Goal: Task Accomplishment & Management: Manage account settings

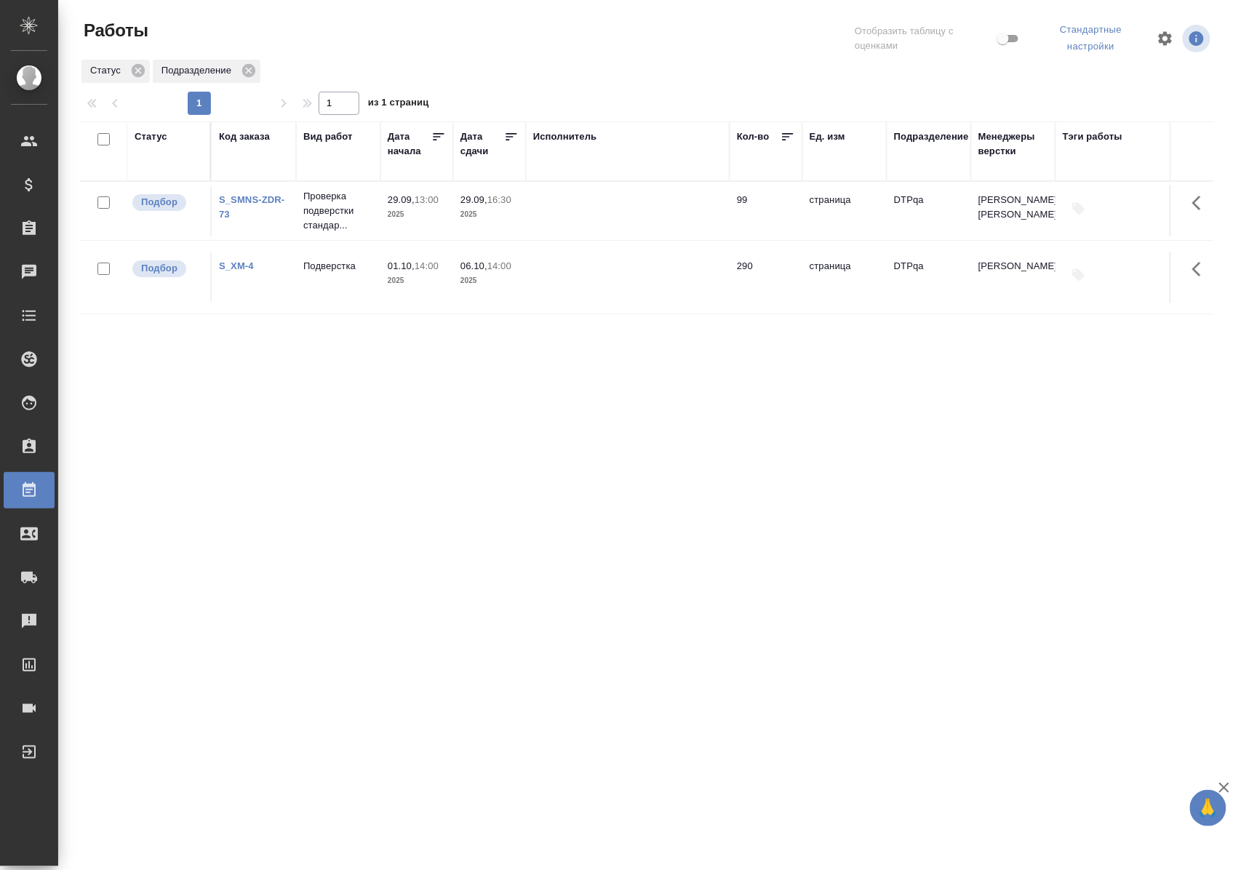
click at [152, 135] on div "Статус" at bounding box center [151, 136] width 33 height 15
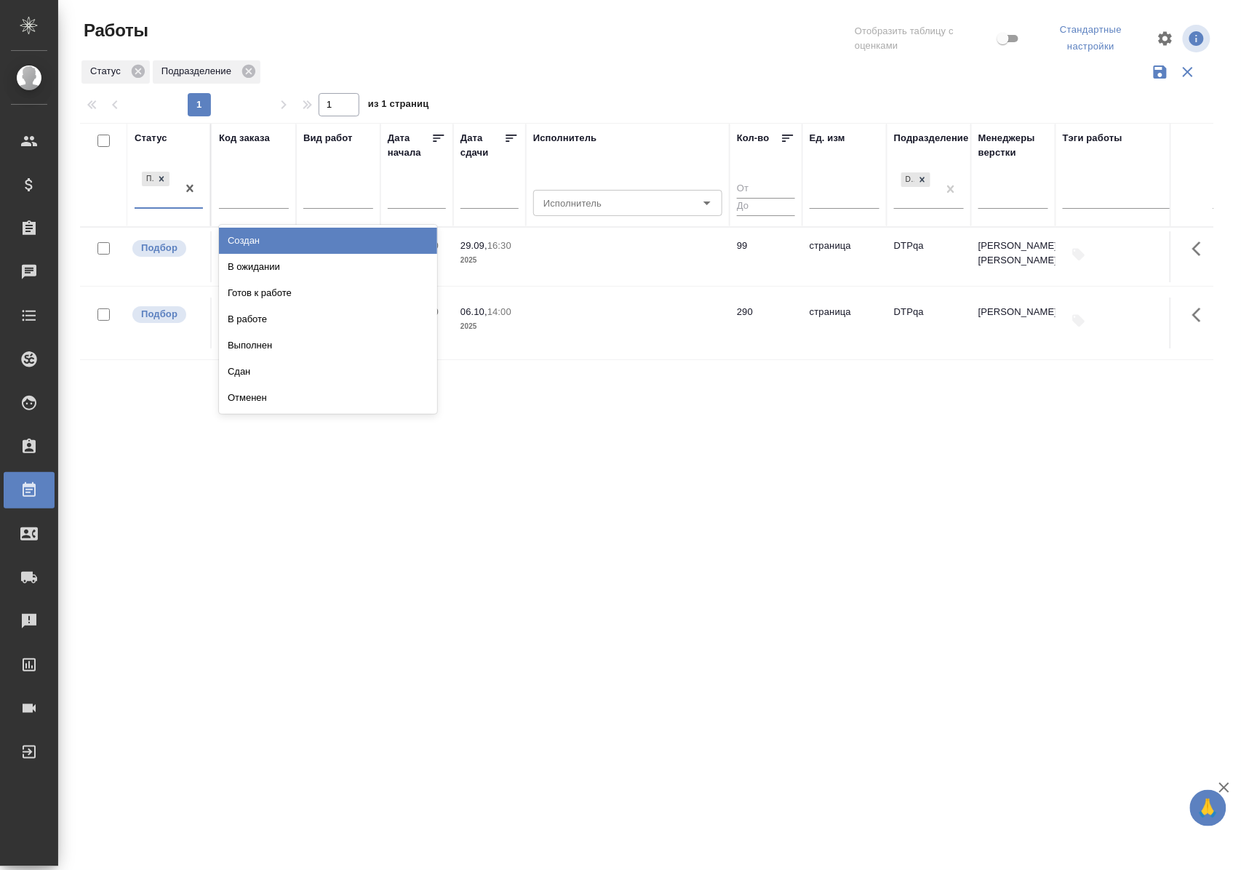
click at [169, 207] on div "Подбор" at bounding box center [156, 188] width 42 height 39
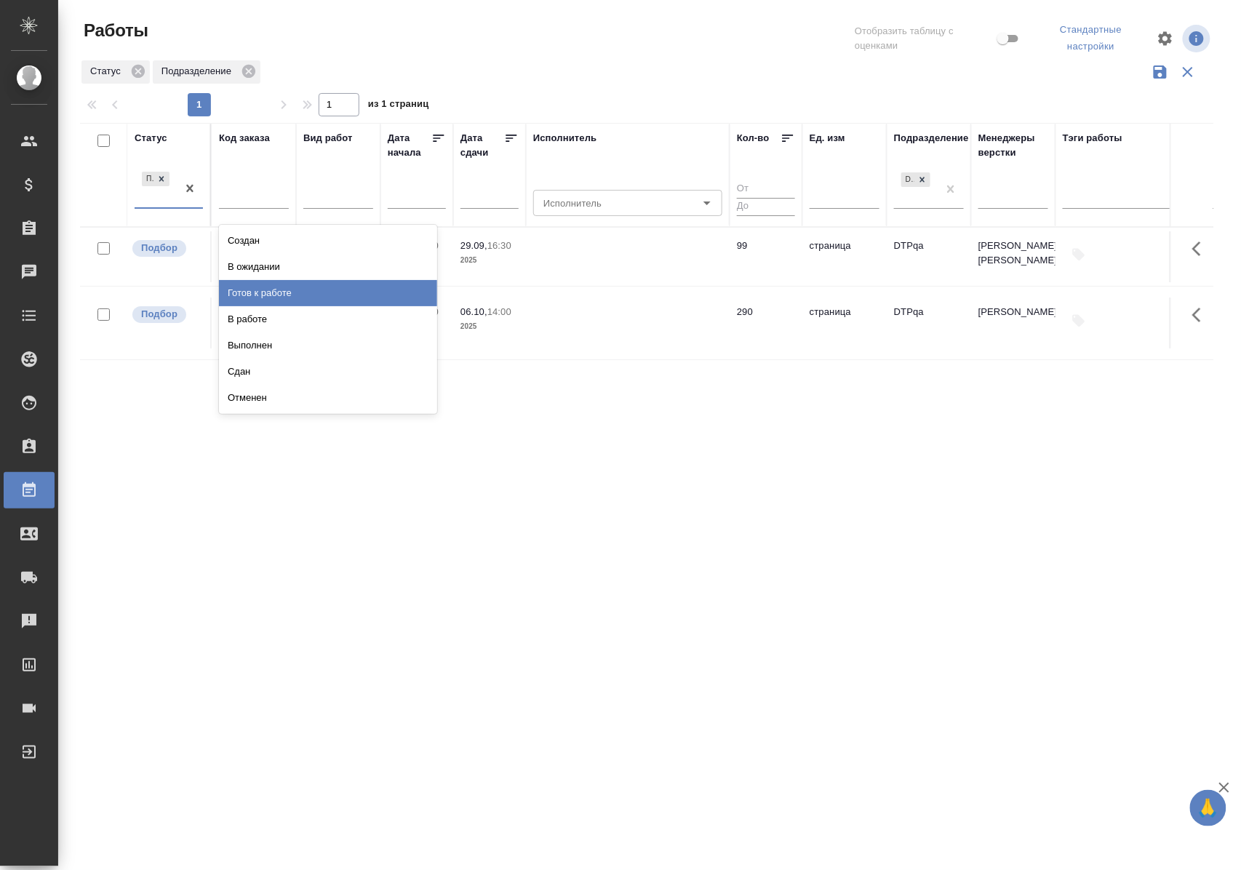
click at [239, 287] on div "Готов к работе" at bounding box center [328, 293] width 218 height 26
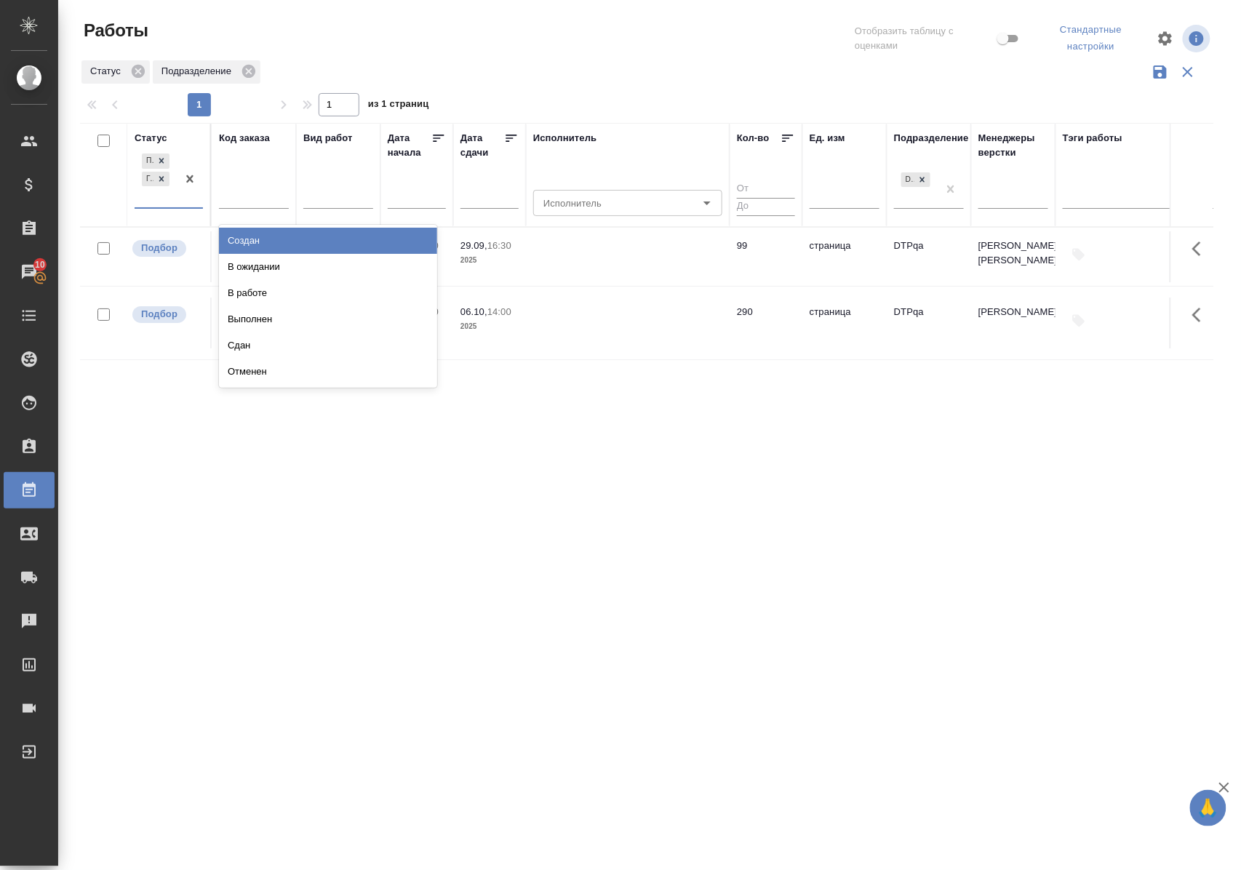
click at [175, 207] on div "Подбор Готов к работе" at bounding box center [156, 179] width 42 height 57
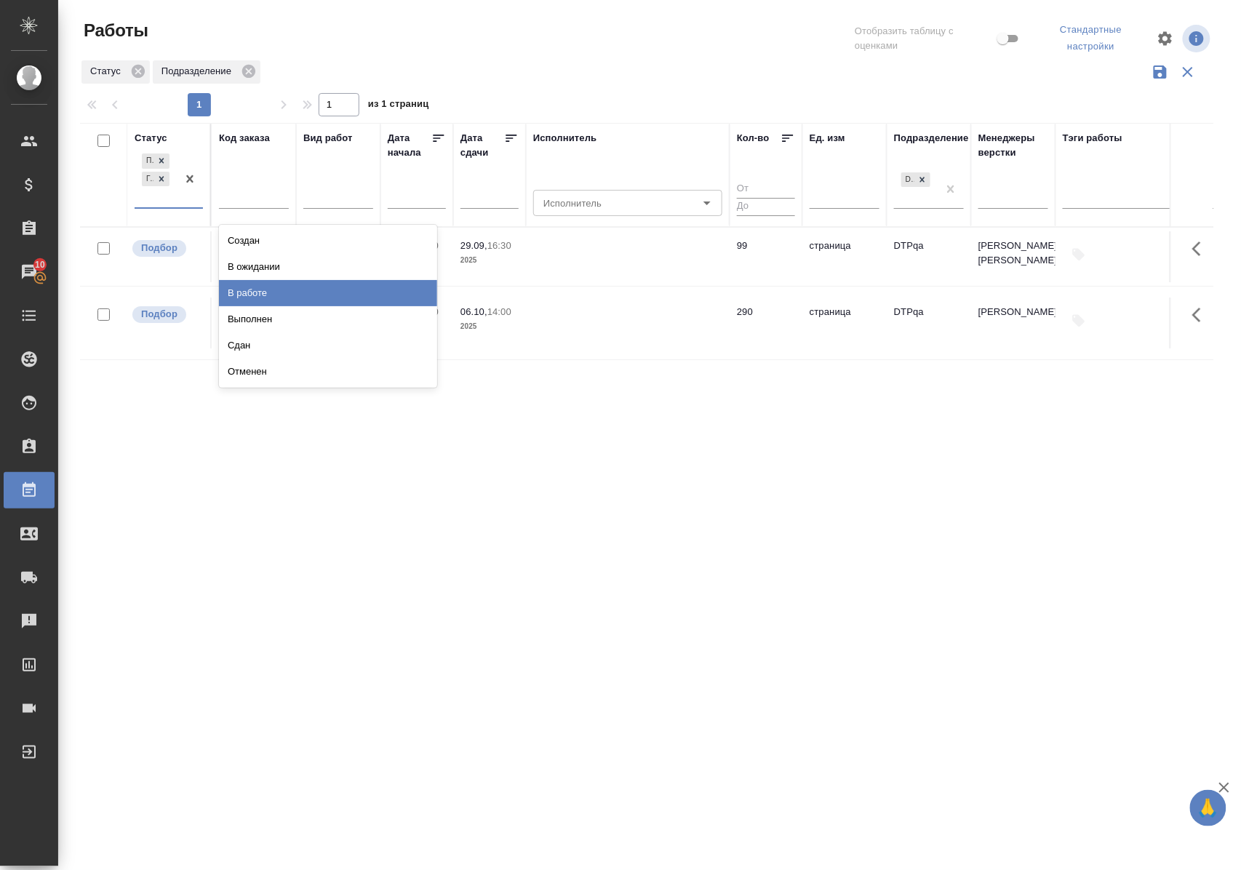
click at [257, 289] on div "В работе" at bounding box center [328, 293] width 218 height 26
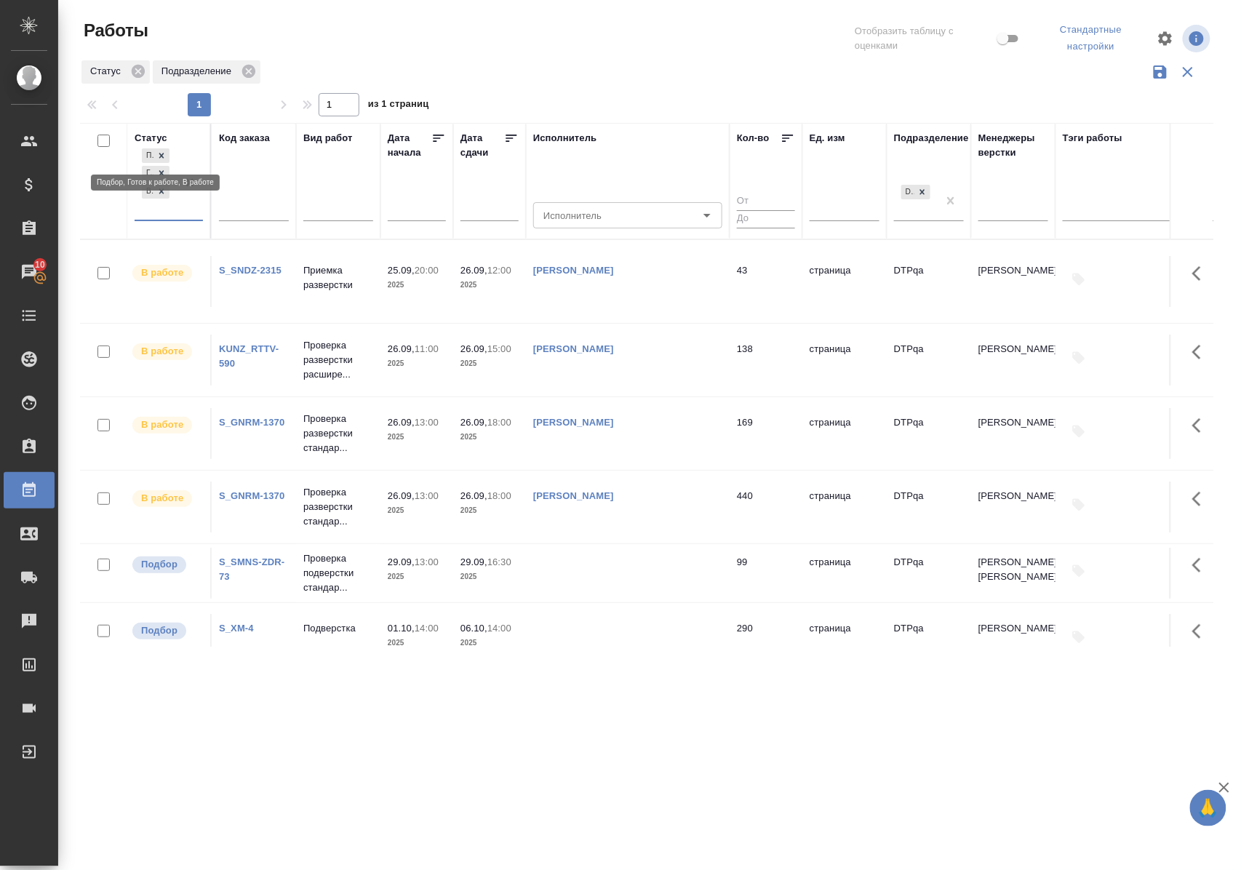
click at [161, 152] on icon at bounding box center [161, 156] width 10 height 10
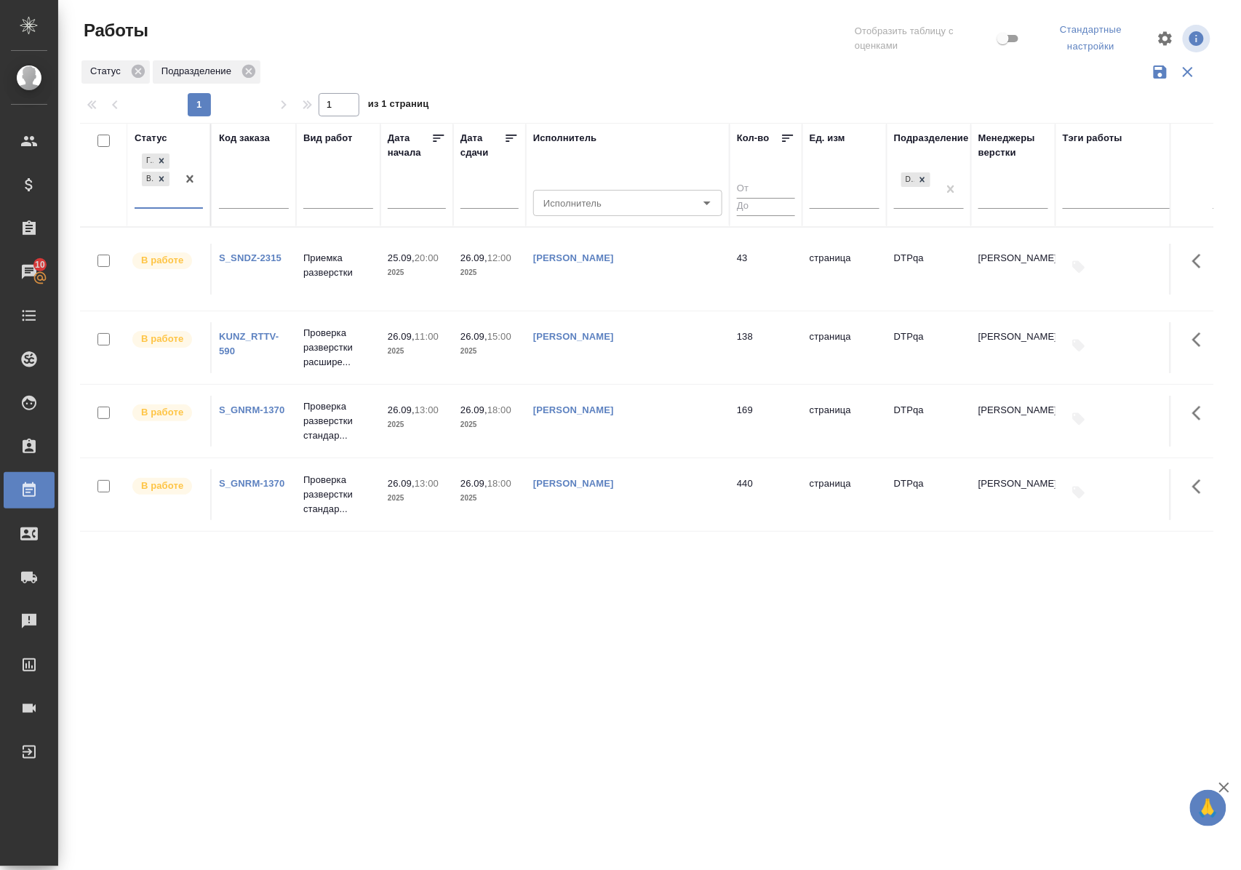
click at [157, 135] on div "Статус" at bounding box center [151, 138] width 33 height 15
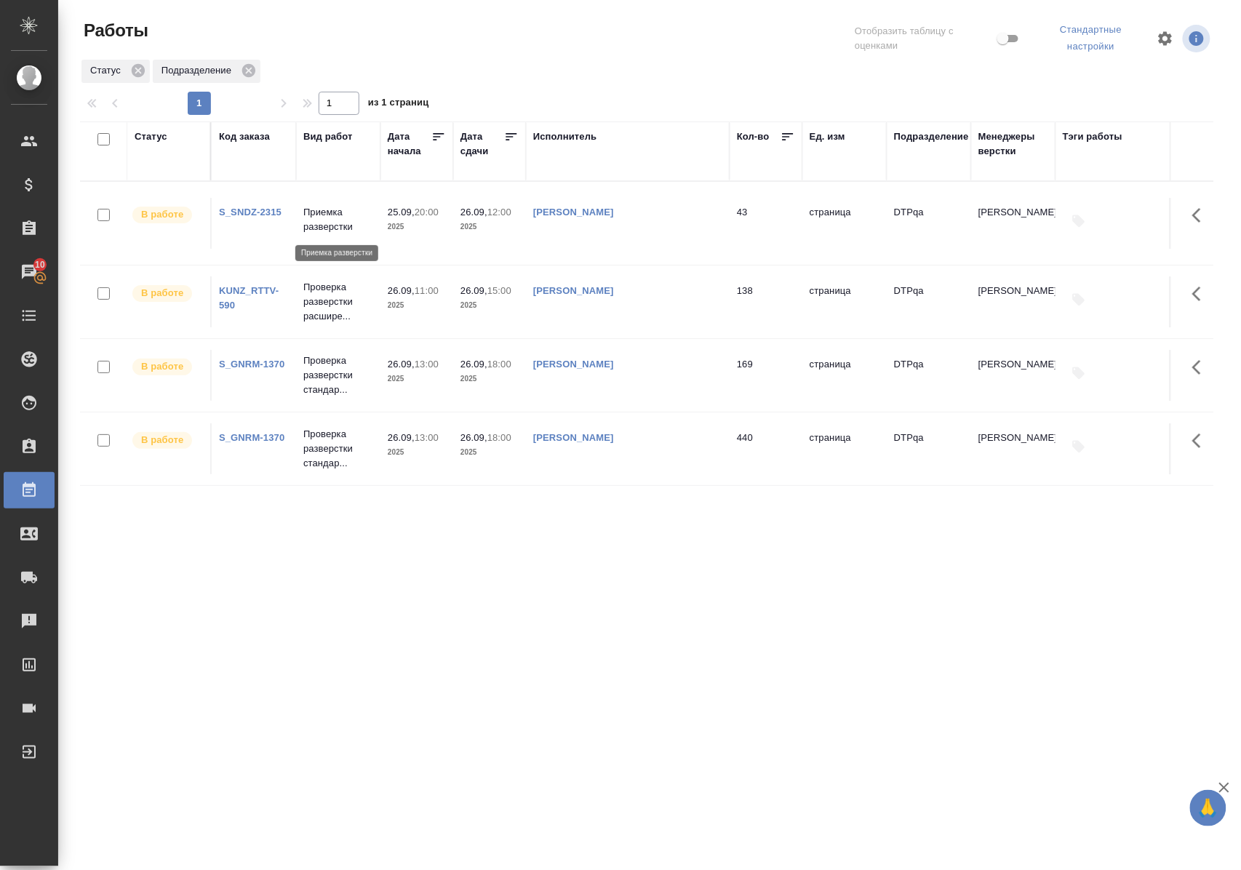
click at [319, 222] on p "Приемка разверстки" at bounding box center [338, 219] width 70 height 29
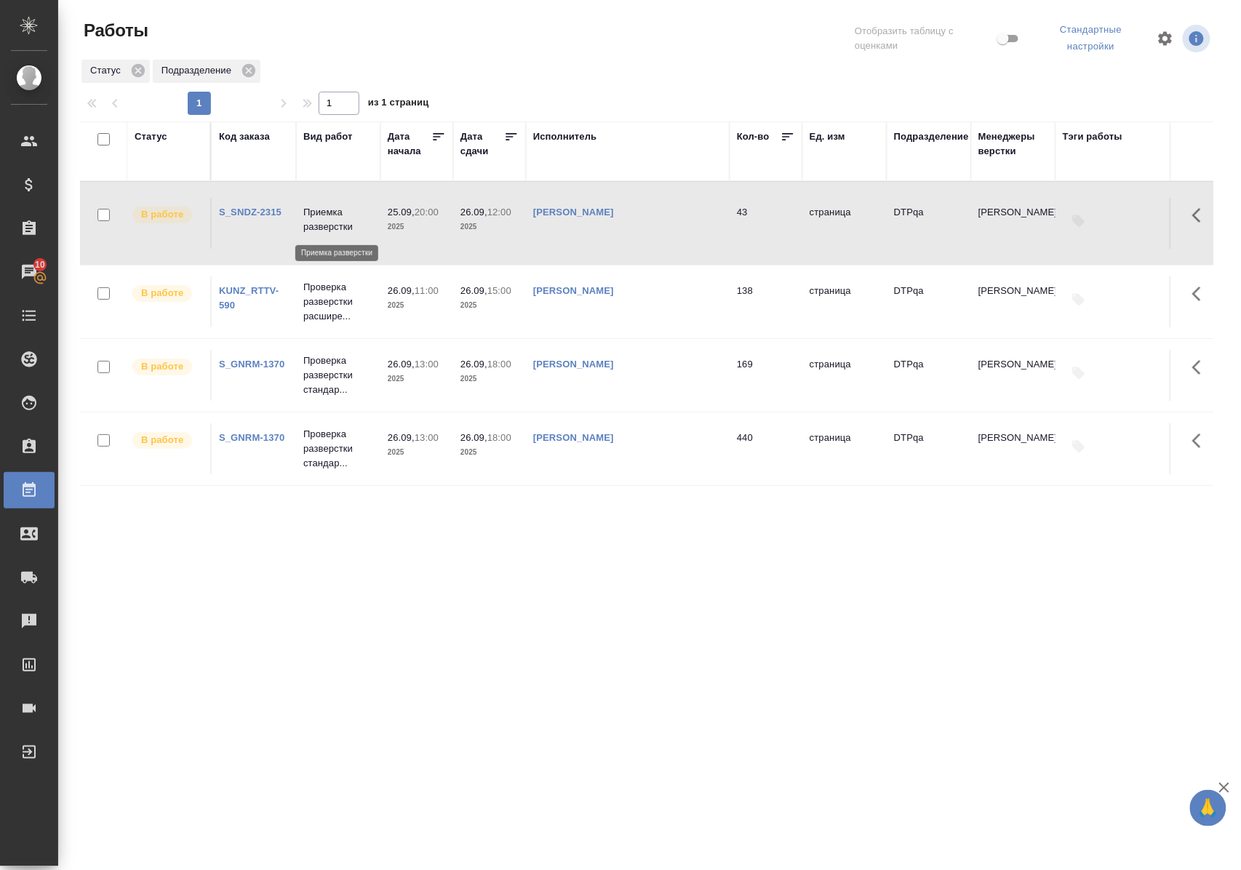
click at [319, 222] on p "Приемка разверстки" at bounding box center [338, 219] width 70 height 29
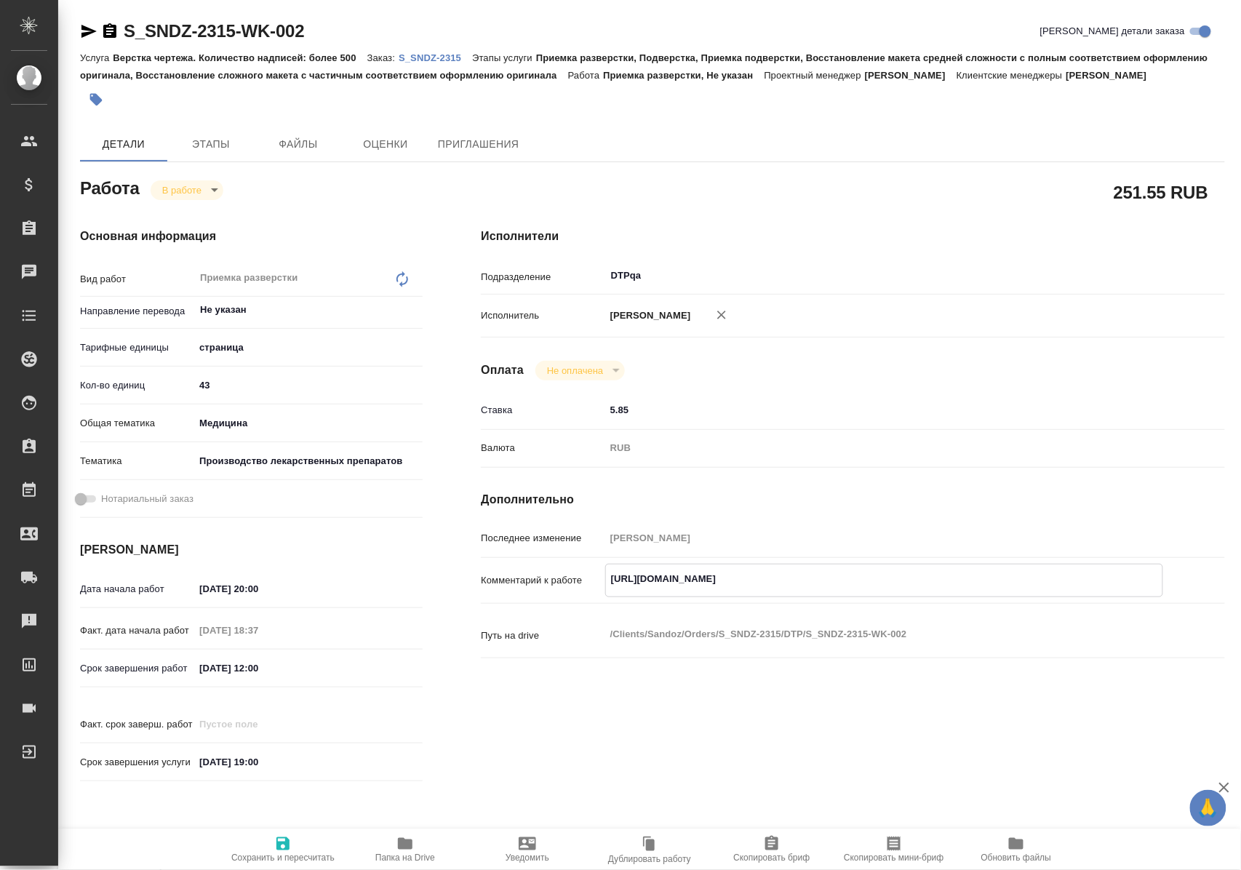
drag, startPoint x: 609, startPoint y: 611, endPoint x: 905, endPoint y: 617, distance: 296.8
click at [905, 591] on textarea "https://tera.awatera.com/Work/68d39c05953c16fe16e8f488/" at bounding box center [884, 579] width 556 height 25
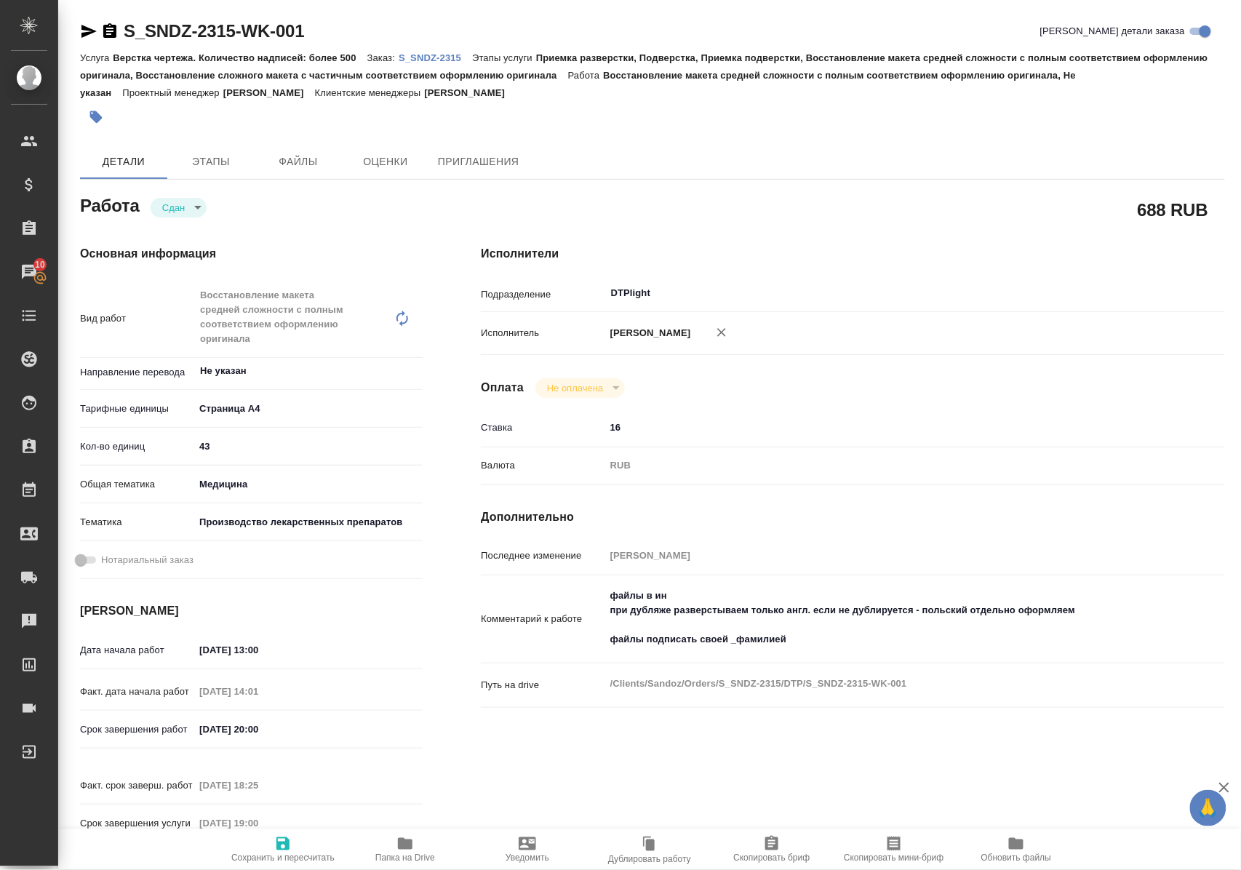
click at [91, 30] on icon "button" at bounding box center [88, 31] width 15 height 13
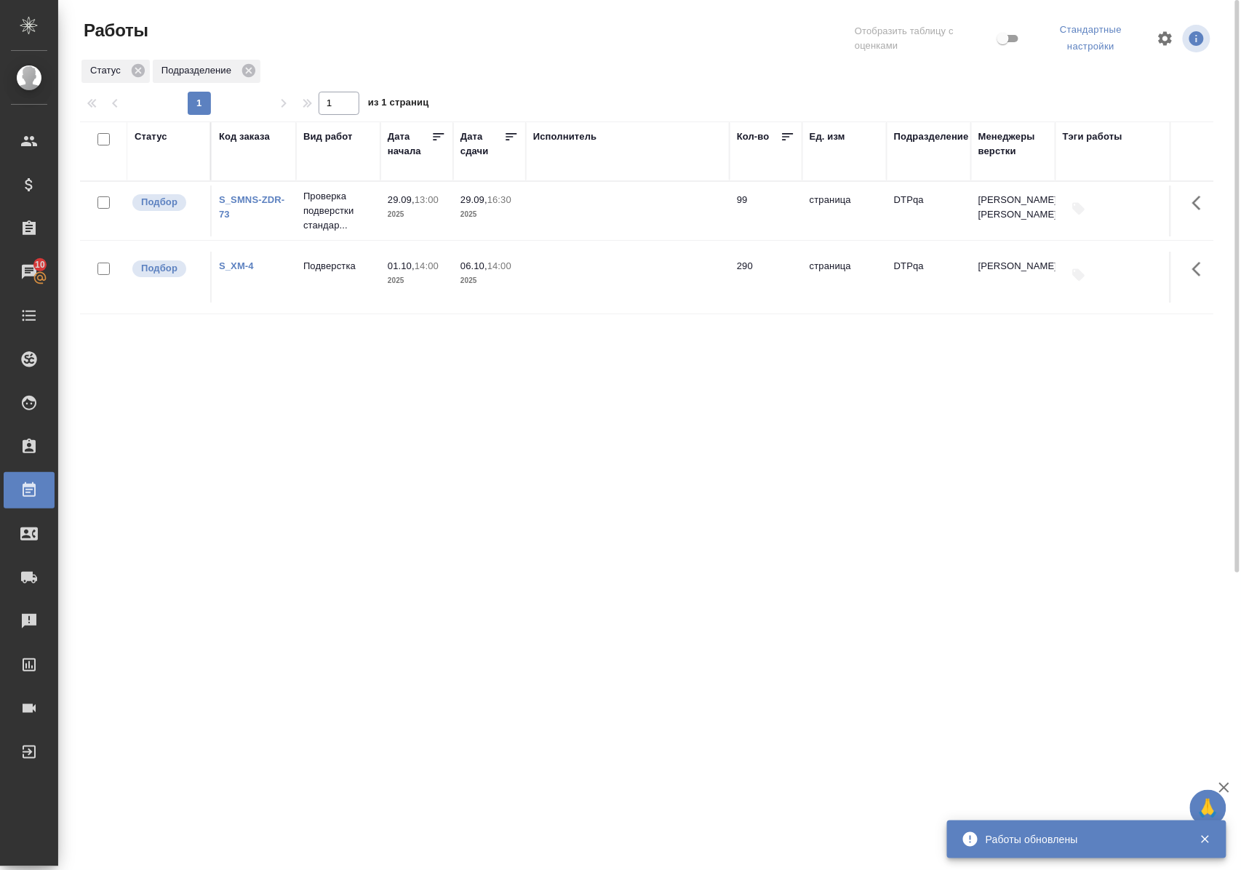
click at [145, 132] on div "Статус" at bounding box center [151, 136] width 33 height 15
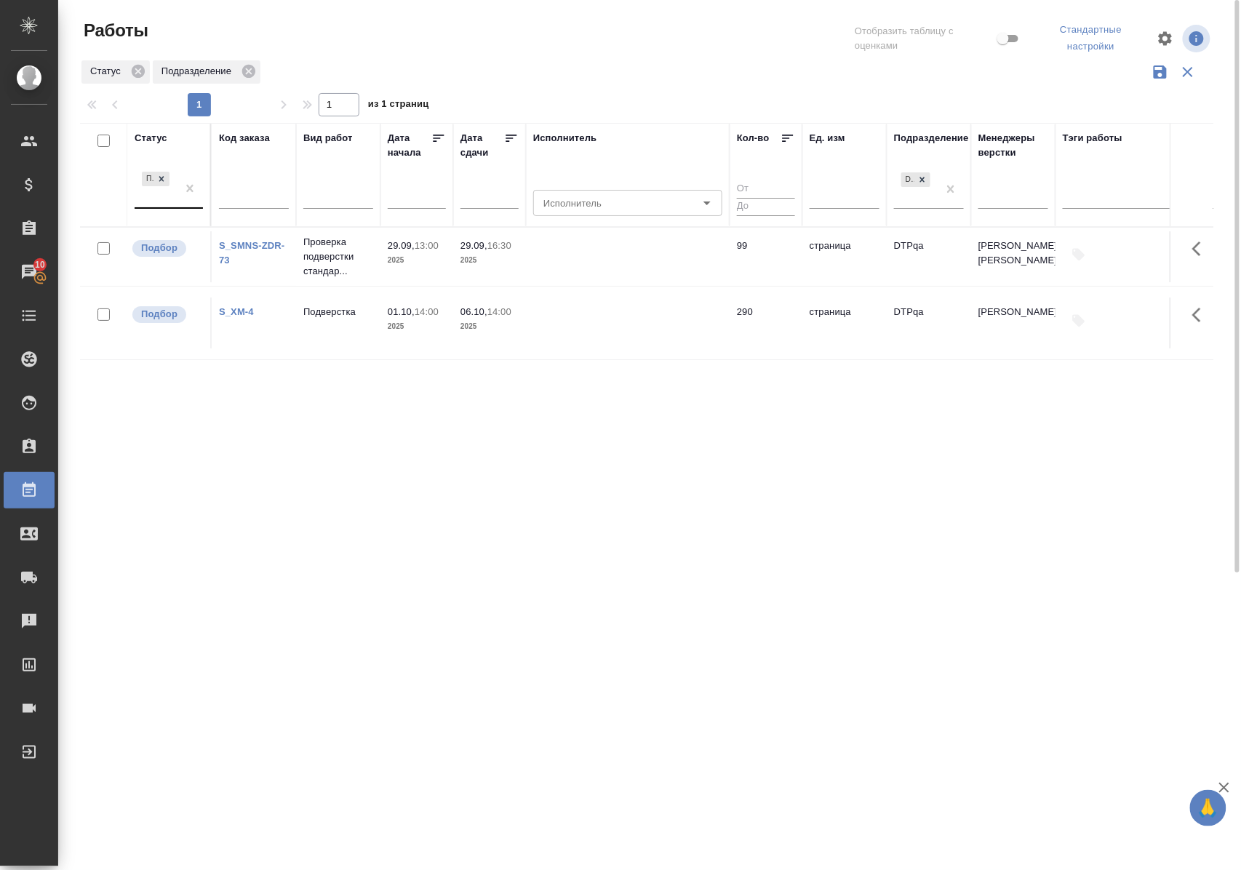
click at [169, 204] on div "Подбор" at bounding box center [156, 188] width 42 height 39
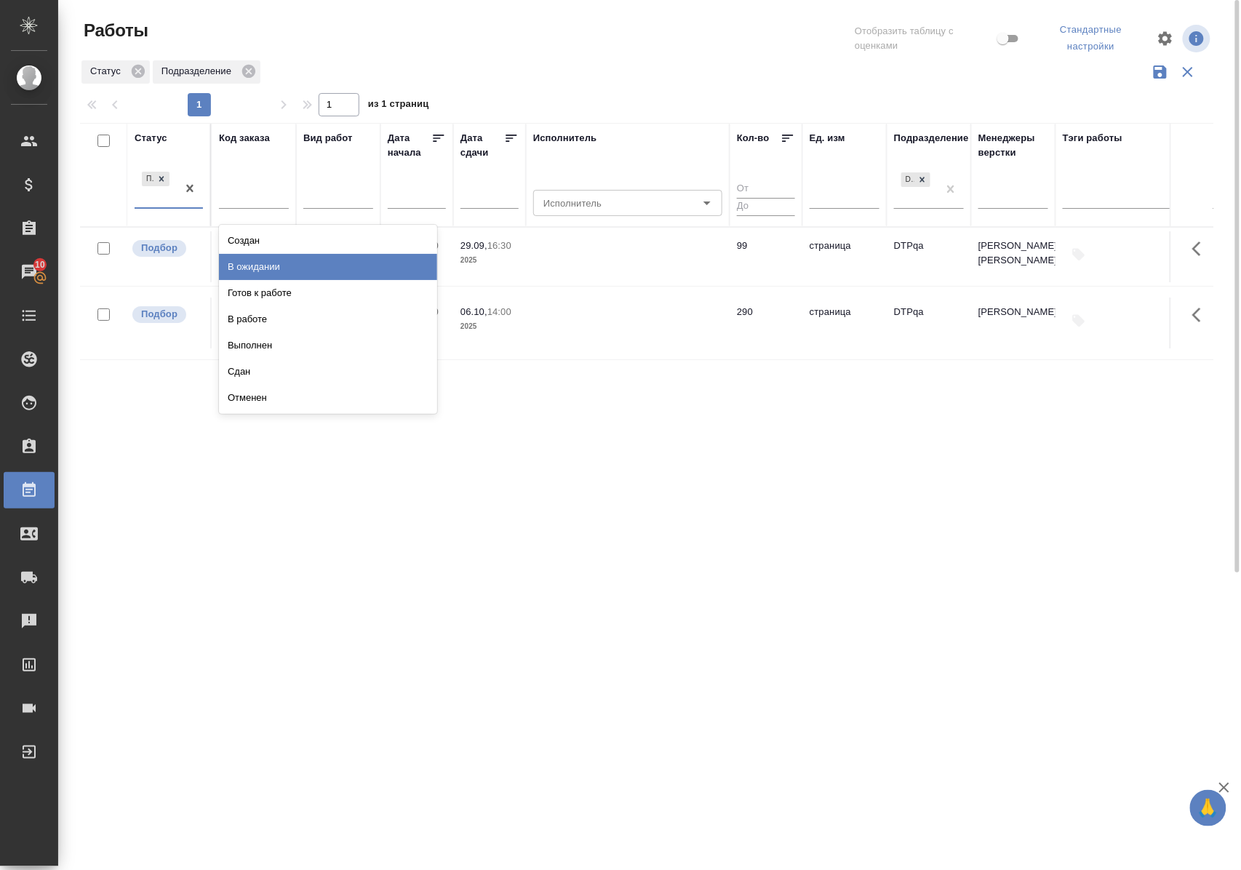
click at [241, 272] on div "В ожидании" at bounding box center [328, 267] width 218 height 26
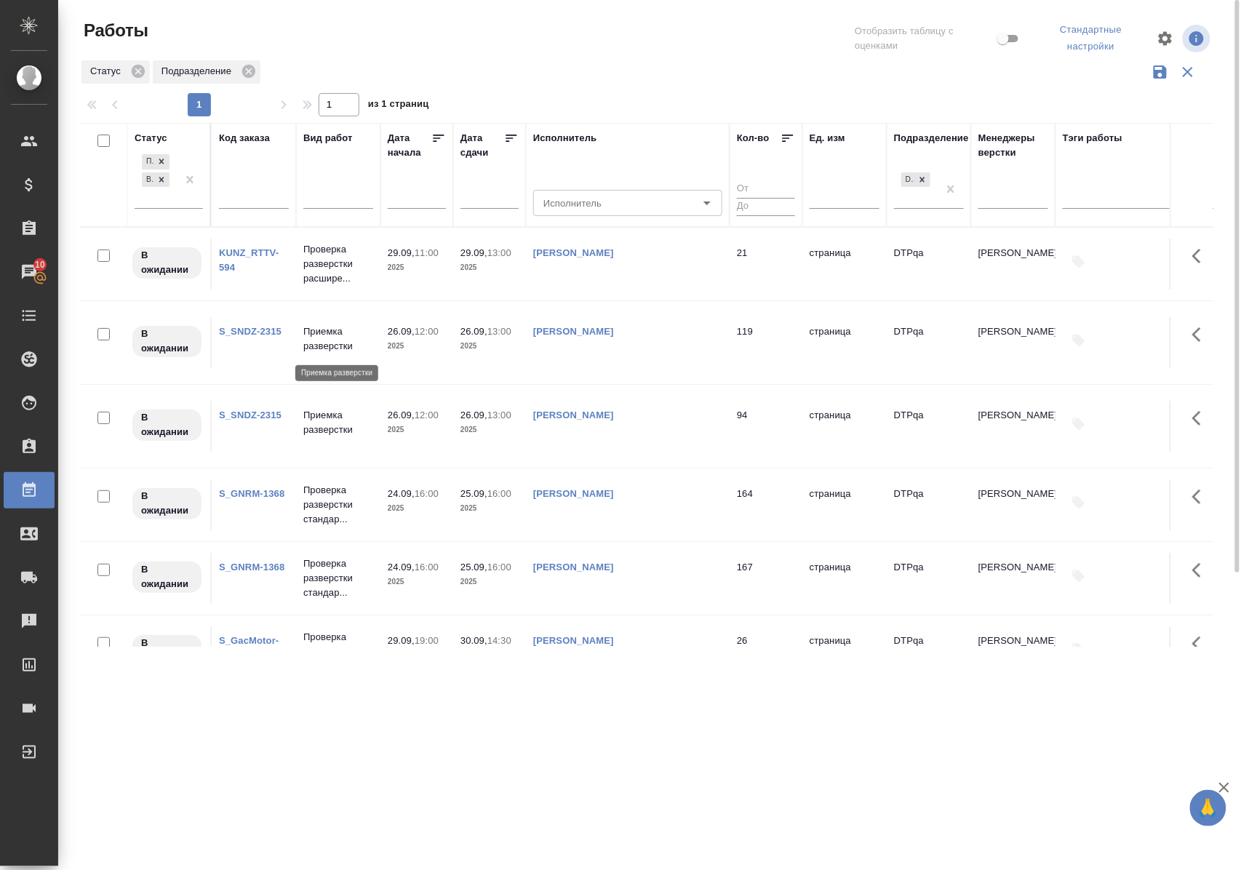
click at [324, 341] on p "Приемка разверстки" at bounding box center [338, 338] width 70 height 29
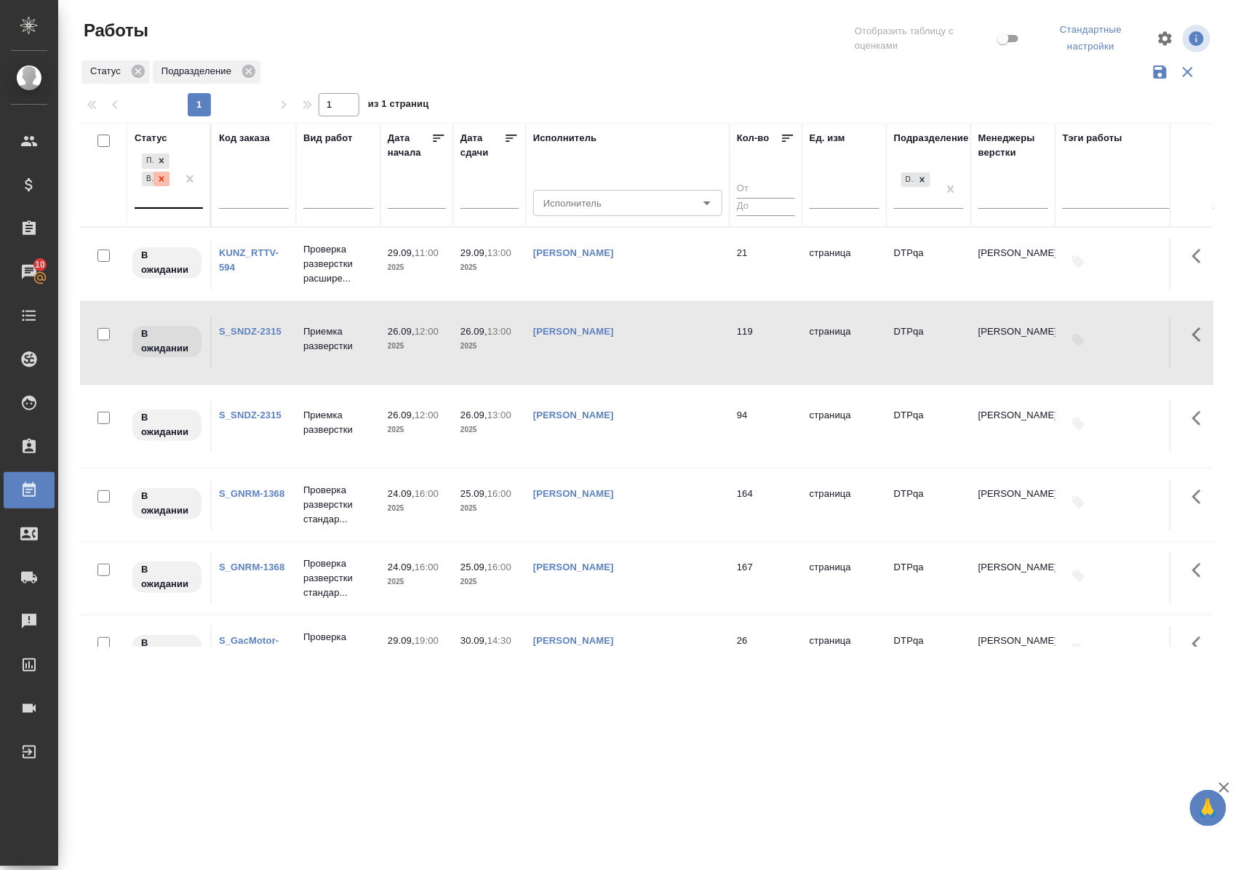
click at [163, 181] on icon at bounding box center [161, 178] width 5 height 5
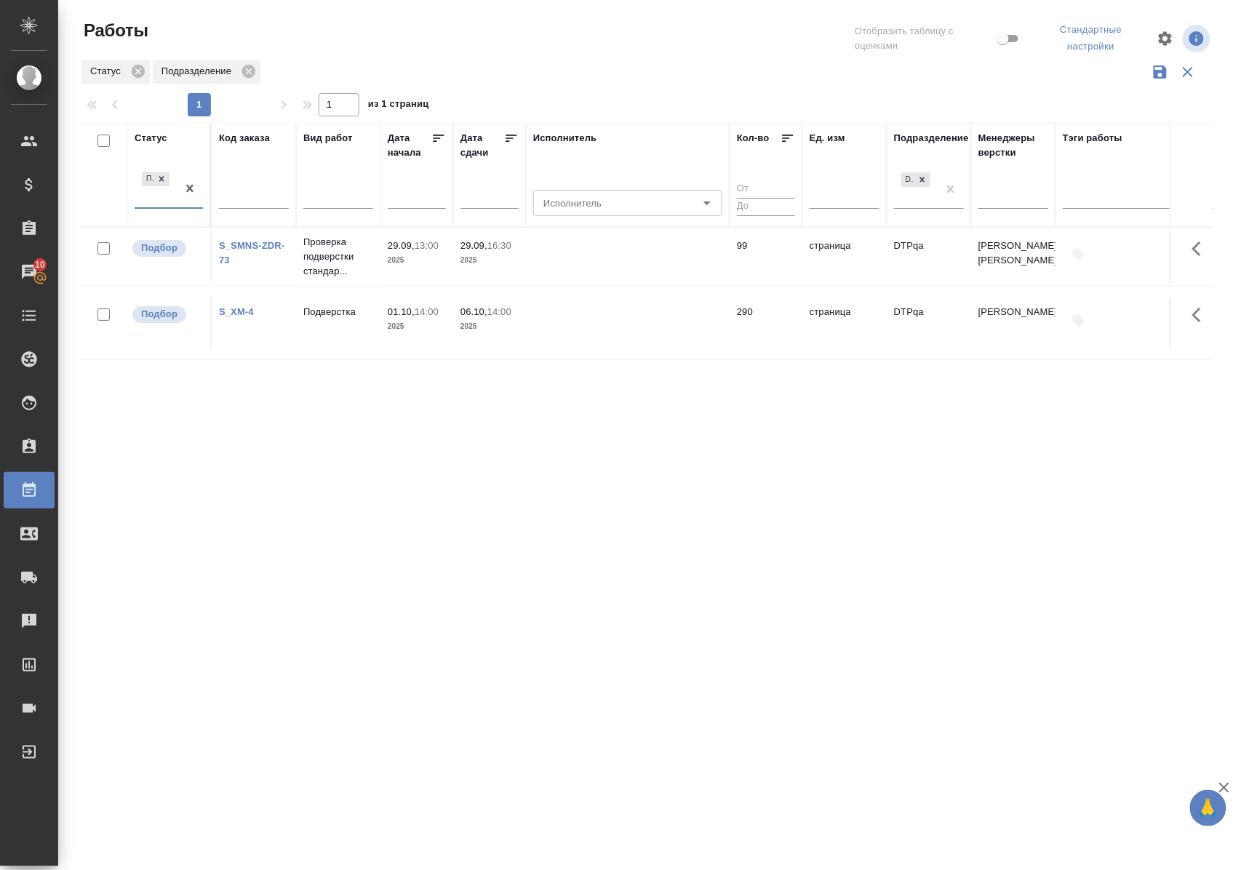
click at [167, 204] on div "Подбор" at bounding box center [156, 188] width 42 height 39
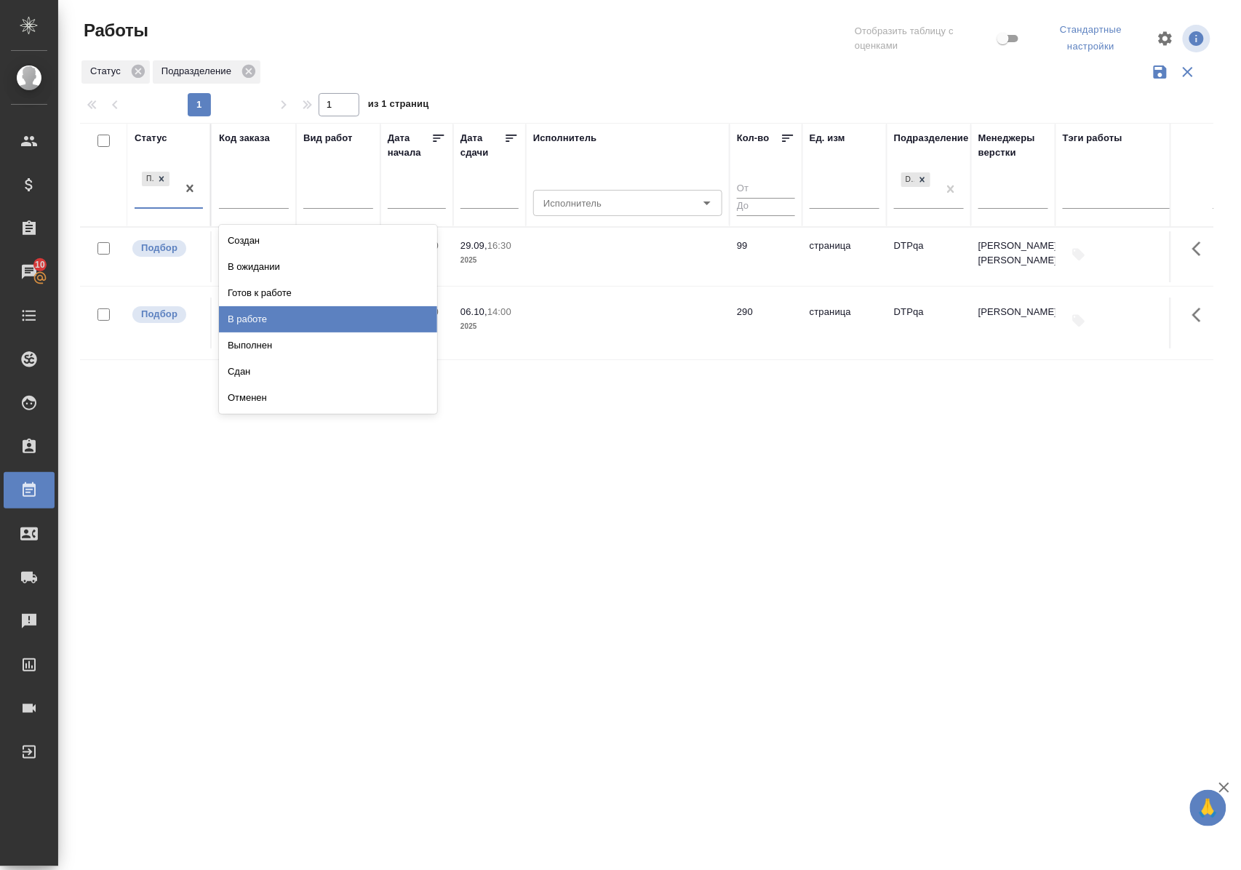
click at [257, 315] on div "В работе" at bounding box center [328, 319] width 218 height 26
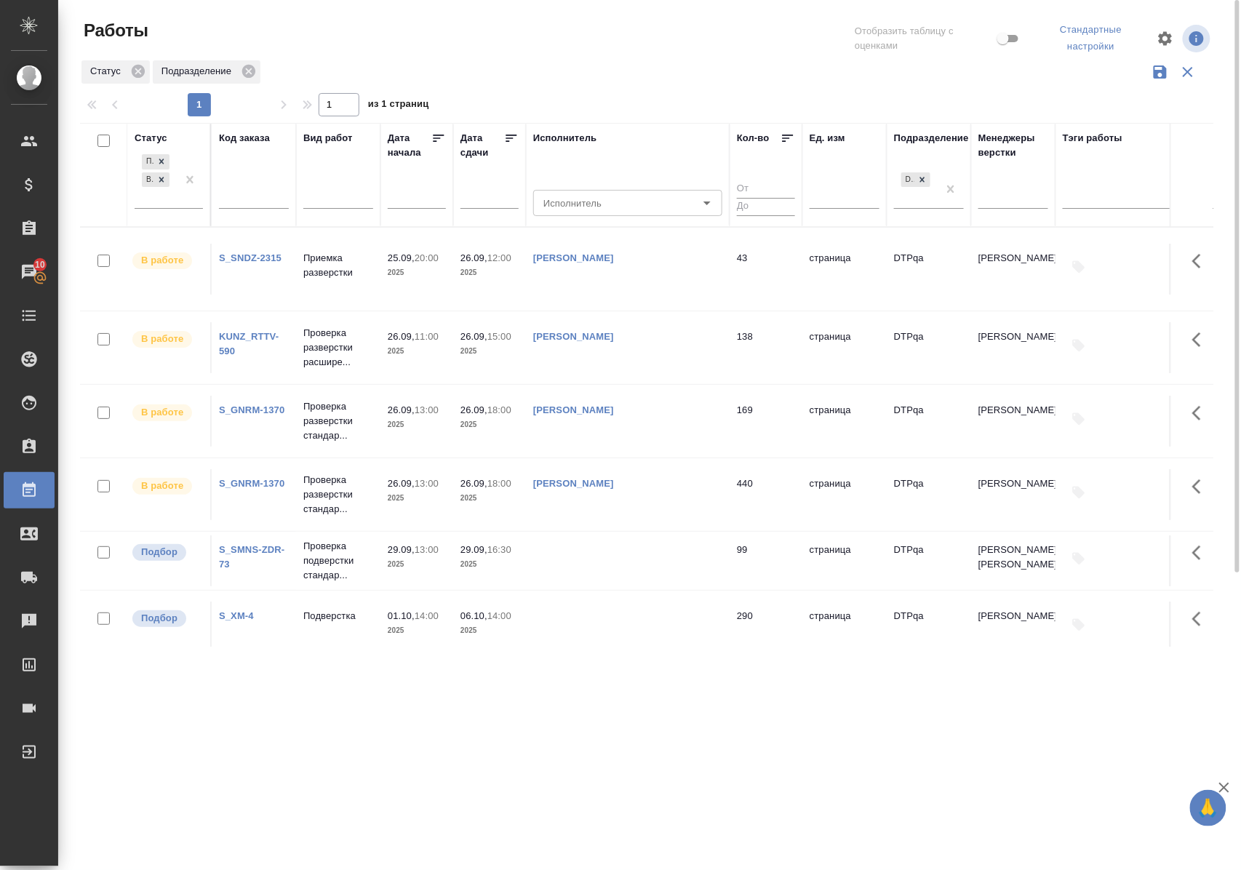
click at [256, 335] on link "KUNZ_RTTV-590" at bounding box center [249, 343] width 60 height 25
click at [163, 181] on icon at bounding box center [161, 178] width 5 height 5
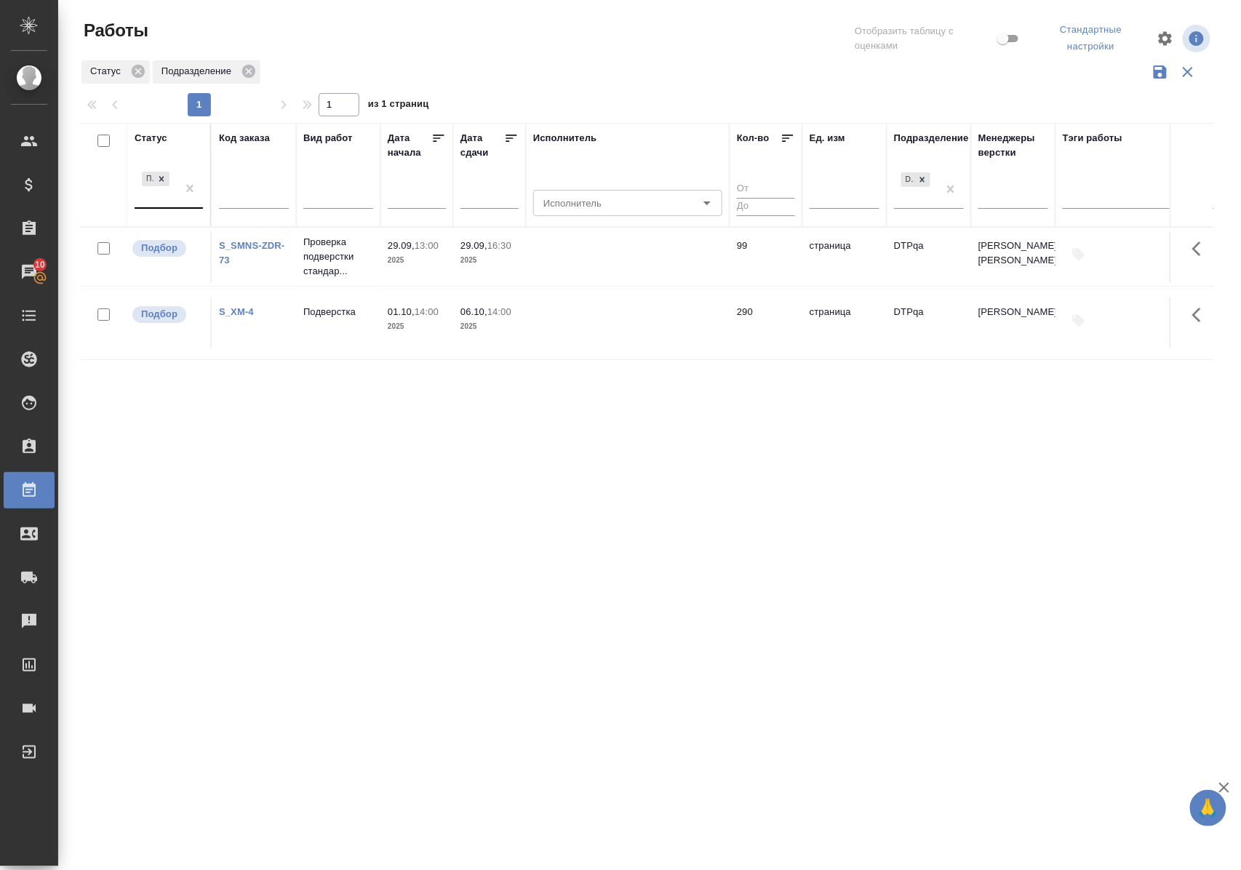
click at [156, 135] on div "Статус" at bounding box center [151, 138] width 33 height 15
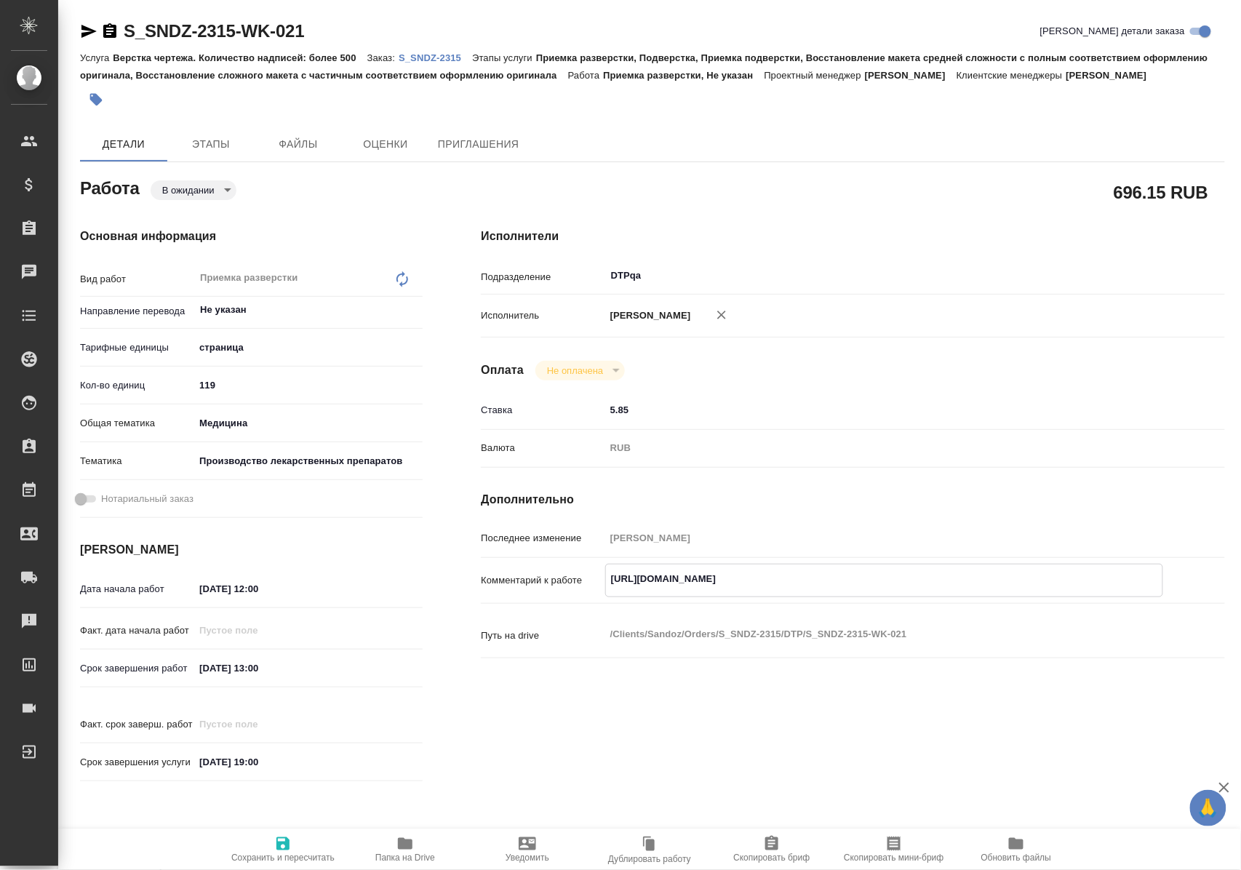
drag, startPoint x: 609, startPoint y: 611, endPoint x: 964, endPoint y: 625, distance: 354.5
click at [964, 597] on div "https://tera.awatera.com/Work/68d3ac5a49652d11b83df052/ x" at bounding box center [884, 580] width 558 height 33
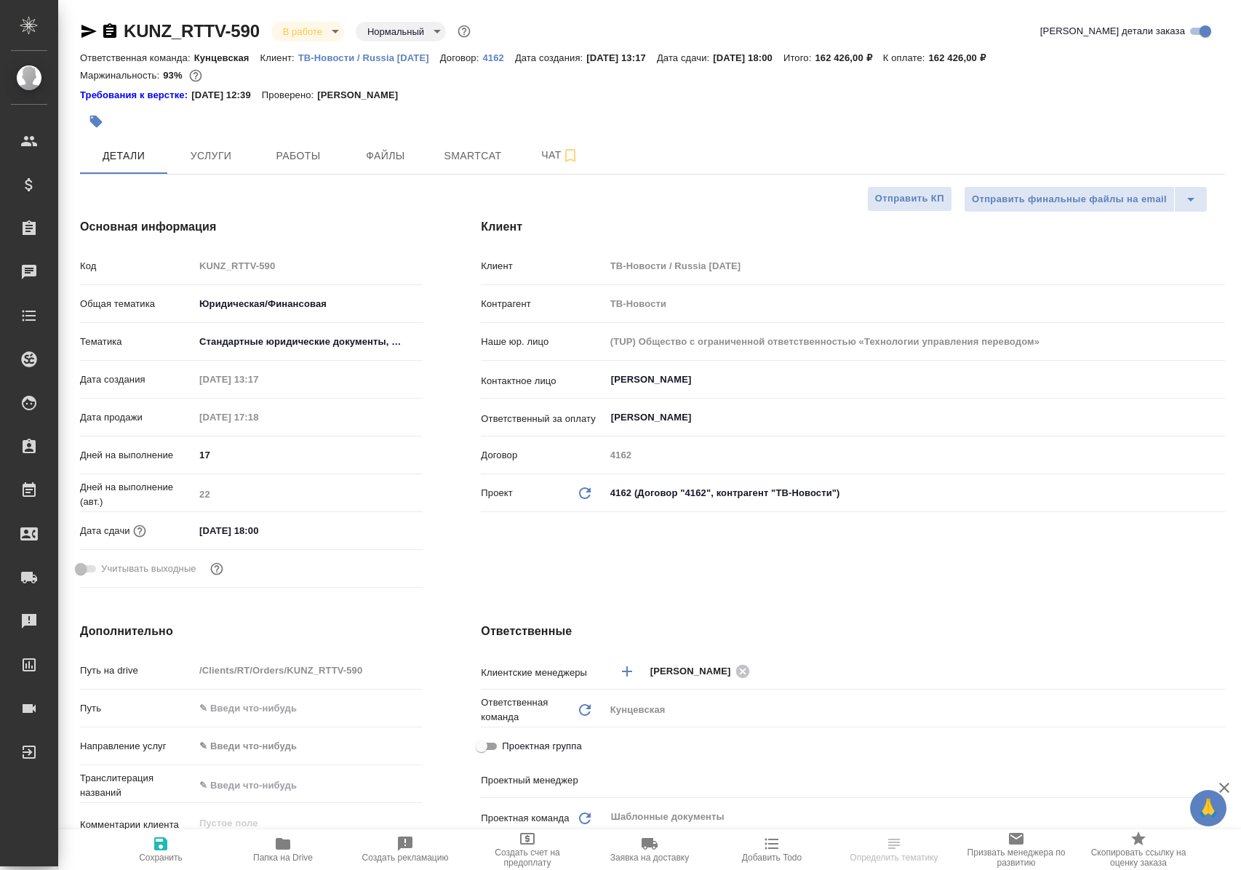
select select "RU"
type input "[PERSON_NAME]"
click at [301, 161] on span "Работы" at bounding box center [298, 156] width 70 height 18
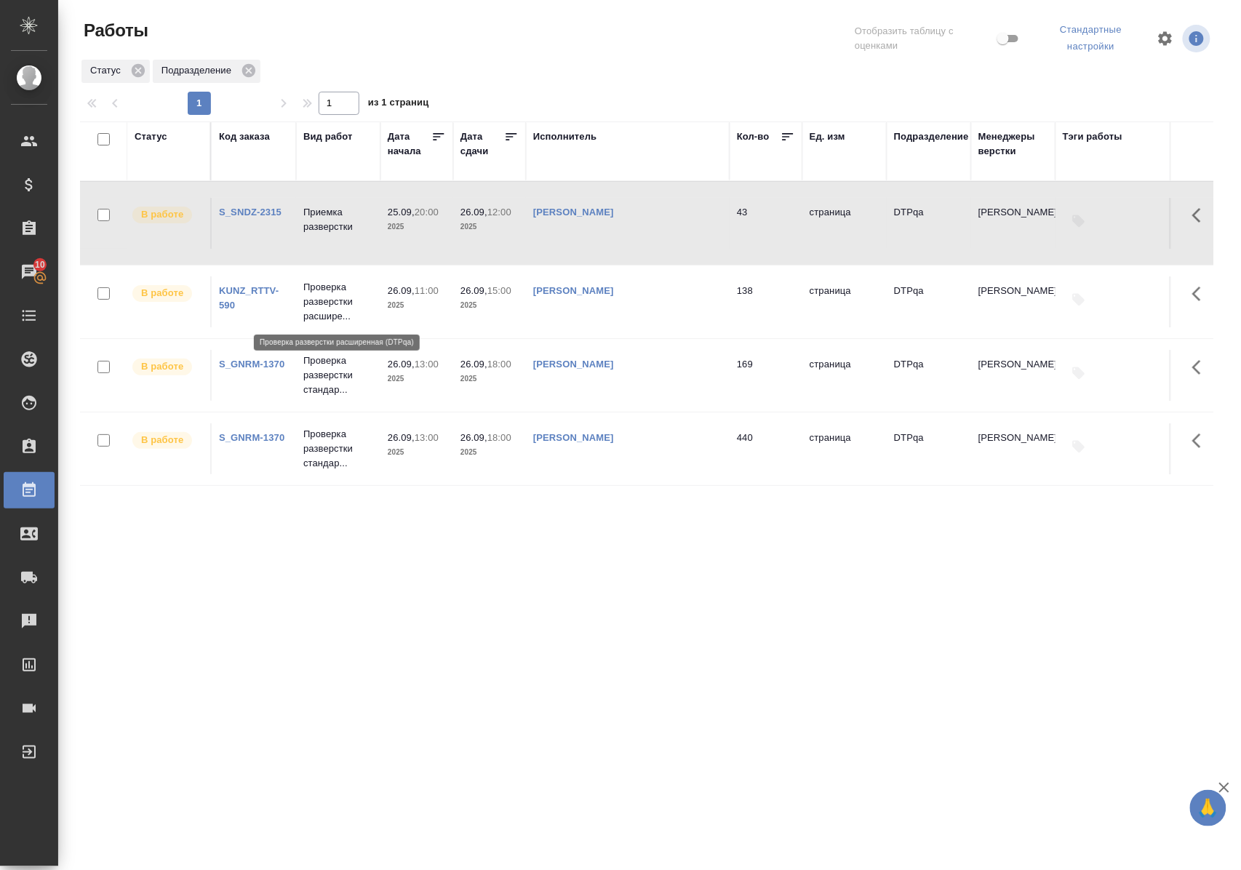
click at [323, 305] on p "Проверка разверстки расшире..." at bounding box center [338, 302] width 70 height 44
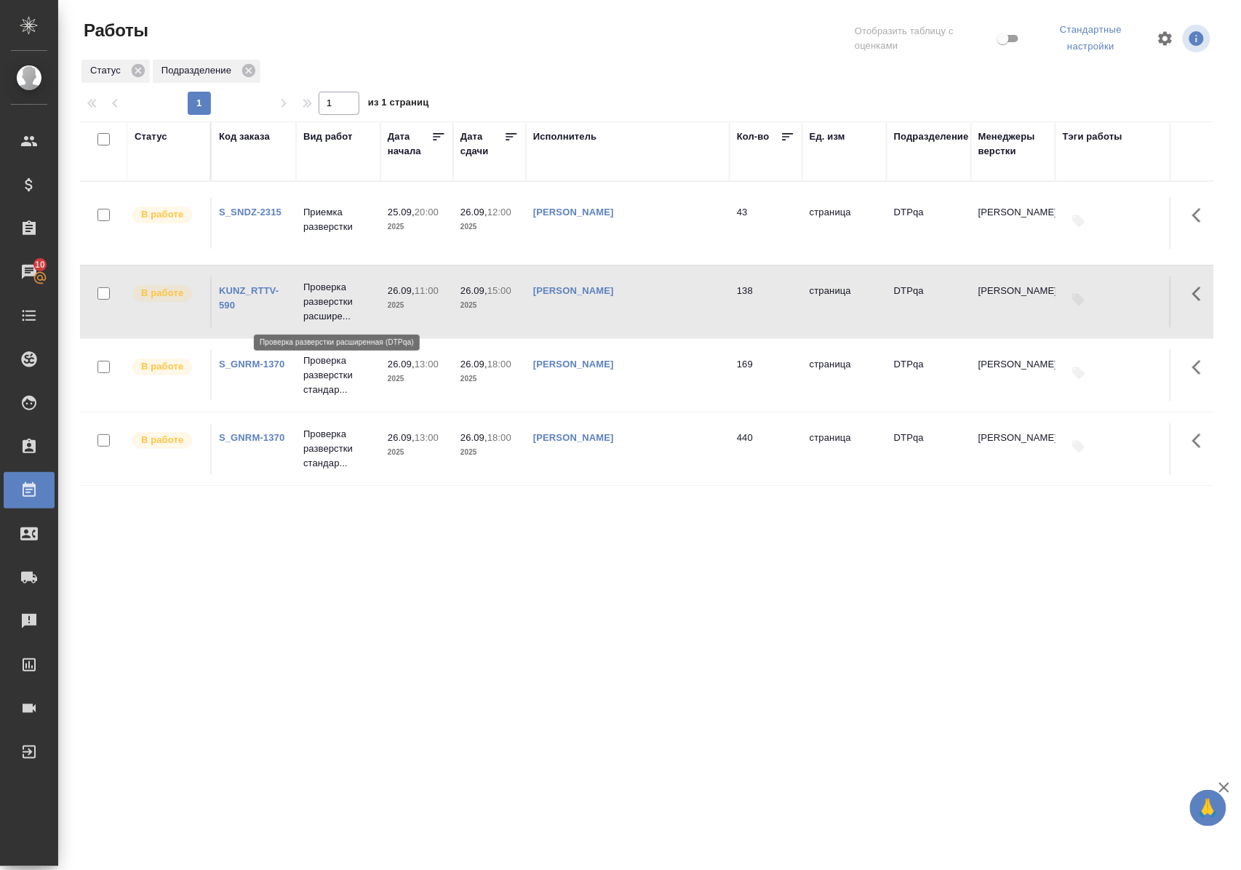
click at [323, 305] on p "Проверка разверстки расшире..." at bounding box center [338, 302] width 70 height 44
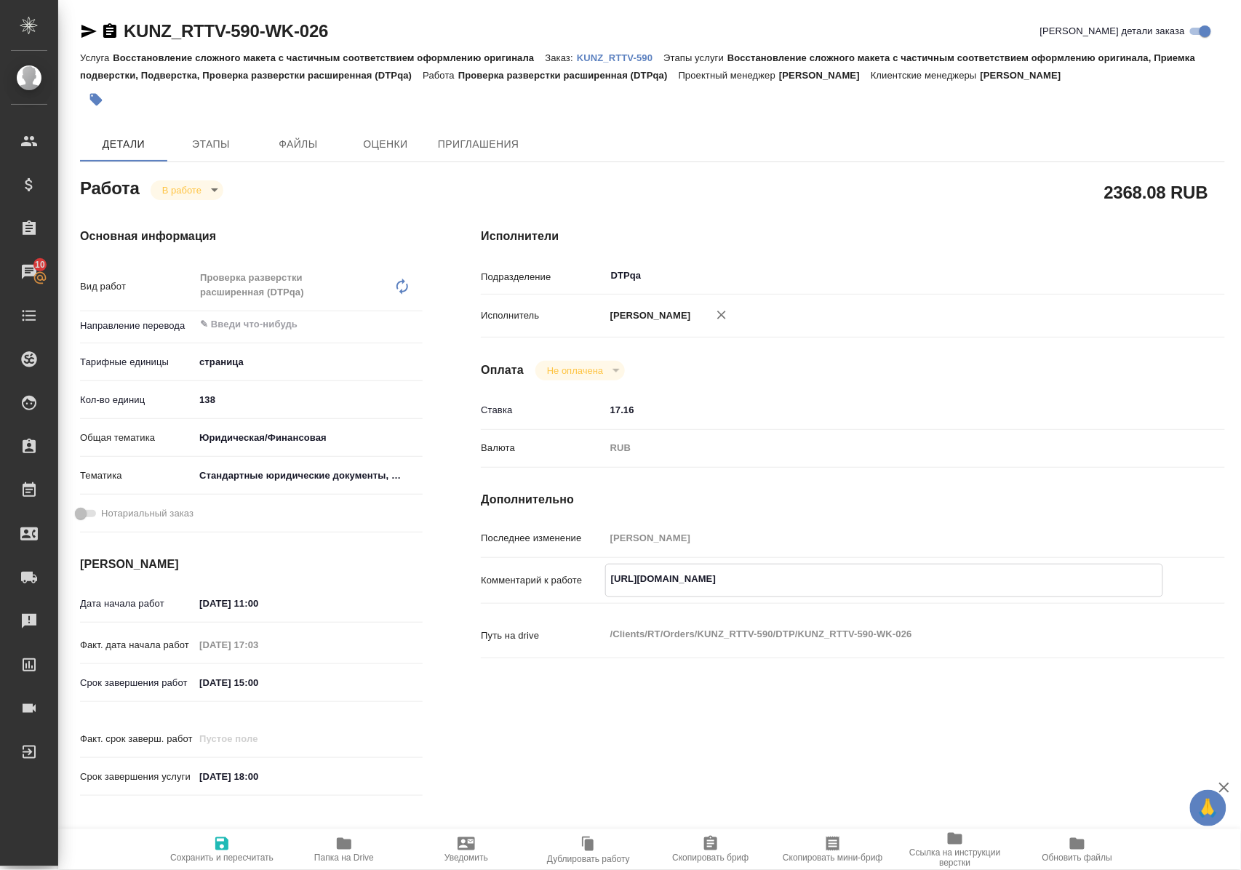
drag, startPoint x: 608, startPoint y: 593, endPoint x: 961, endPoint y: 591, distance: 352.7
click at [961, 591] on textarea "https://tera.awatera.com/Work/68d10baa67d1af6a9df9bff4/" at bounding box center [884, 579] width 556 height 25
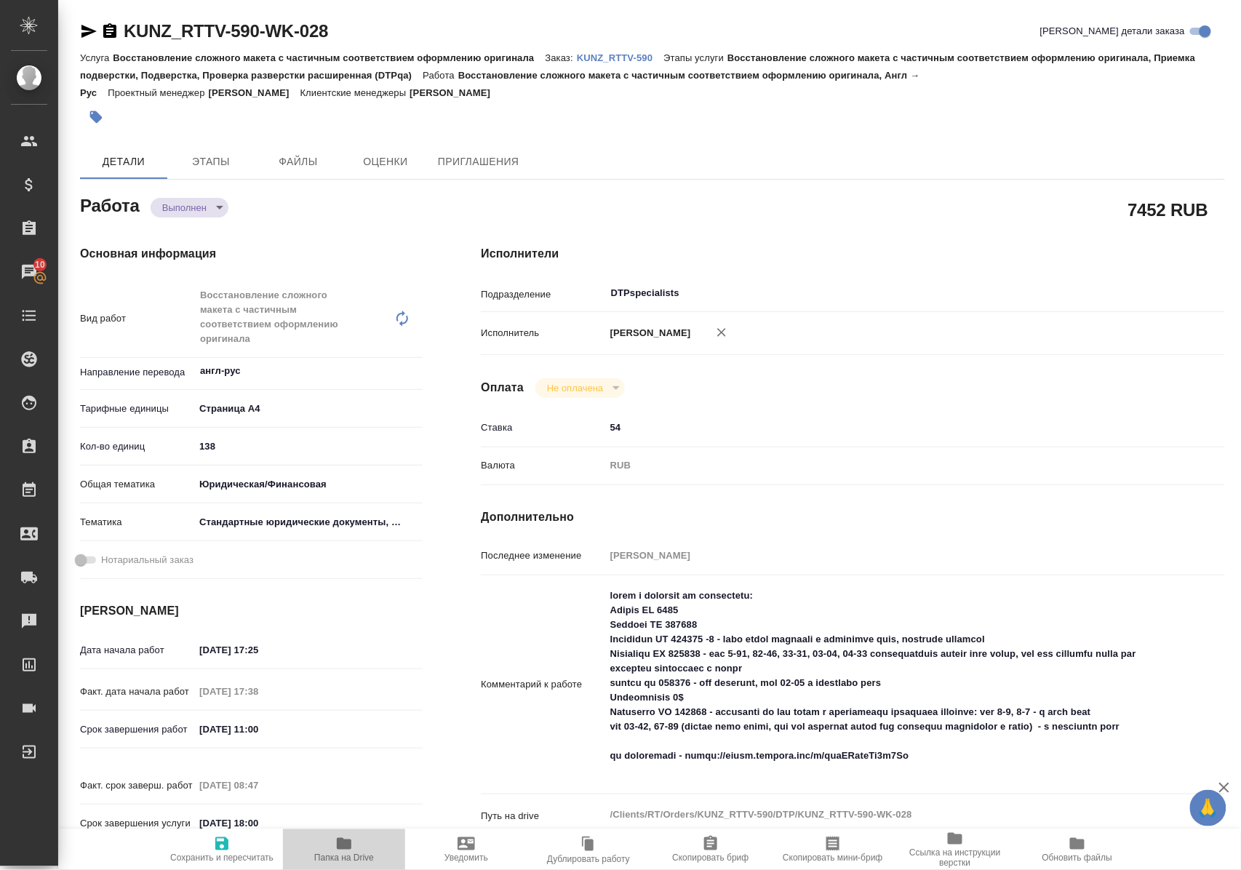
click at [343, 852] on span "Папка на Drive" at bounding box center [344, 857] width 60 height 10
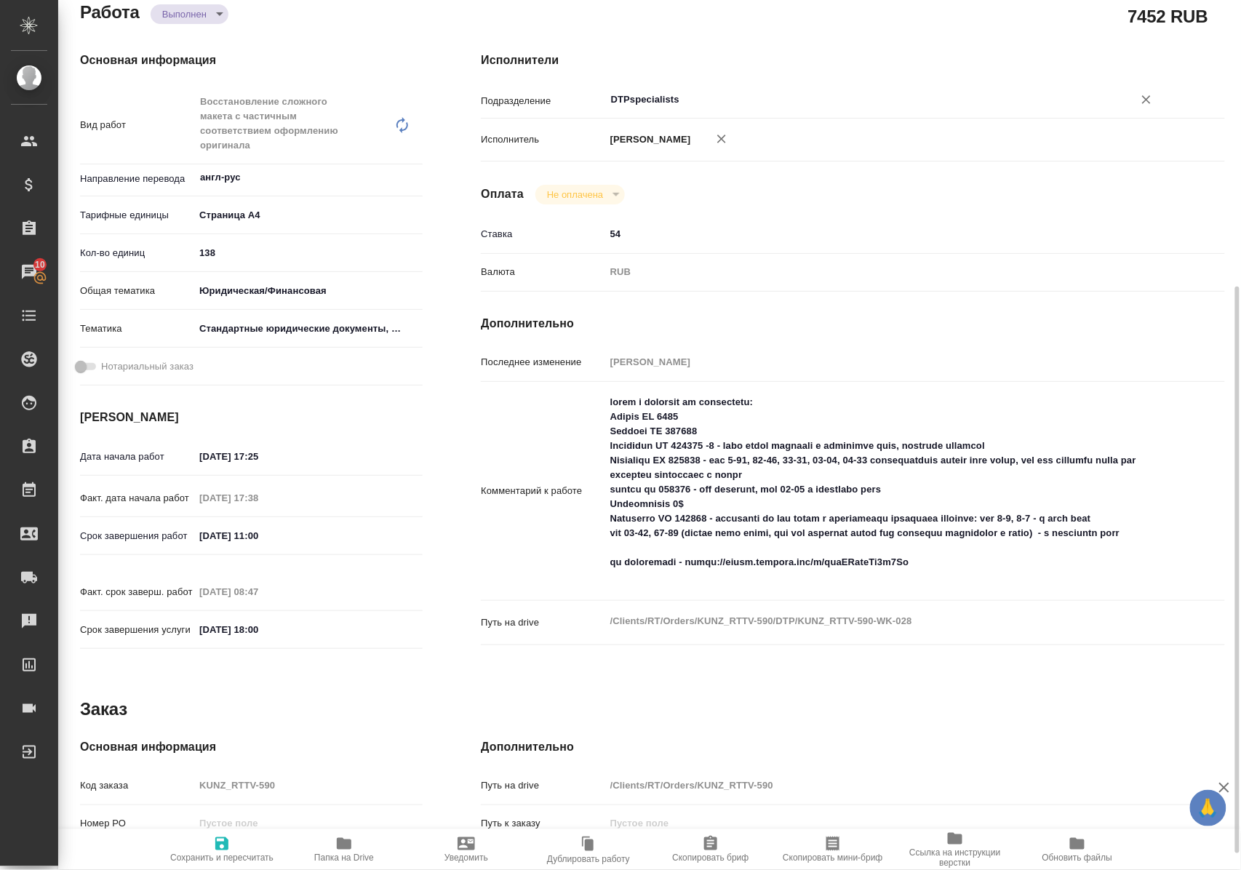
scroll to position [291, 0]
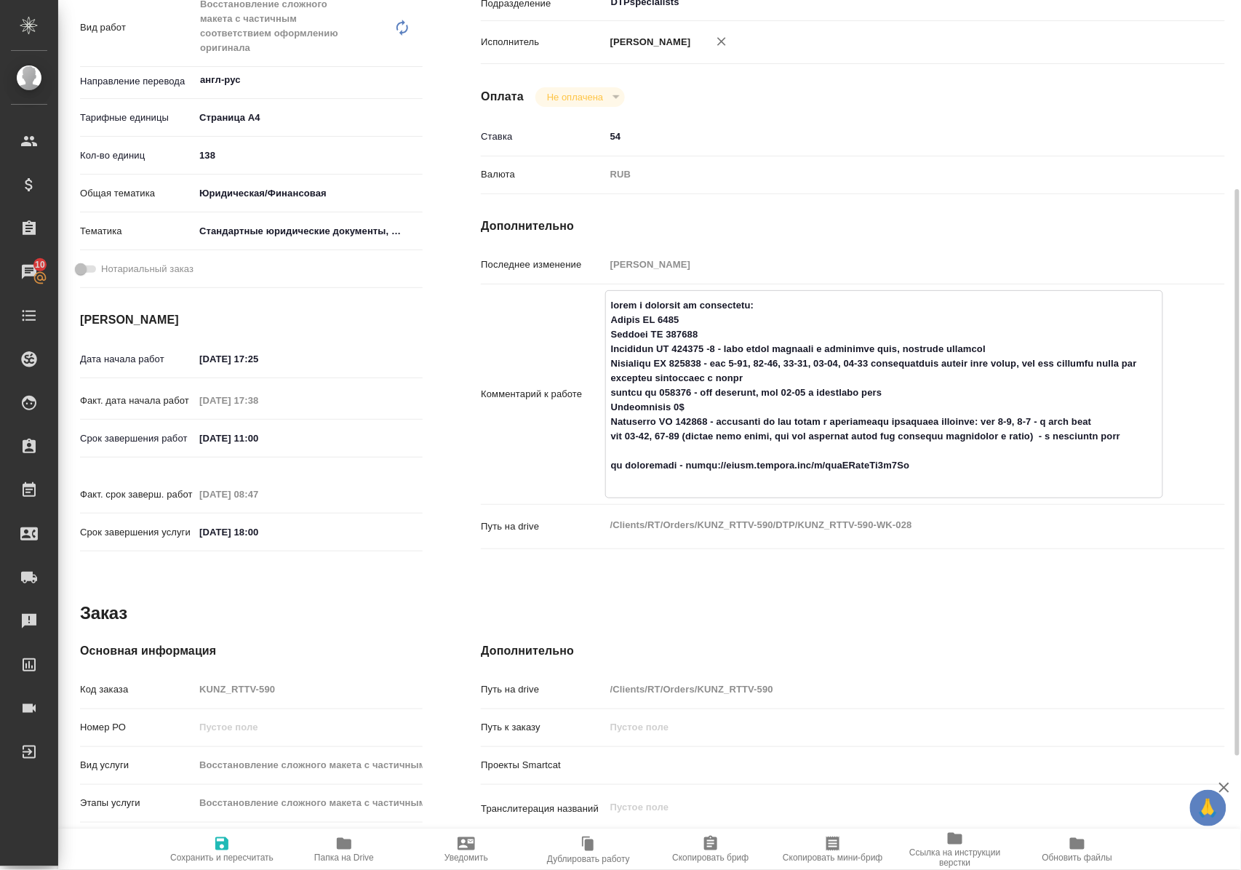
drag, startPoint x: 609, startPoint y: 438, endPoint x: 653, endPoint y: 460, distance: 48.8
click at [653, 460] on textarea at bounding box center [884, 392] width 556 height 199
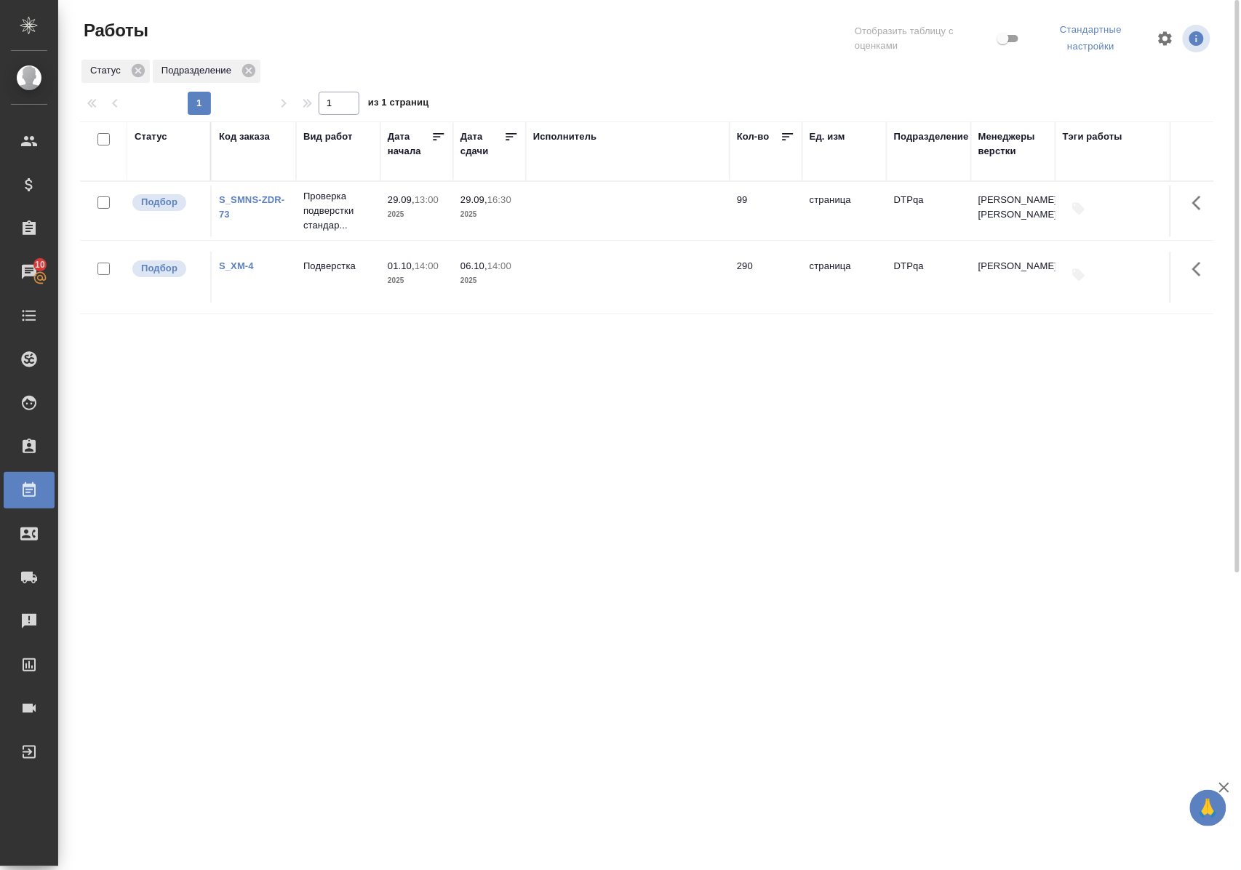
click at [145, 138] on div "Статус" at bounding box center [151, 136] width 33 height 15
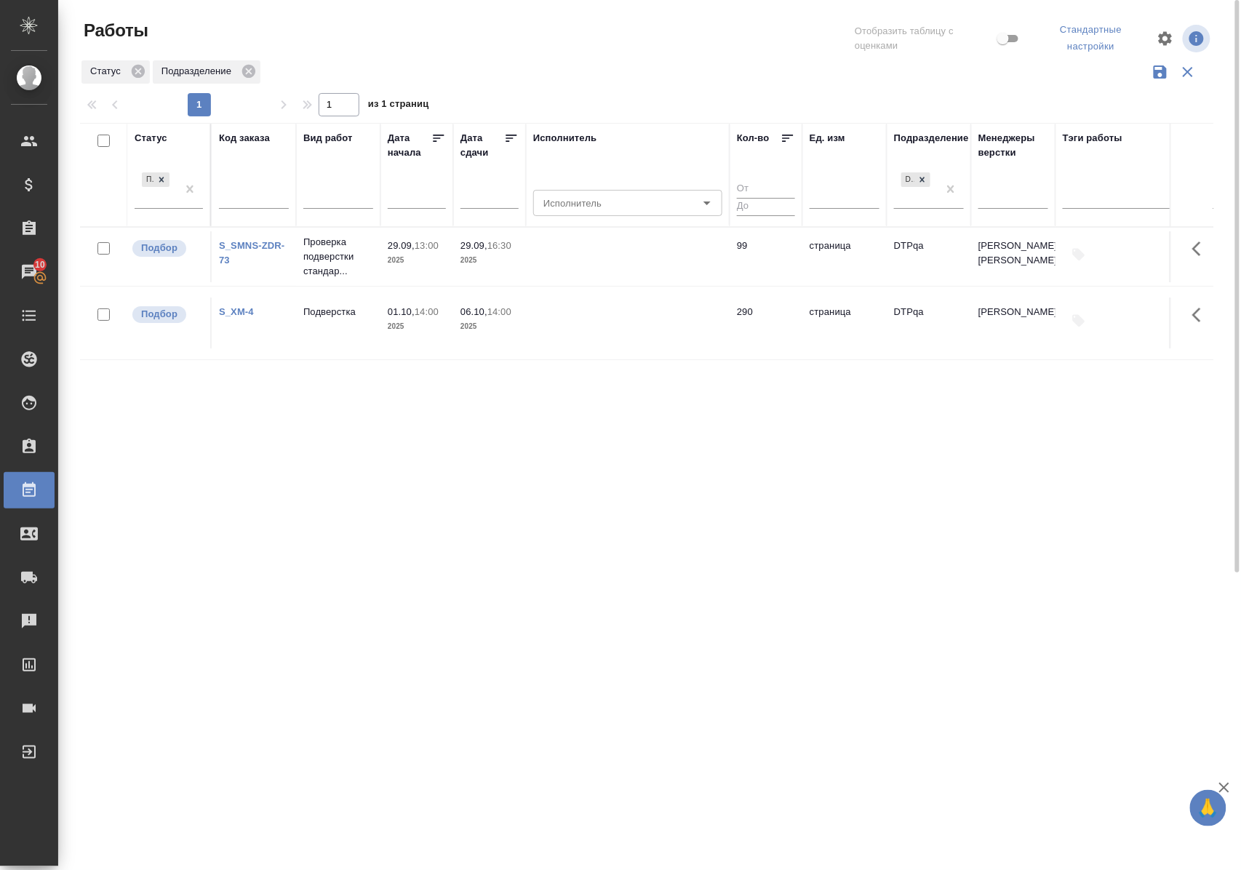
click at [167, 212] on div "Подбор" at bounding box center [169, 194] width 68 height 50
click at [167, 204] on div "Подбор" at bounding box center [156, 188] width 42 height 39
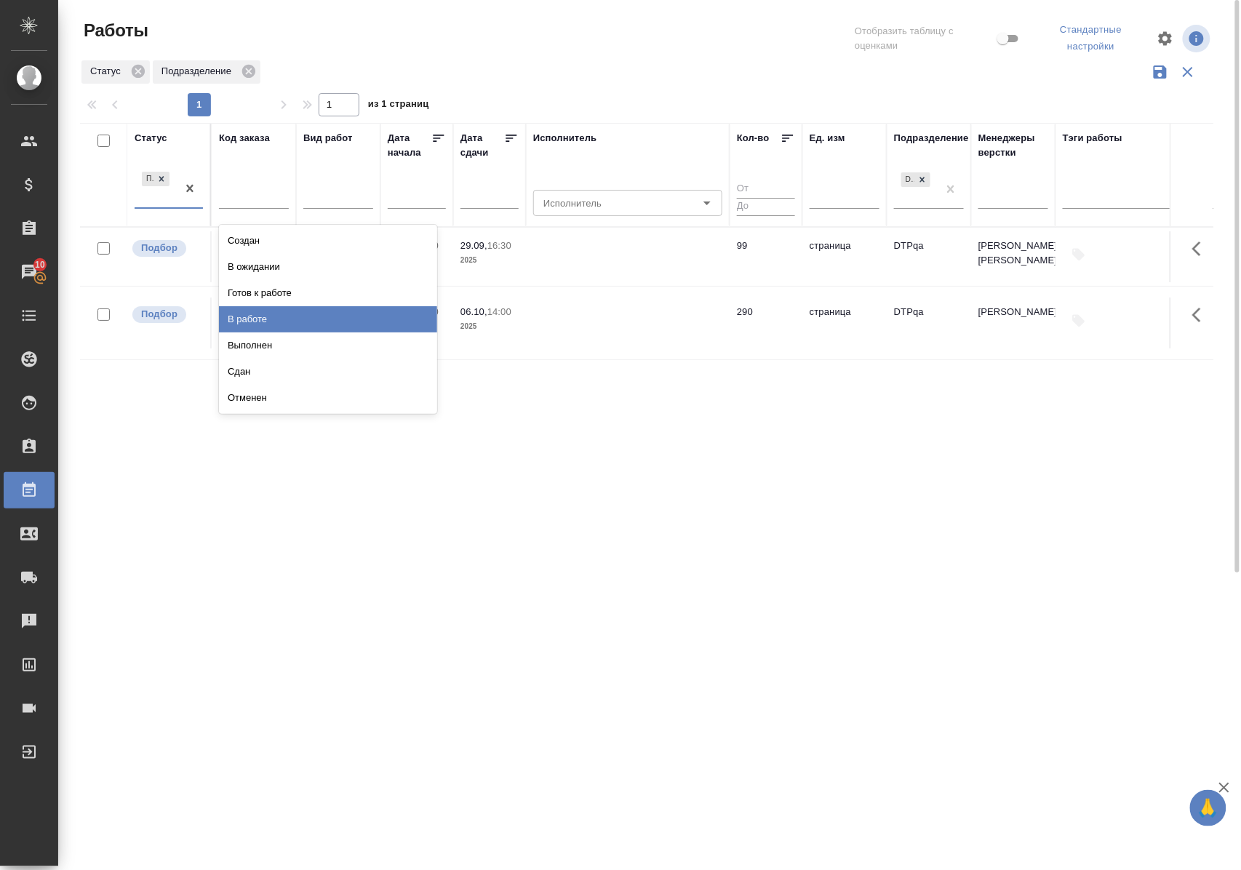
click at [257, 316] on div "В работе" at bounding box center [328, 319] width 218 height 26
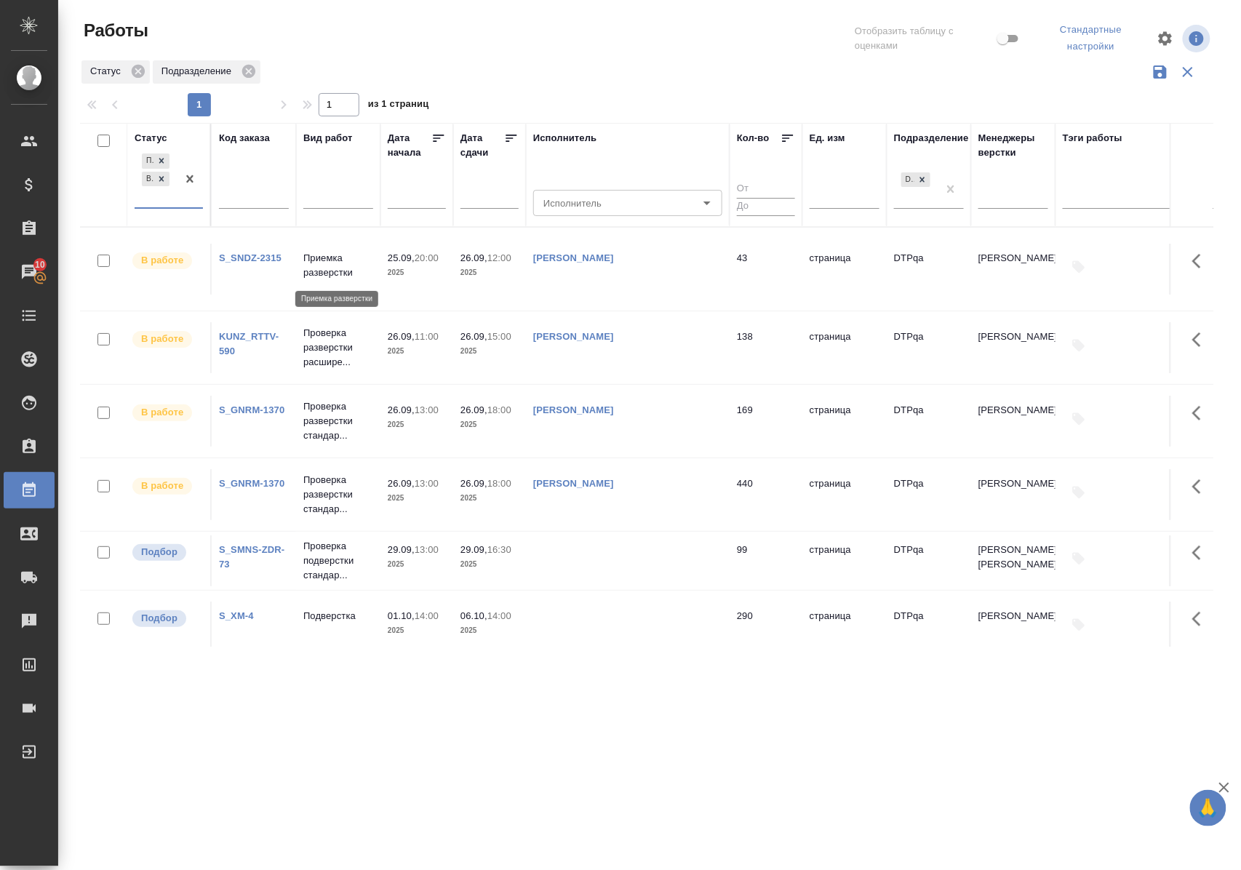
click at [319, 273] on p "Приемка разверстки" at bounding box center [338, 265] width 70 height 29
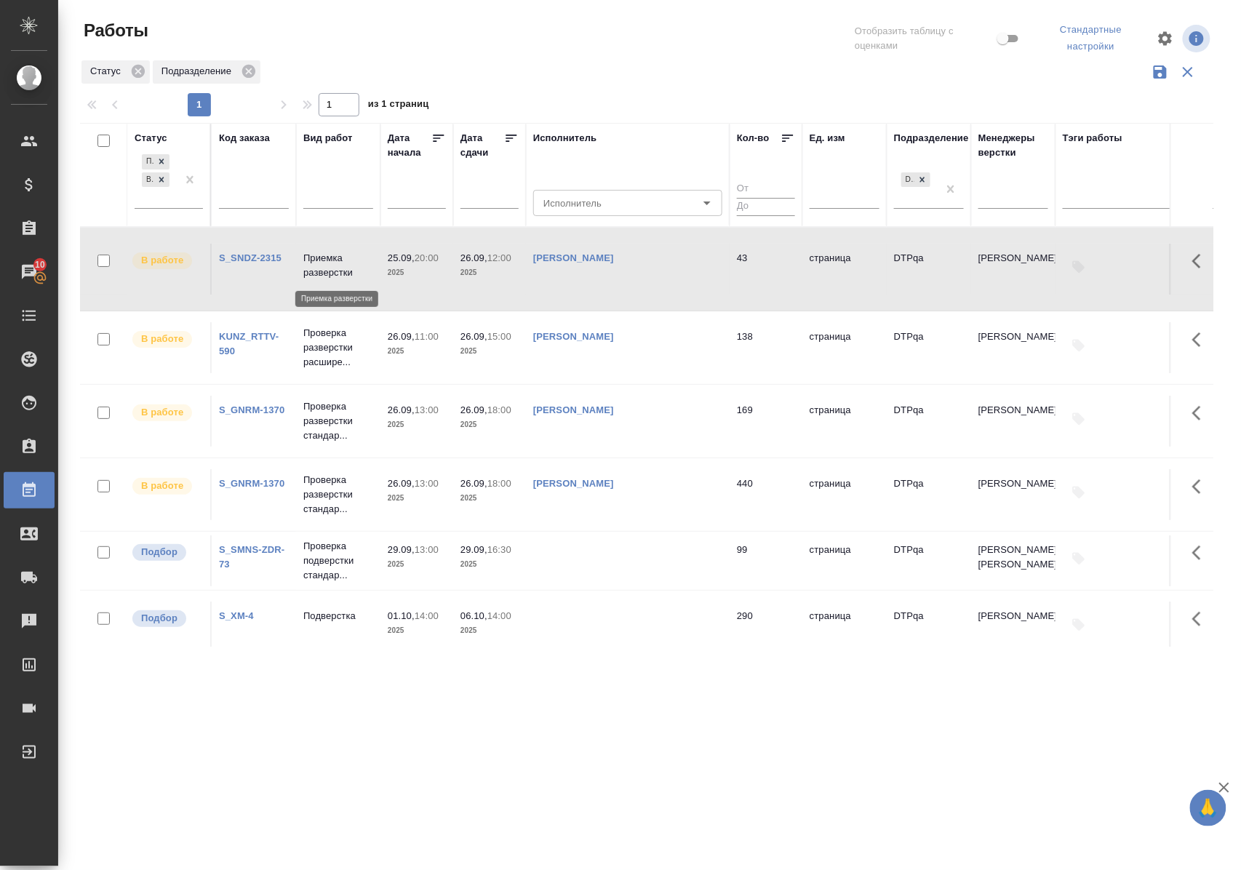
click at [319, 273] on p "Приемка разверстки" at bounding box center [338, 265] width 70 height 29
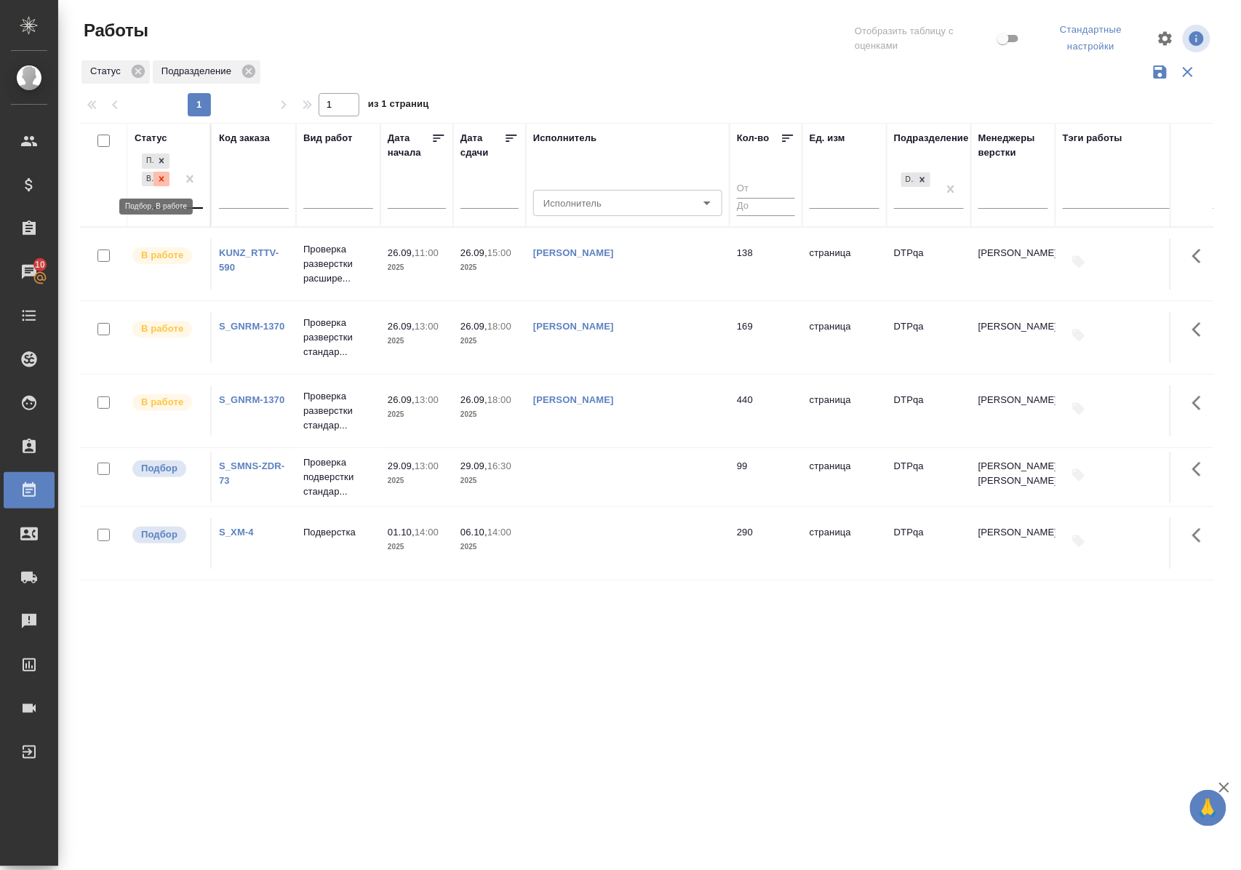
click at [164, 179] on icon at bounding box center [161, 179] width 10 height 10
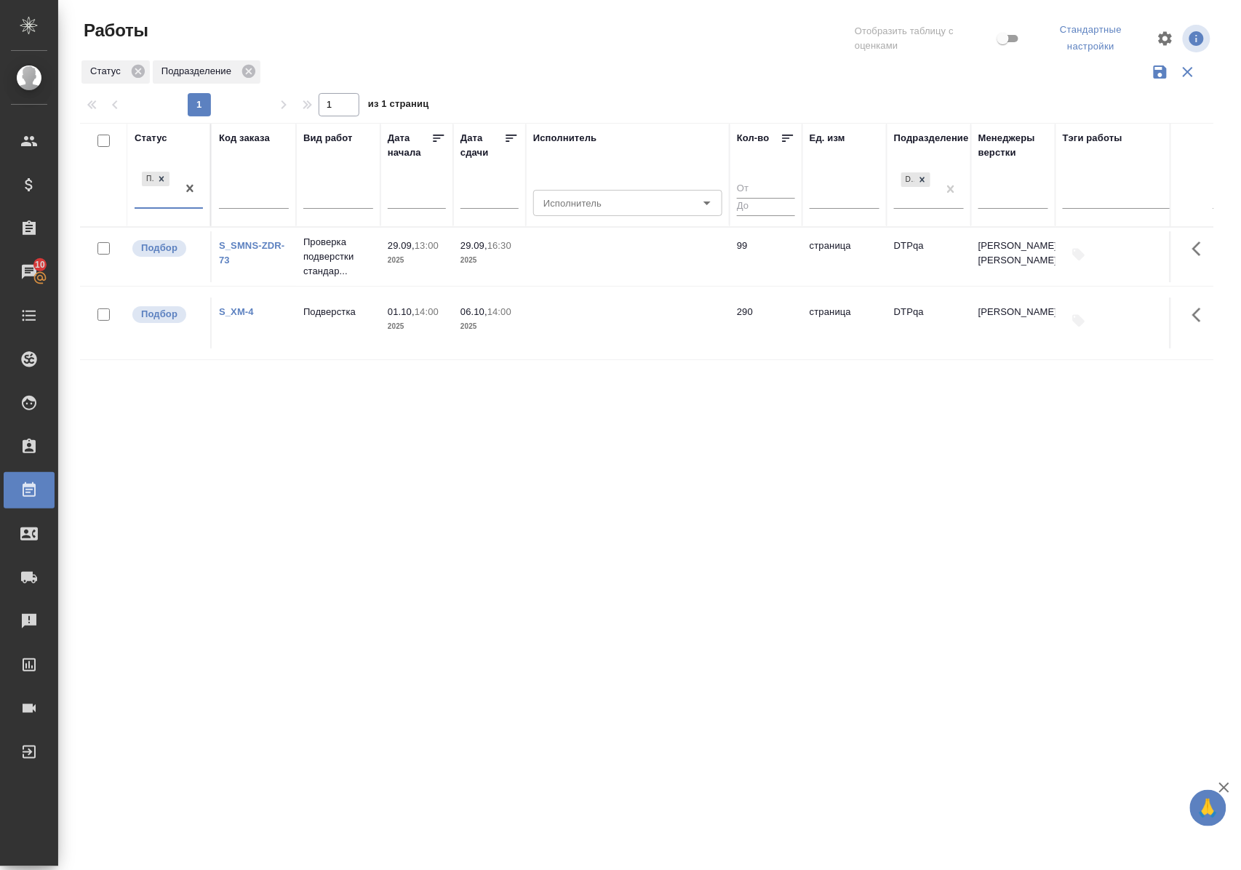
click at [161, 135] on div "Статус" at bounding box center [151, 138] width 33 height 15
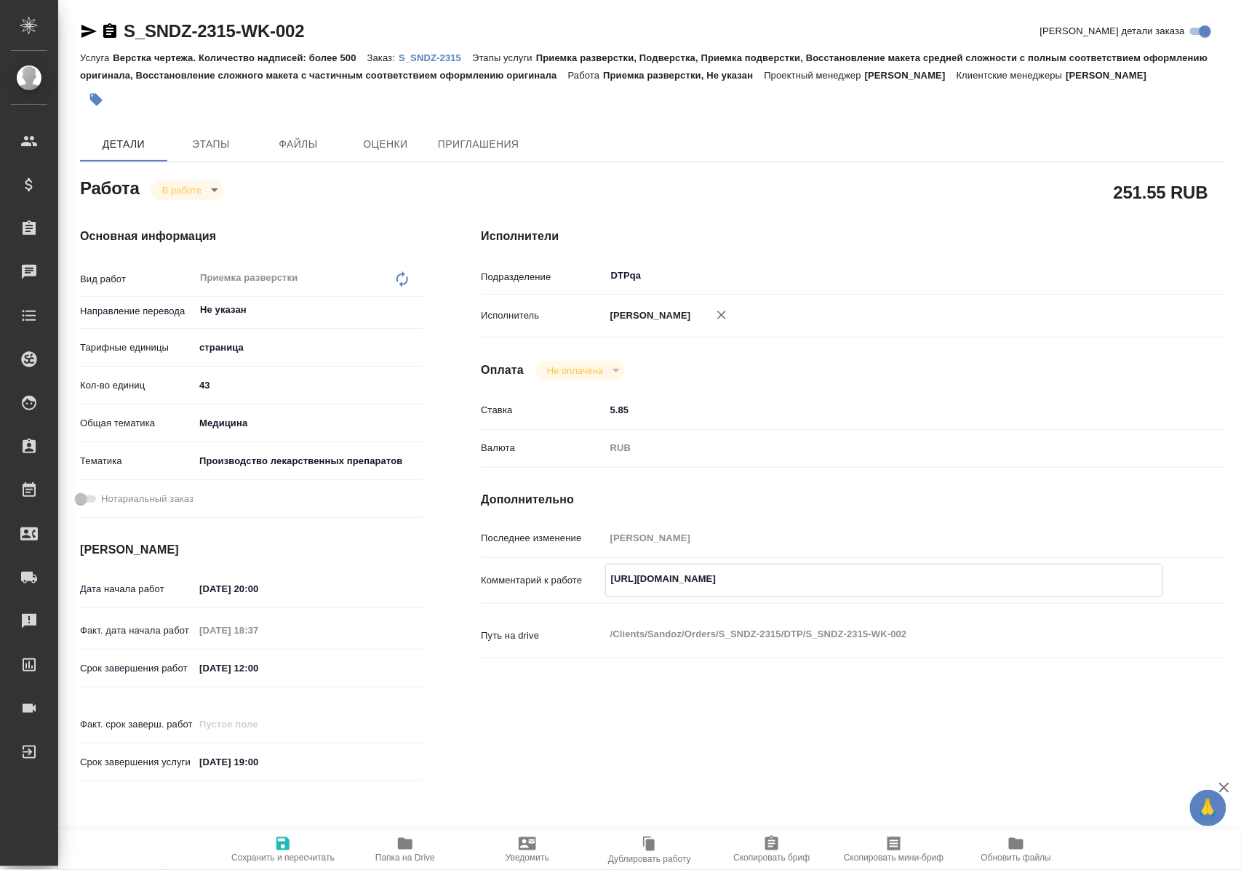
drag, startPoint x: 608, startPoint y: 609, endPoint x: 950, endPoint y: 612, distance: 341.8
click at [950, 591] on textarea "https://tera.awatera.com/Work/68d39c05953c16fe16e8f488/" at bounding box center [884, 579] width 556 height 25
click at [403, 845] on icon "button" at bounding box center [405, 844] width 15 height 12
click at [214, 207] on body "🙏 .cls-1 fill:#fff; AWATERA Polushina Alena Клиенты Спецификации Заказы 10 Чаты…" at bounding box center [620, 435] width 1241 height 870
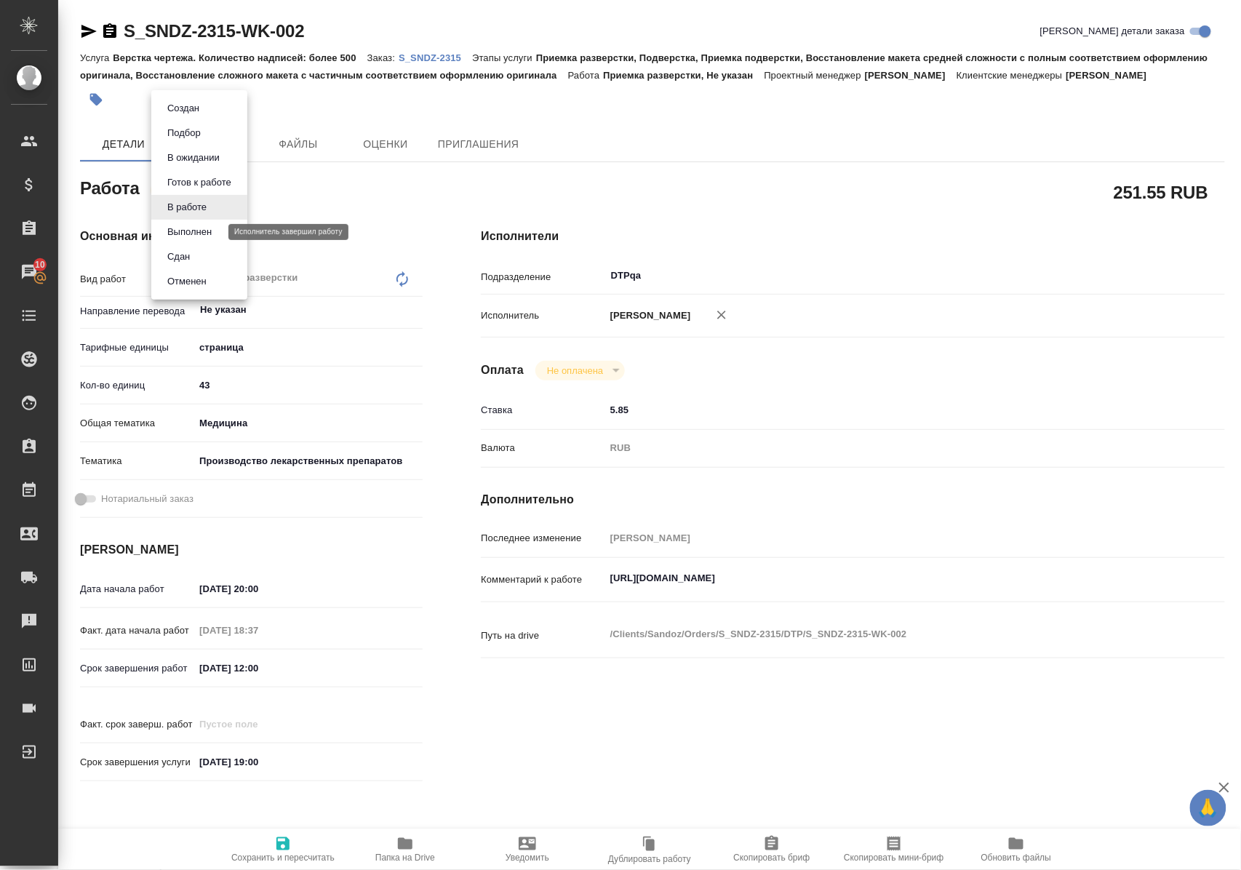
click at [210, 230] on button "Выполнен" at bounding box center [189, 232] width 53 height 16
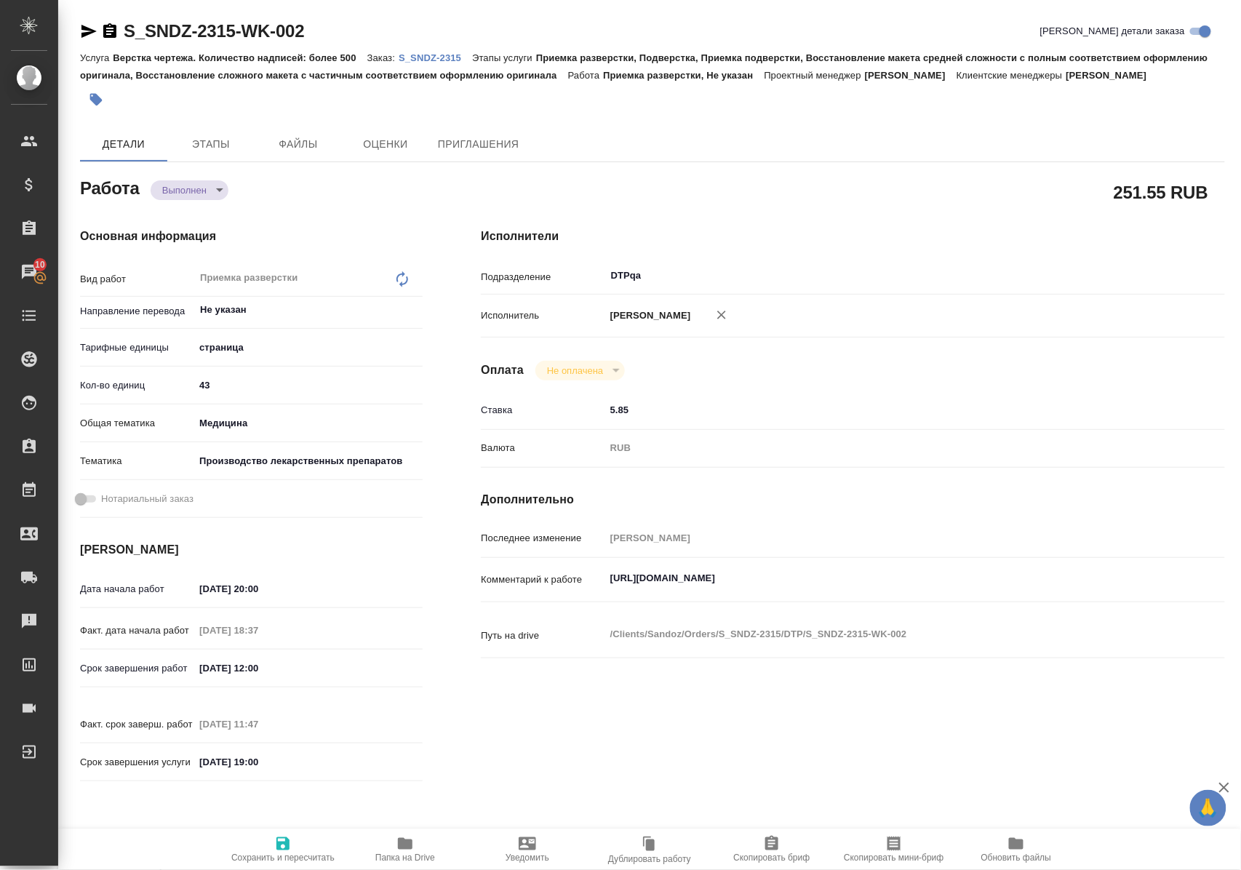
type textarea "x"
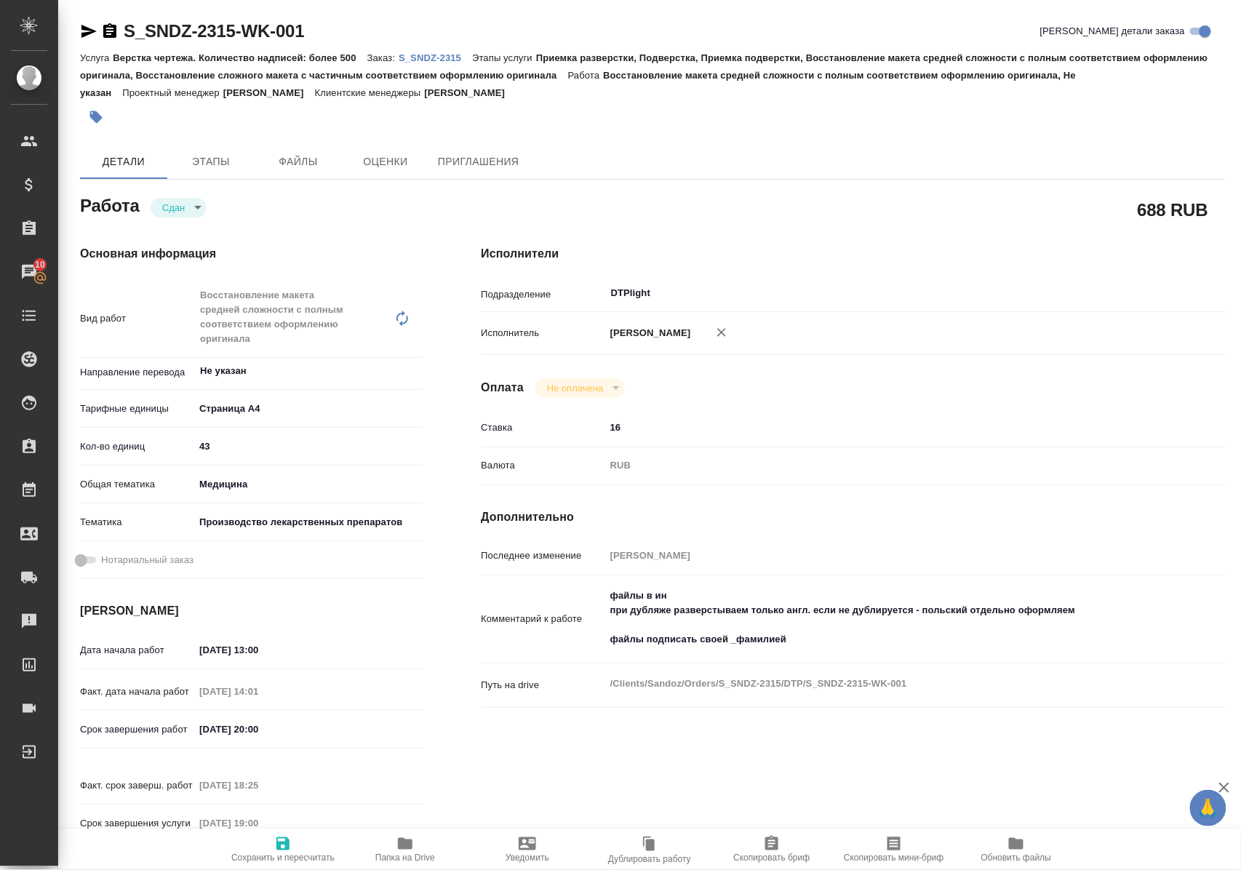
click at [408, 848] on icon "button" at bounding box center [405, 844] width 15 height 12
drag, startPoint x: 323, startPoint y: 26, endPoint x: 120, endPoint y: 36, distance: 203.2
click at [120, 36] on div "S_SNDZ-2315-WK-001 Кратко детали заказа" at bounding box center [652, 31] width 1145 height 23
copy link "S_SNDZ-2315-WK-001"
click at [457, 59] on p "S_SNDZ-2315" at bounding box center [435, 57] width 73 height 11
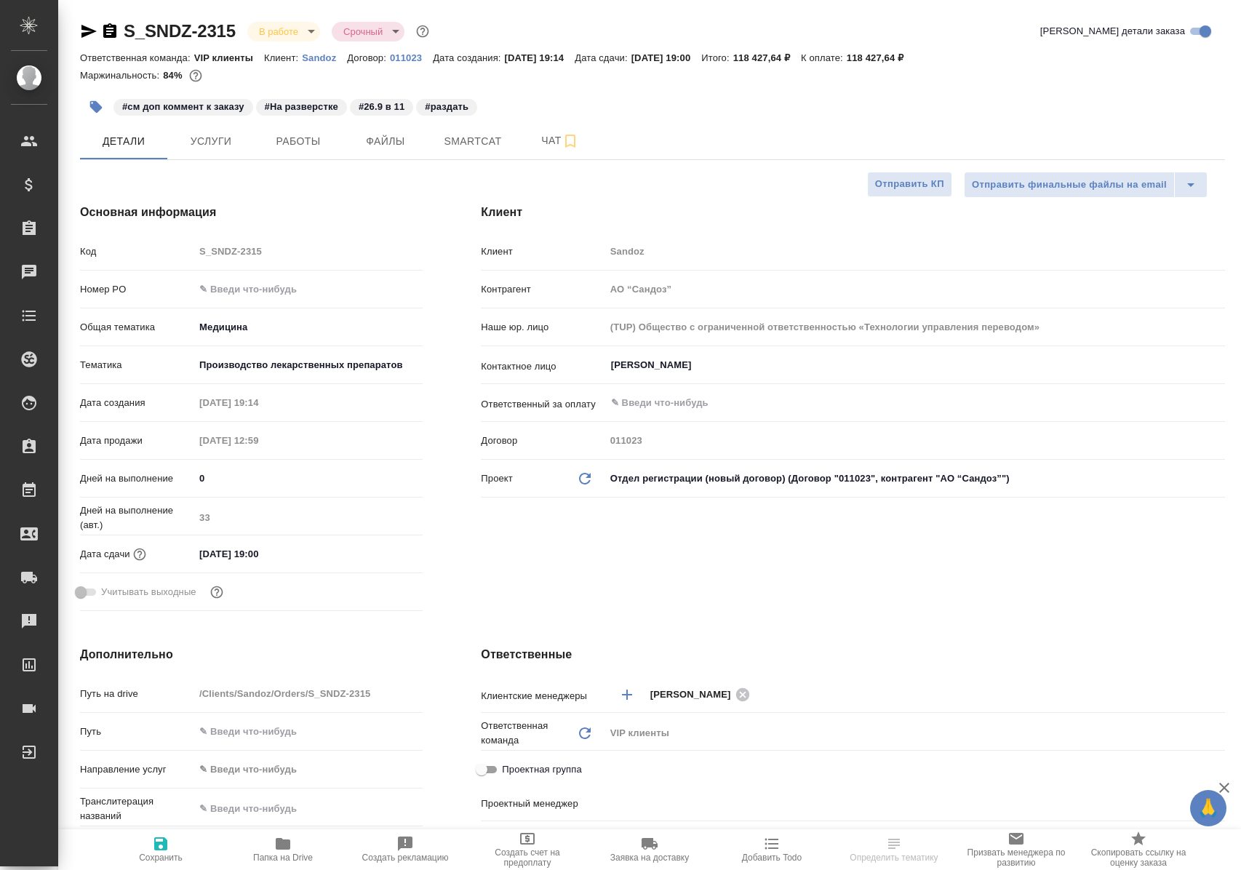
select select "RU"
type input "[PERSON_NAME]"
click at [321, 135] on span "Работы" at bounding box center [298, 141] width 70 height 18
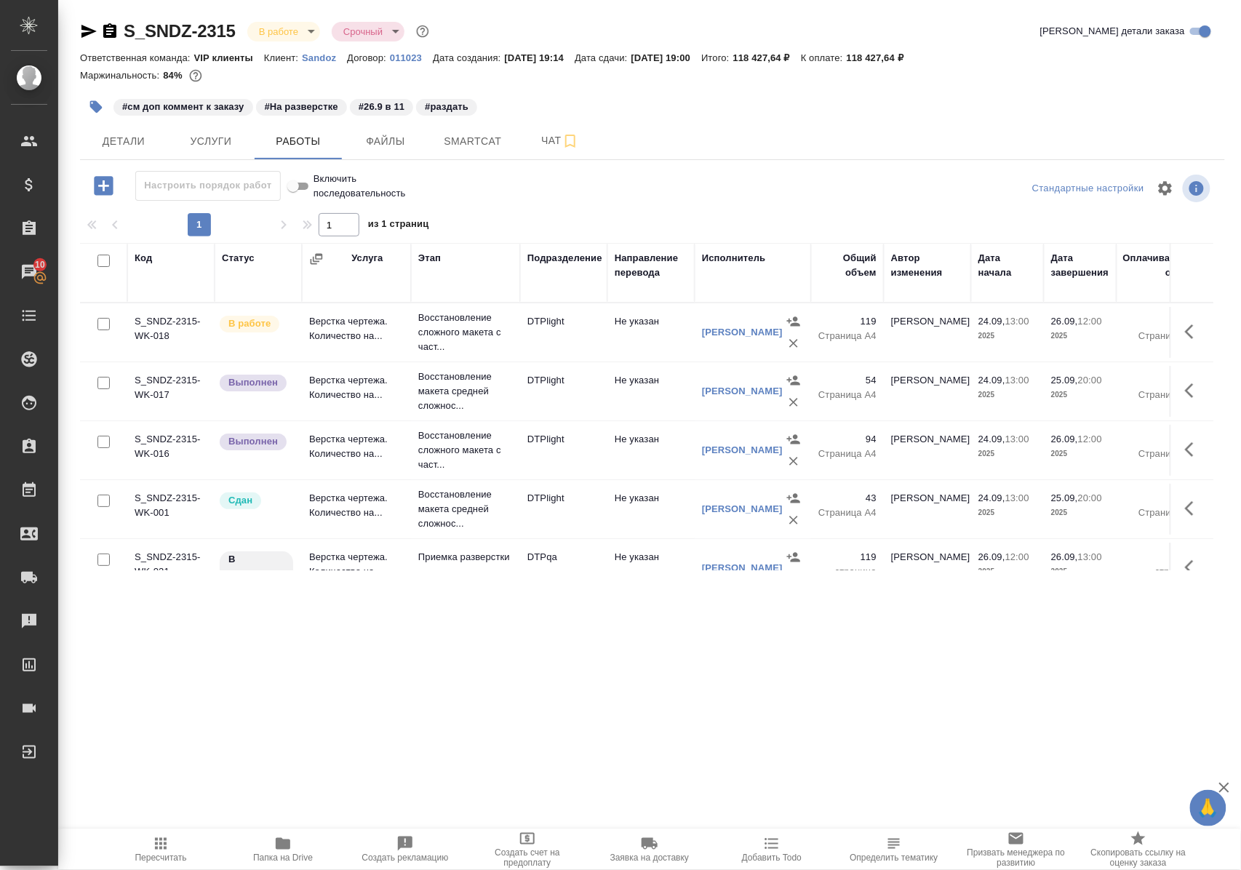
click at [1185, 517] on icon "button" at bounding box center [1193, 508] width 17 height 17
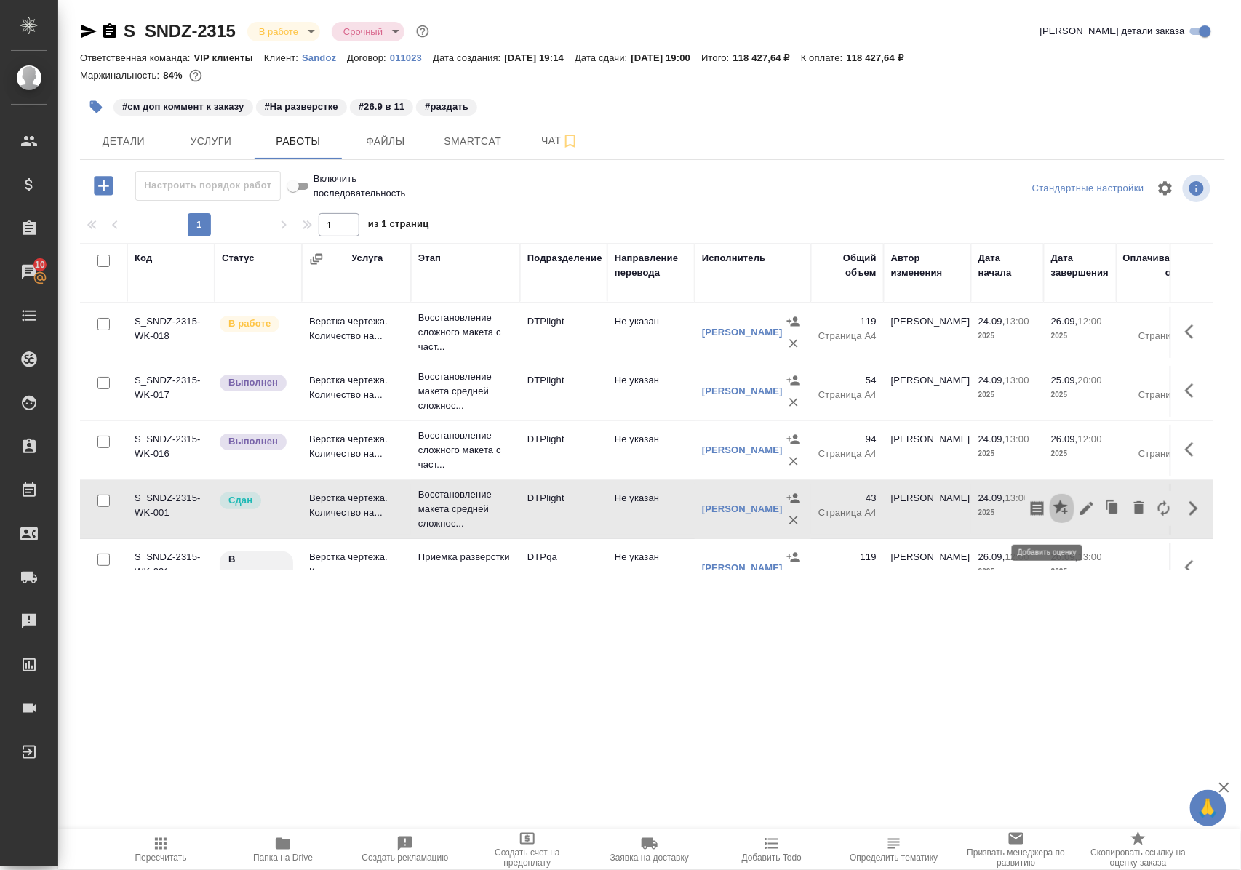
click at [1053, 514] on icon "button" at bounding box center [1060, 507] width 15 height 15
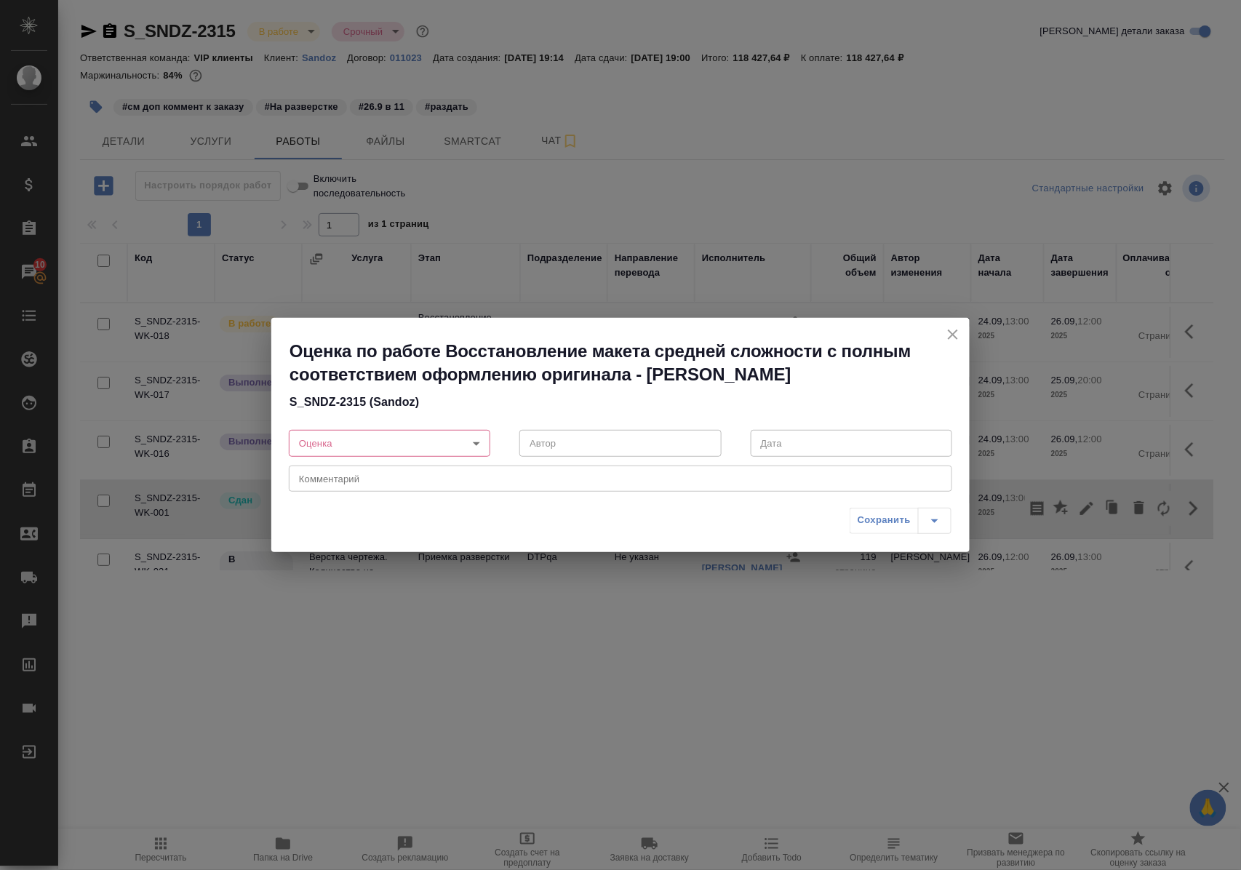
click at [476, 443] on body "🙏 .cls-1 fill:#fff; AWATERA Polushina Alena Клиенты Спецификации Заказы 10 Чаты…" at bounding box center [620, 435] width 1241 height 870
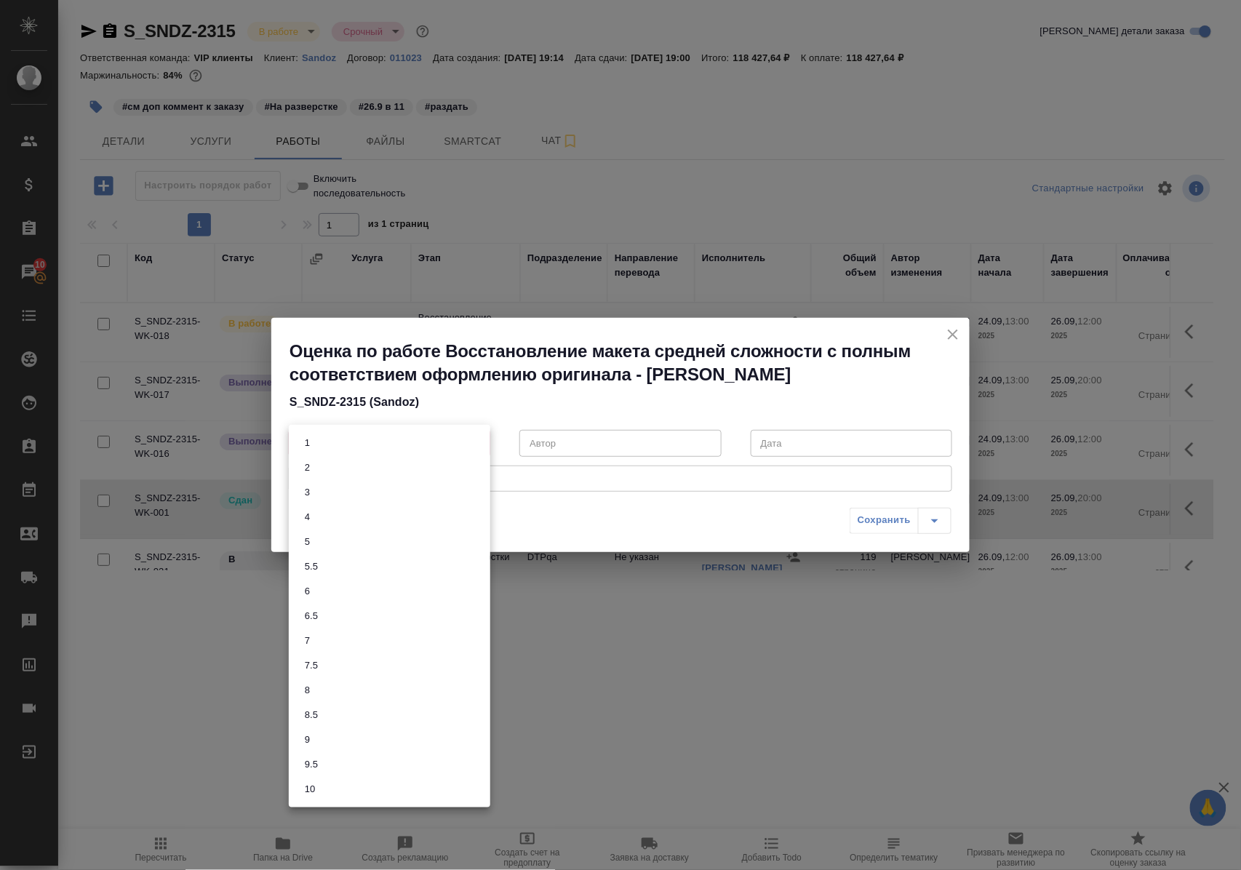
click at [316, 765] on button "9.5" at bounding box center [311, 764] width 22 height 16
type input "9.5"
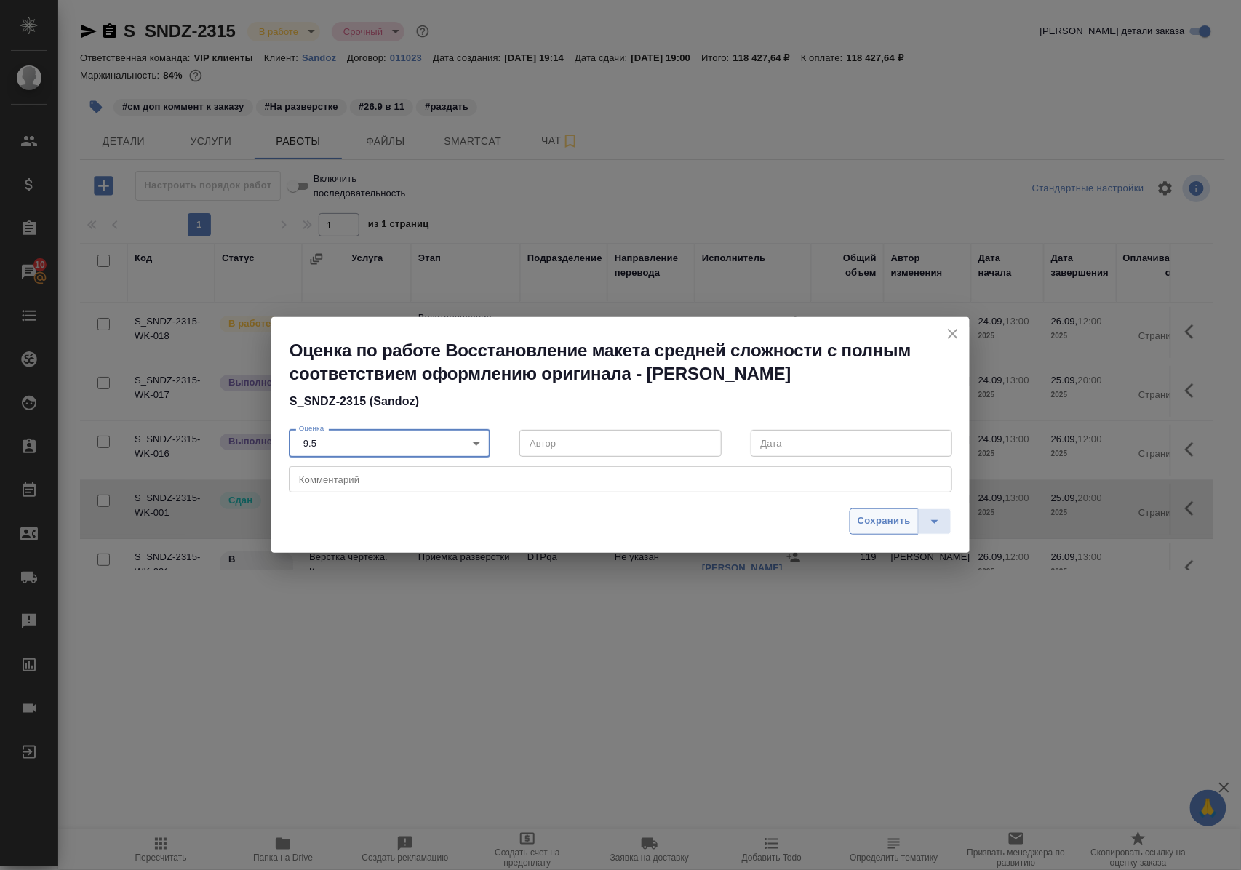
click at [879, 522] on span "Сохранить" at bounding box center [883, 521] width 53 height 17
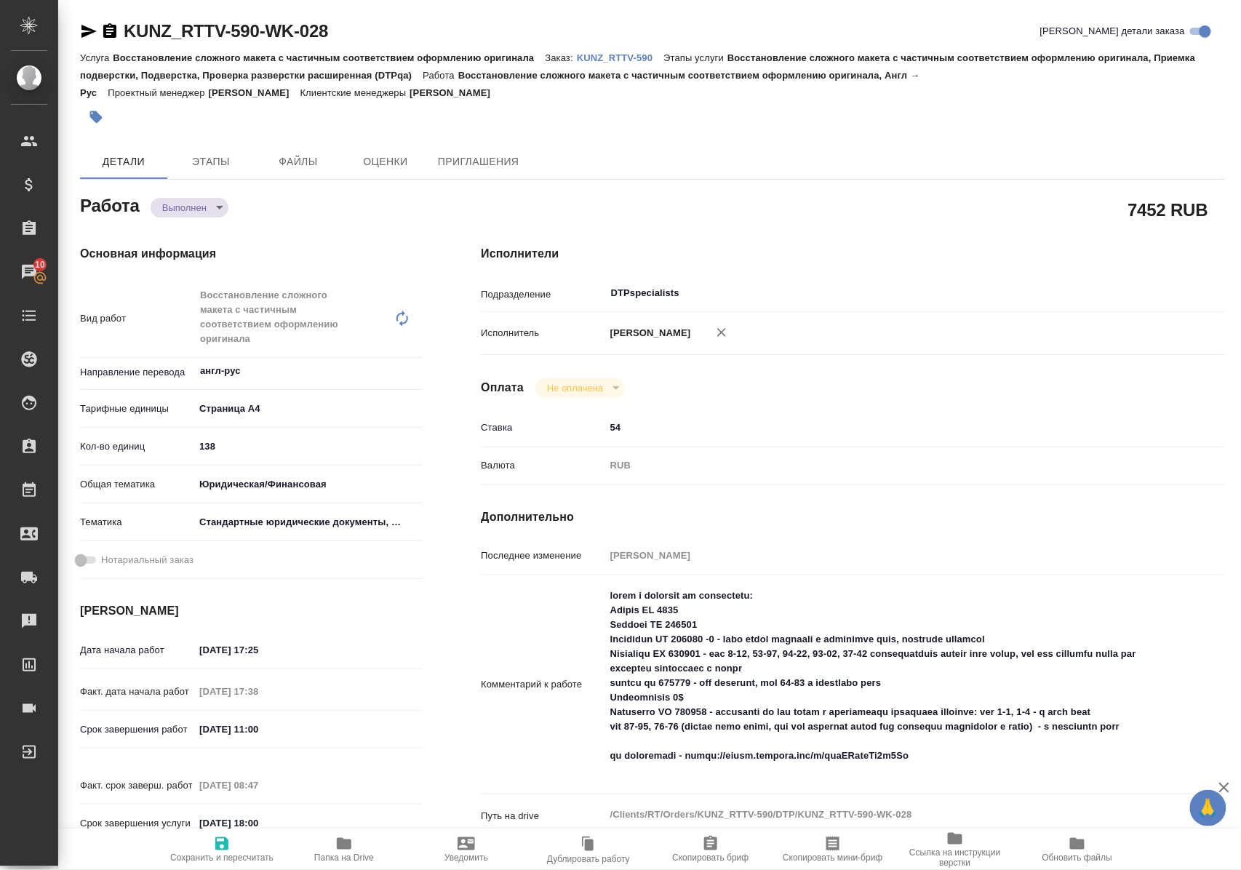
scroll to position [291, 0]
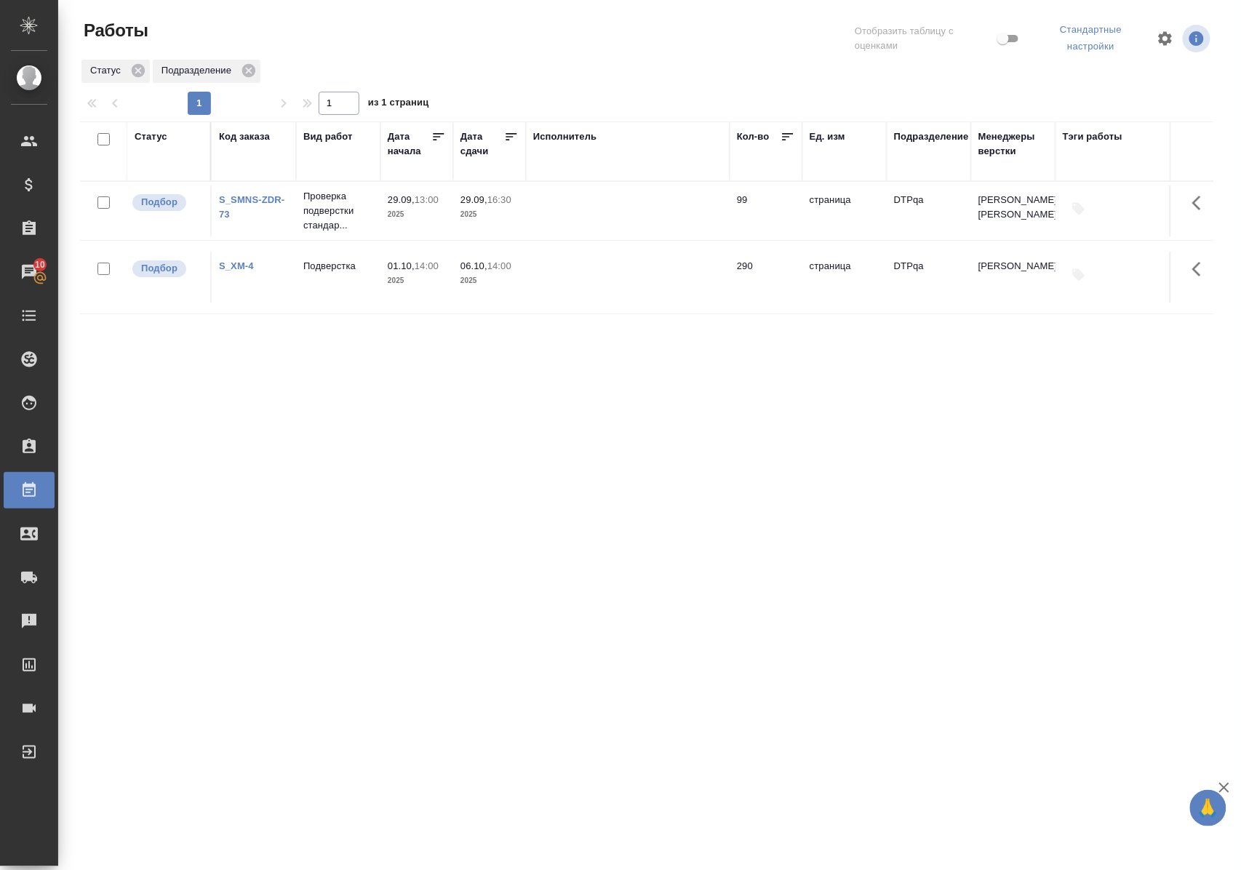
click at [161, 138] on div "Статус" at bounding box center [151, 136] width 33 height 15
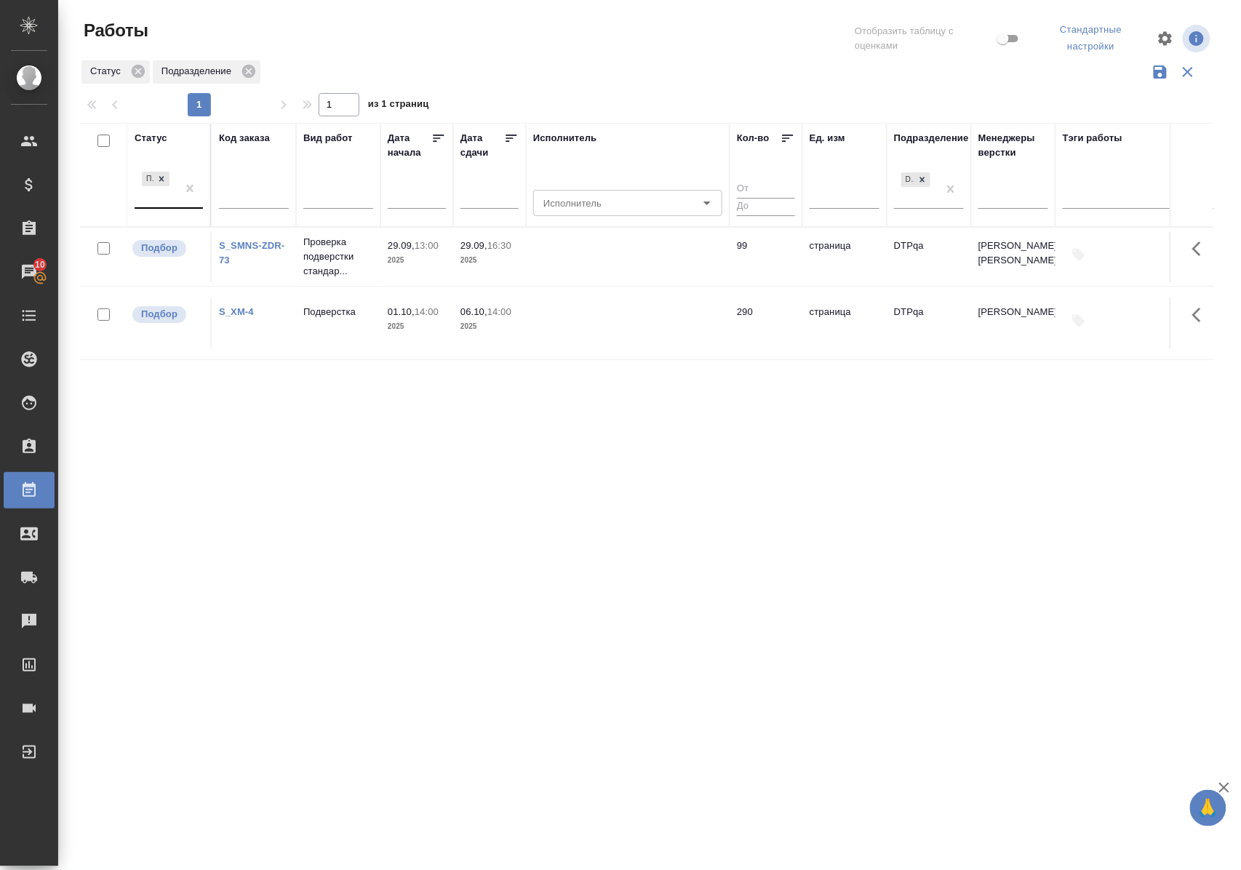
click at [167, 207] on div "Подбор" at bounding box center [156, 188] width 42 height 39
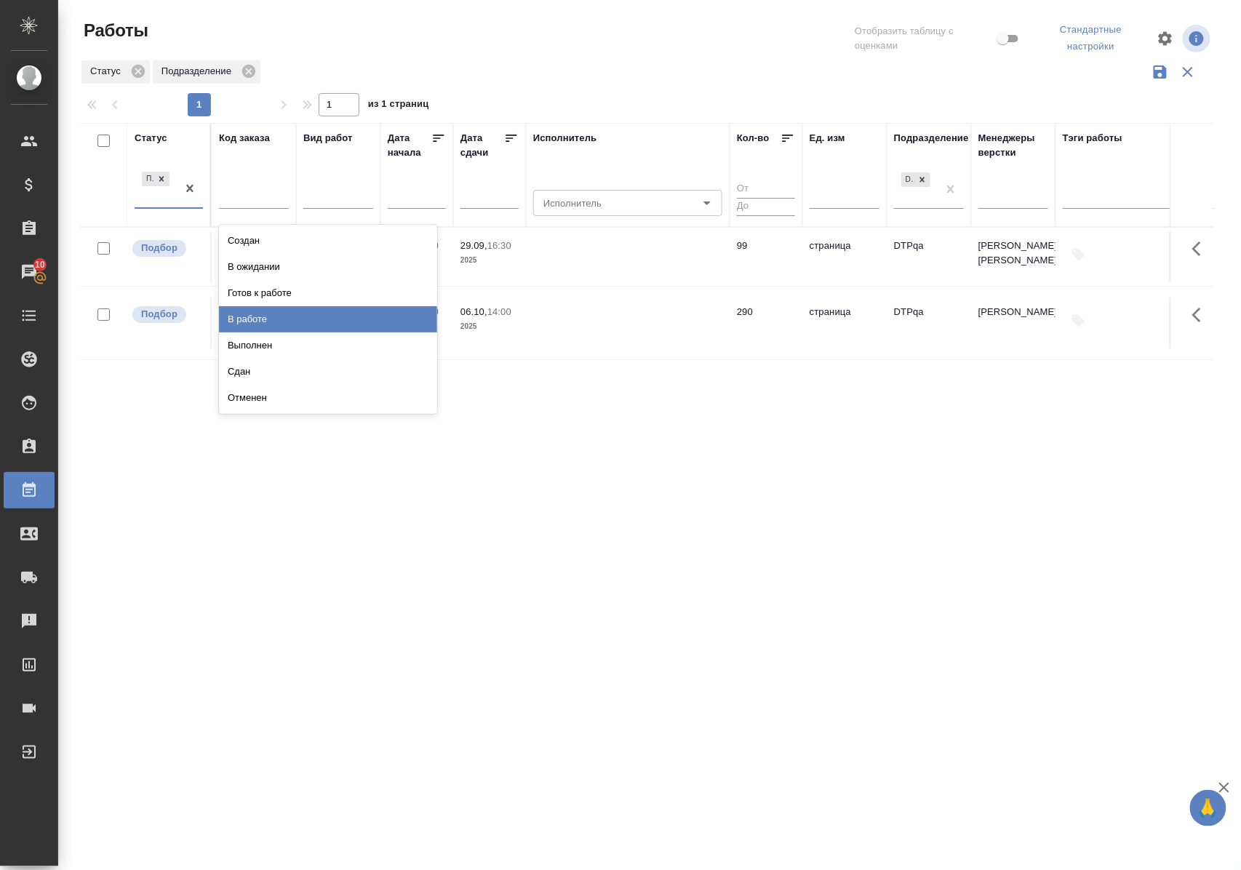
click at [268, 317] on div "В работе" at bounding box center [328, 319] width 218 height 26
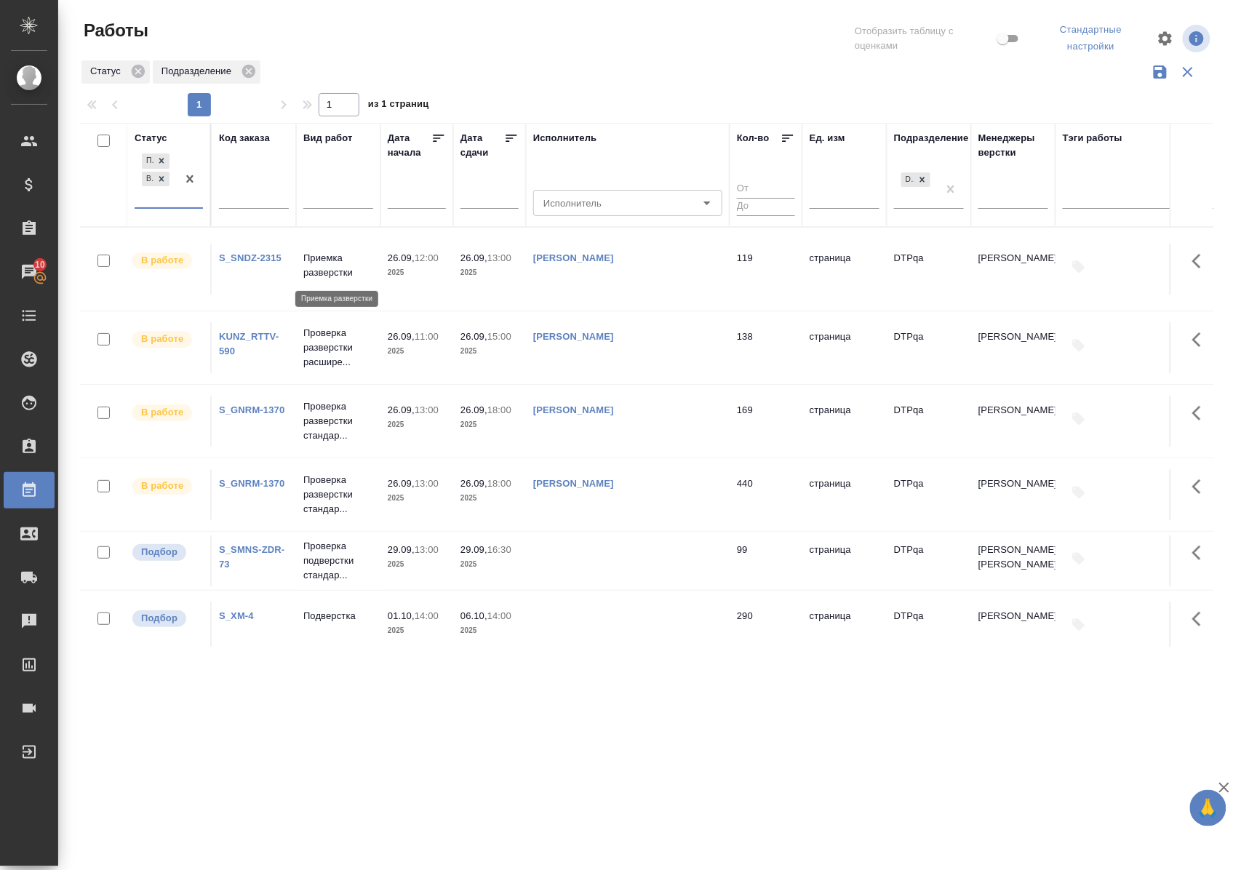
click at [343, 271] on p "Приемка разверстки" at bounding box center [338, 265] width 70 height 29
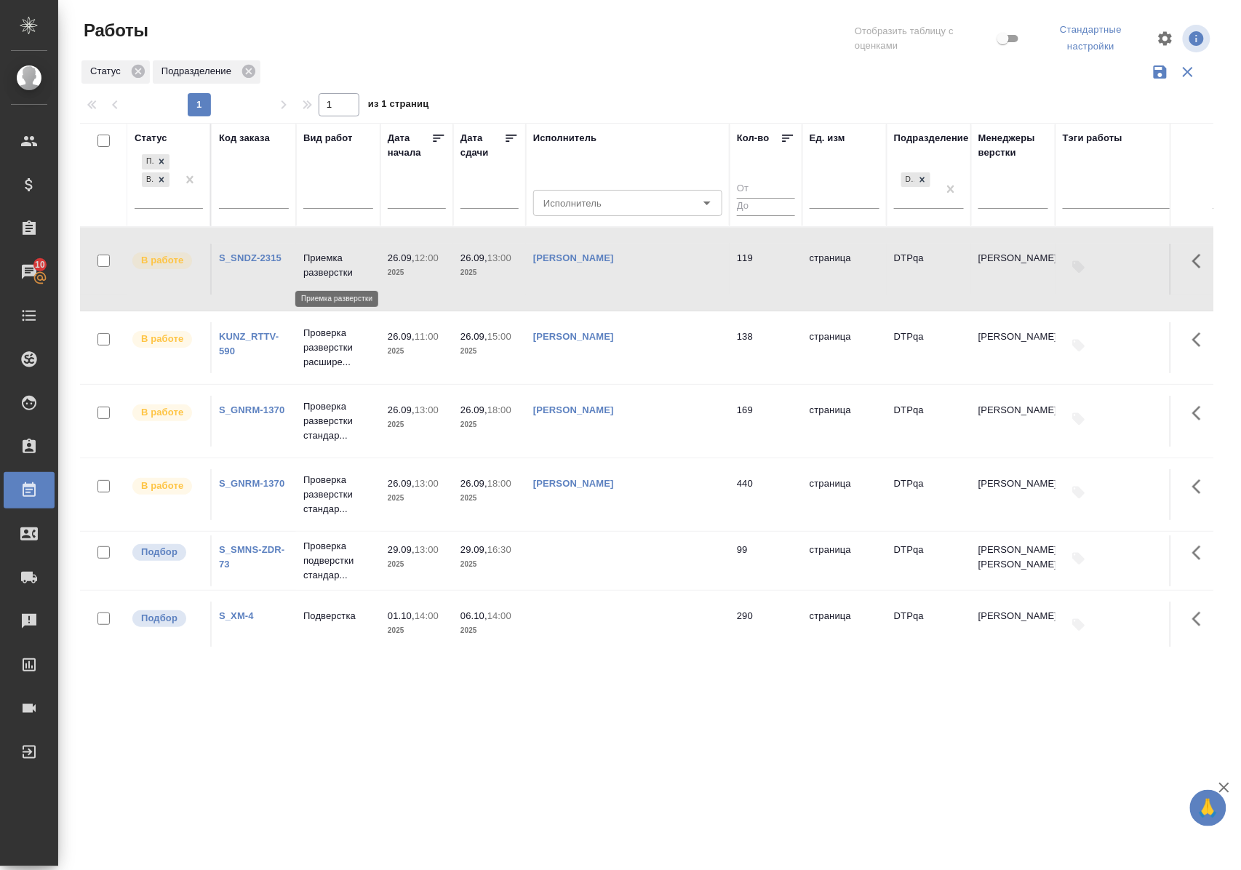
click at [343, 271] on p "Приемка разверстки" at bounding box center [338, 265] width 70 height 29
click at [164, 179] on icon at bounding box center [161, 179] width 10 height 10
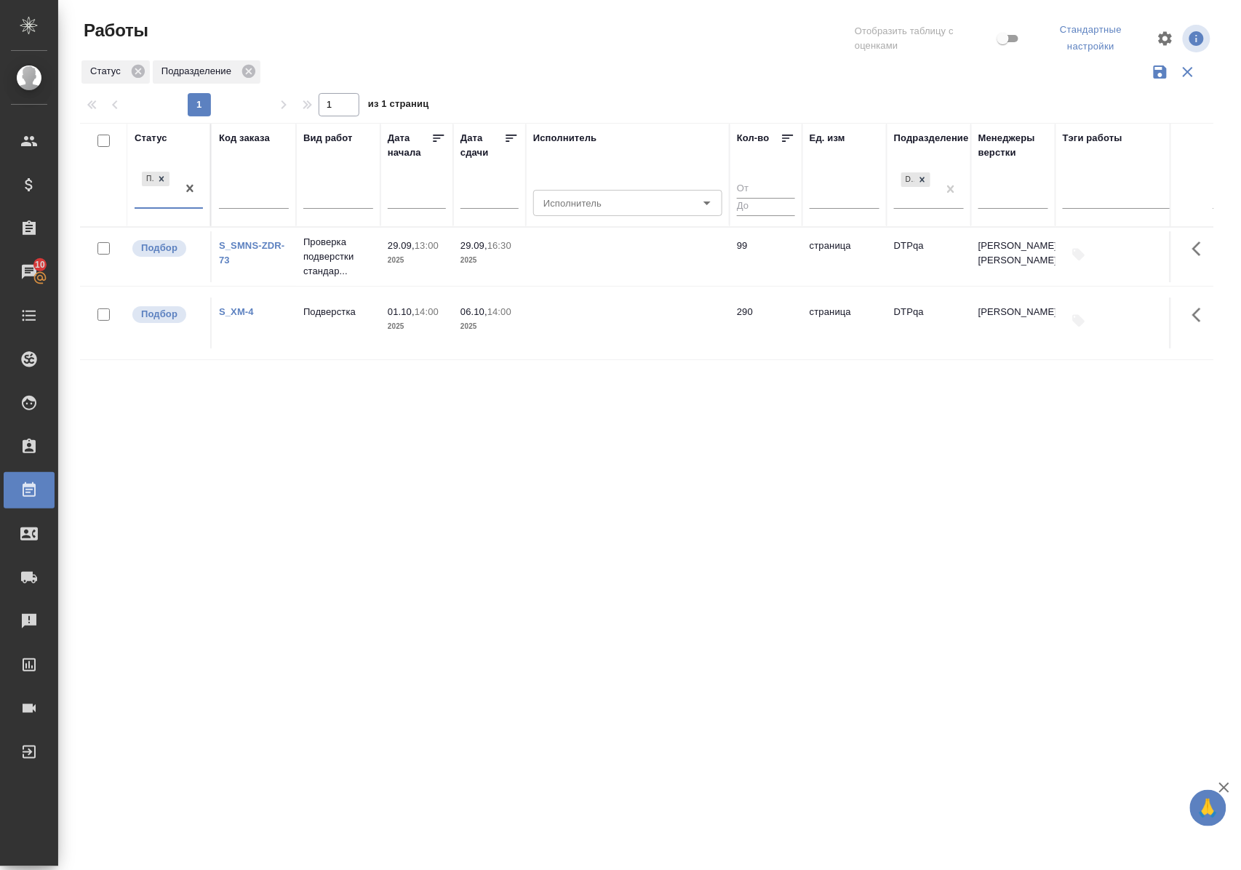
click at [161, 138] on div "Статус" at bounding box center [151, 138] width 33 height 15
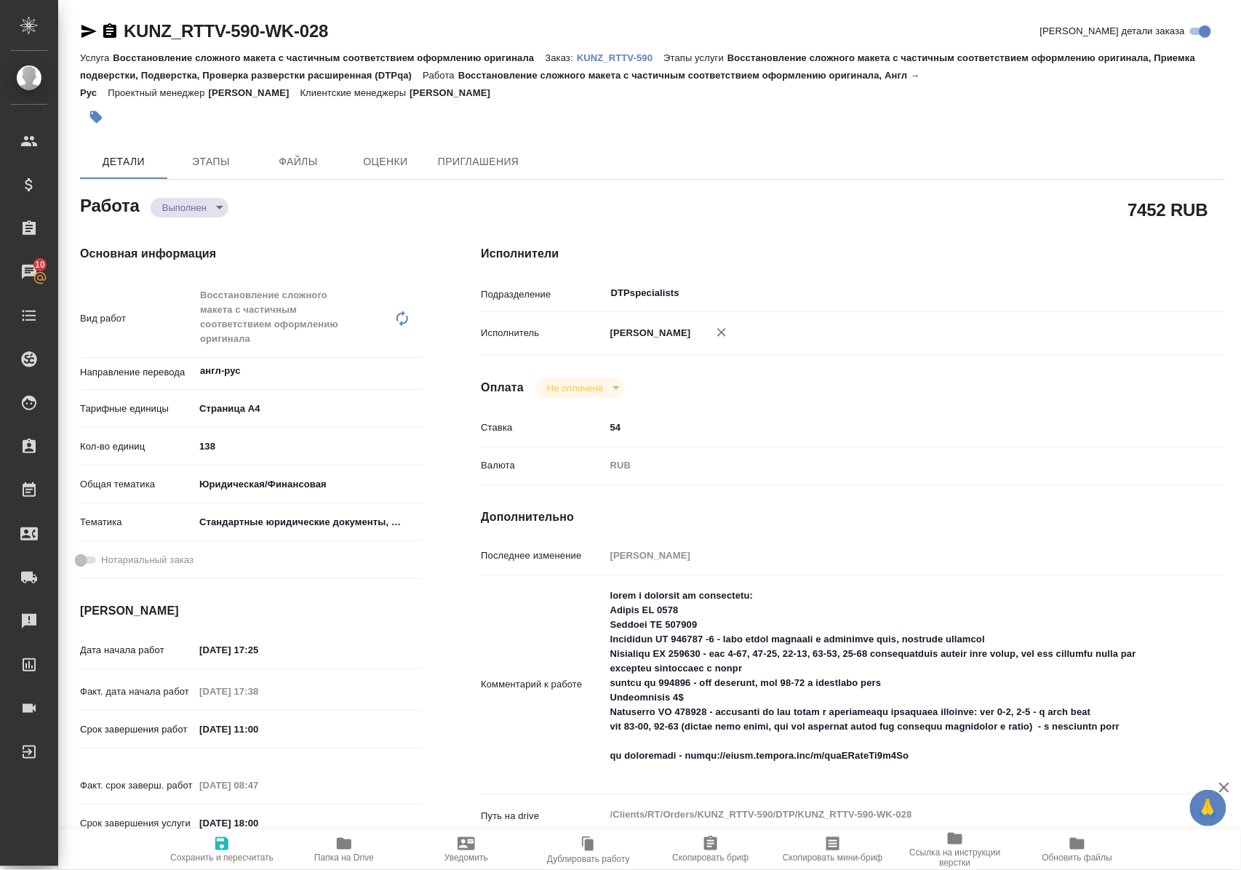
scroll to position [291, 0]
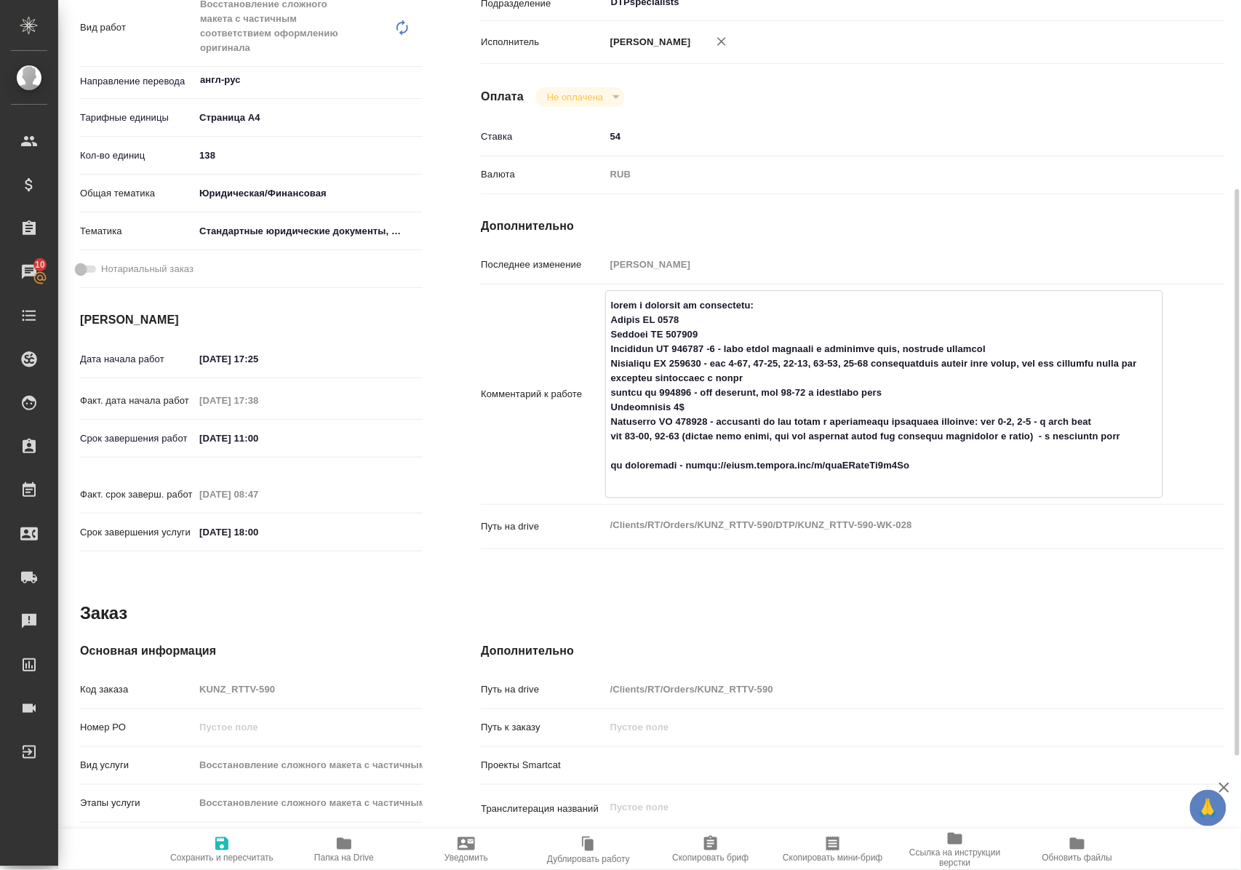
click at [658, 449] on textarea at bounding box center [884, 392] width 556 height 199
drag, startPoint x: 611, startPoint y: 449, endPoint x: 635, endPoint y: 464, distance: 28.4
click at [635, 464] on textarea at bounding box center [884, 392] width 556 height 199
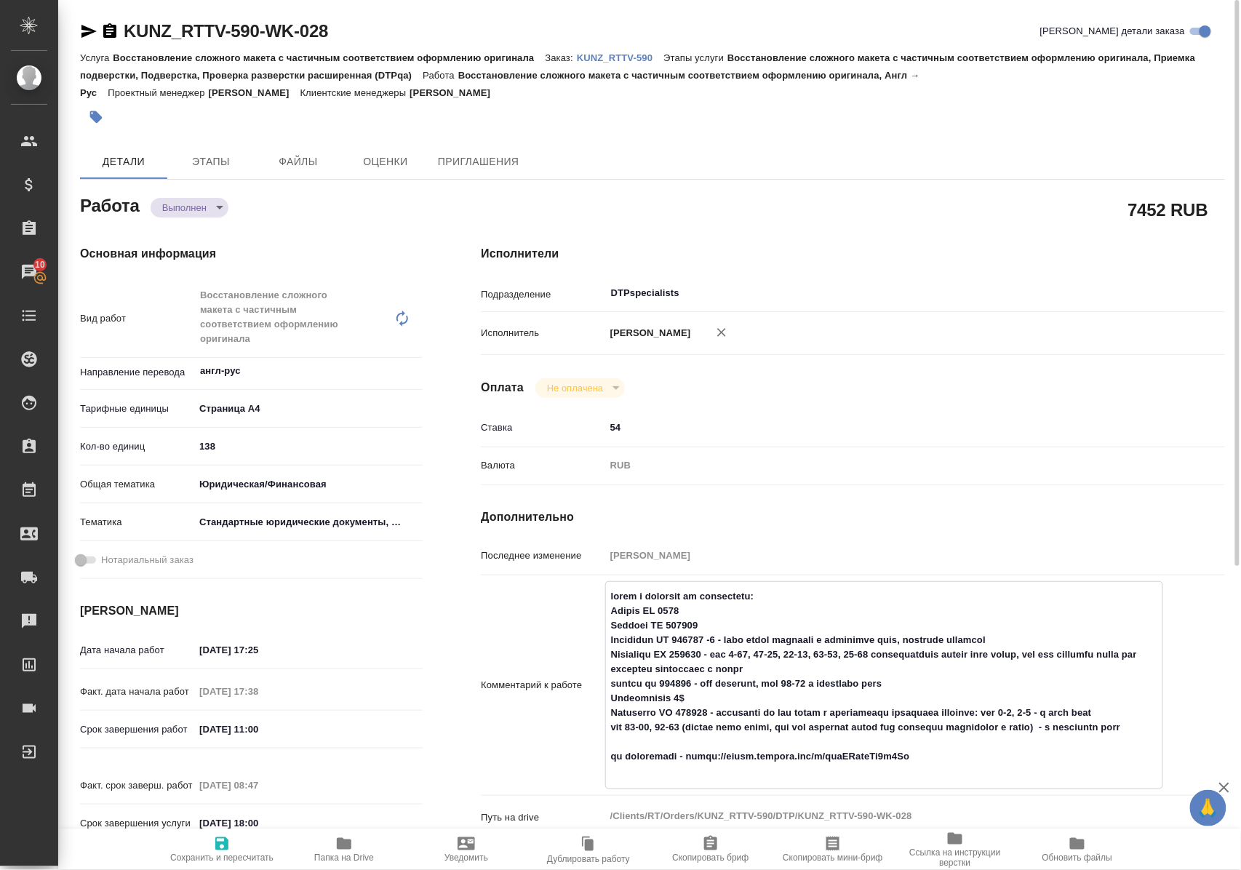
scroll to position [97, 0]
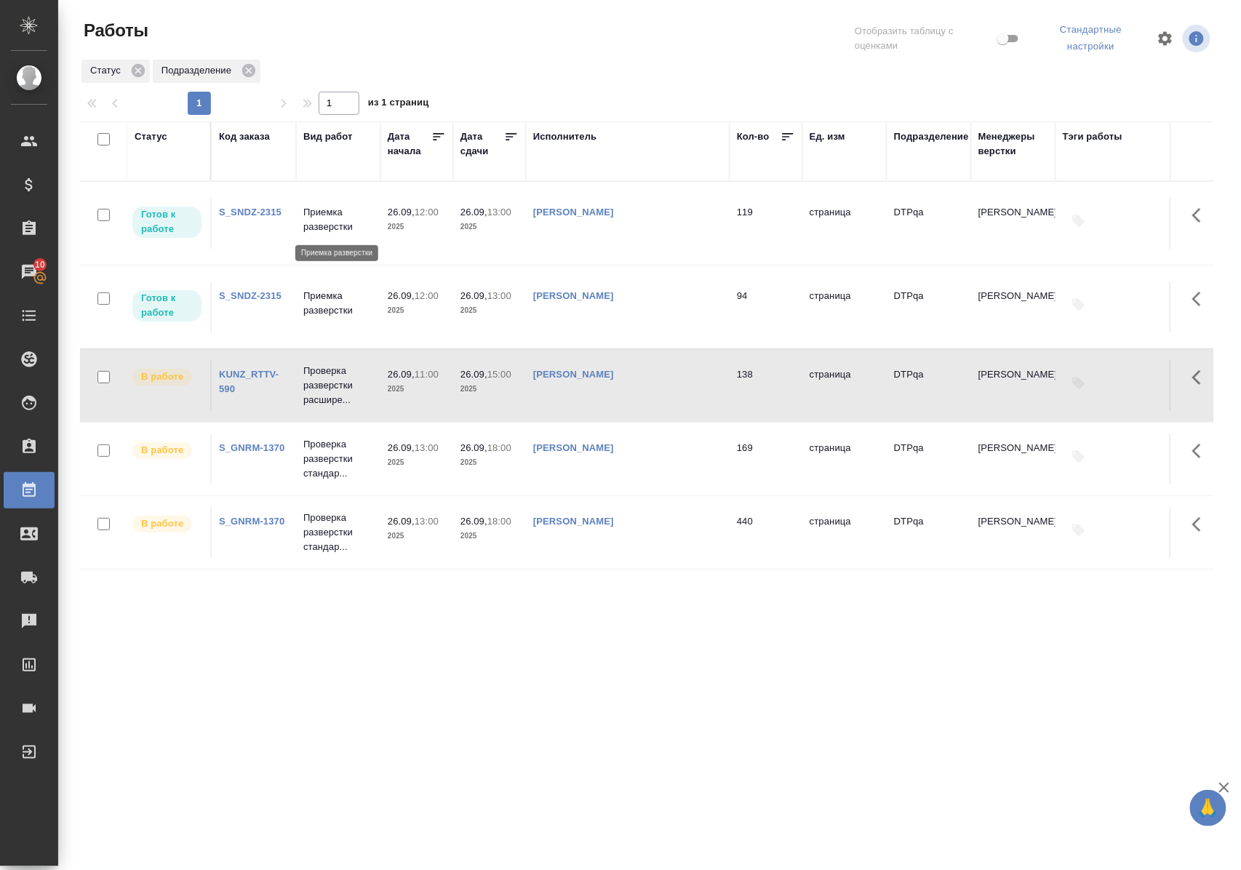
click at [323, 224] on p "Приемка разверстки" at bounding box center [338, 219] width 70 height 29
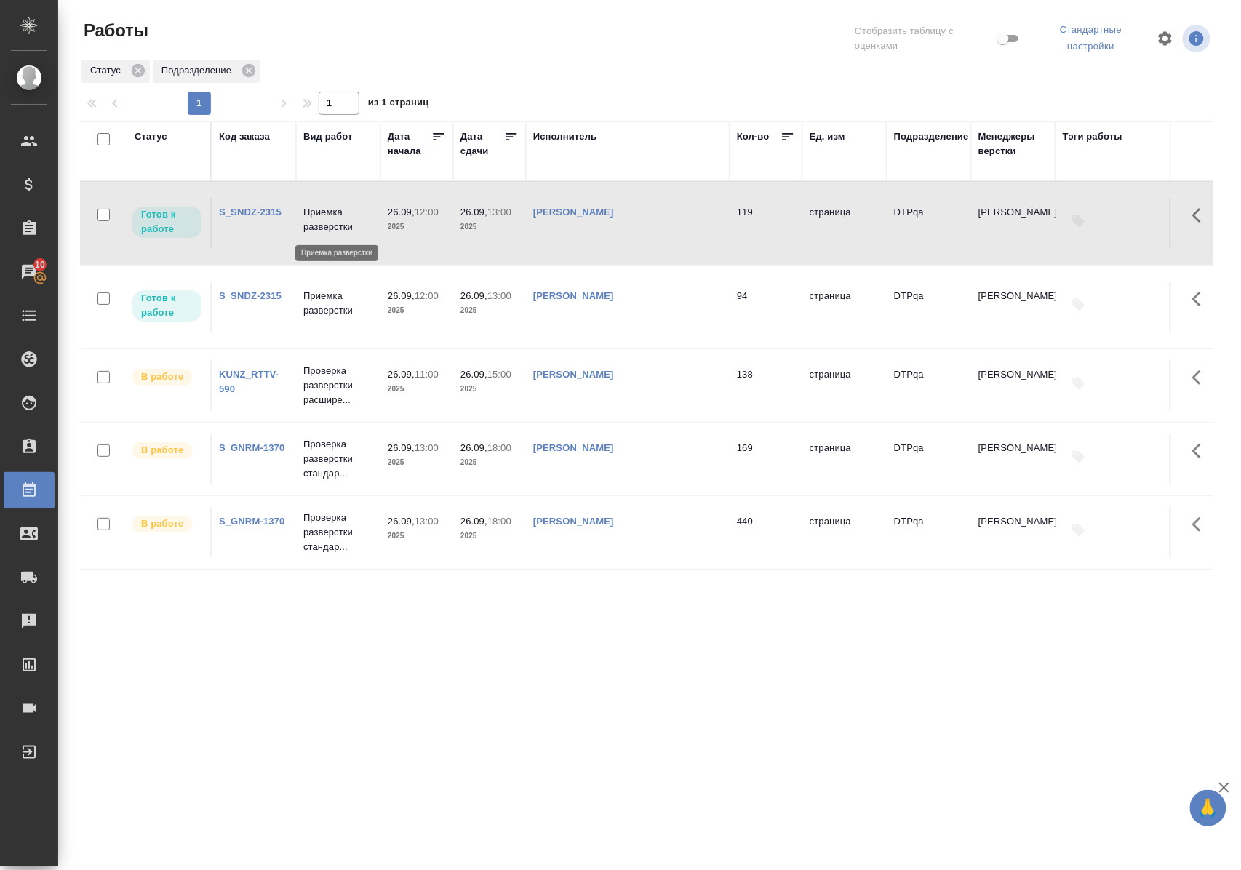
click at [323, 224] on p "Приемка разверстки" at bounding box center [338, 219] width 70 height 29
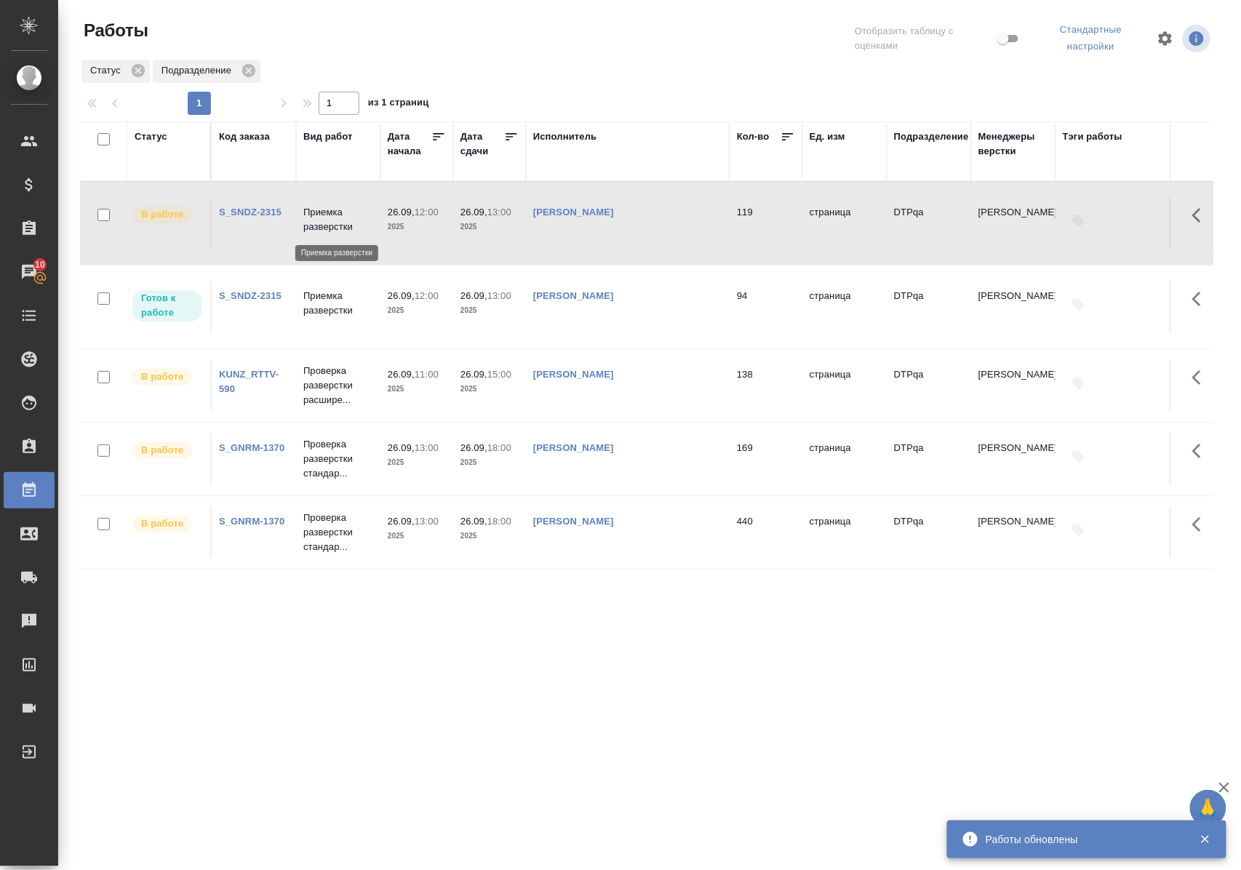
click at [317, 225] on p "Приемка разверстки" at bounding box center [338, 219] width 70 height 29
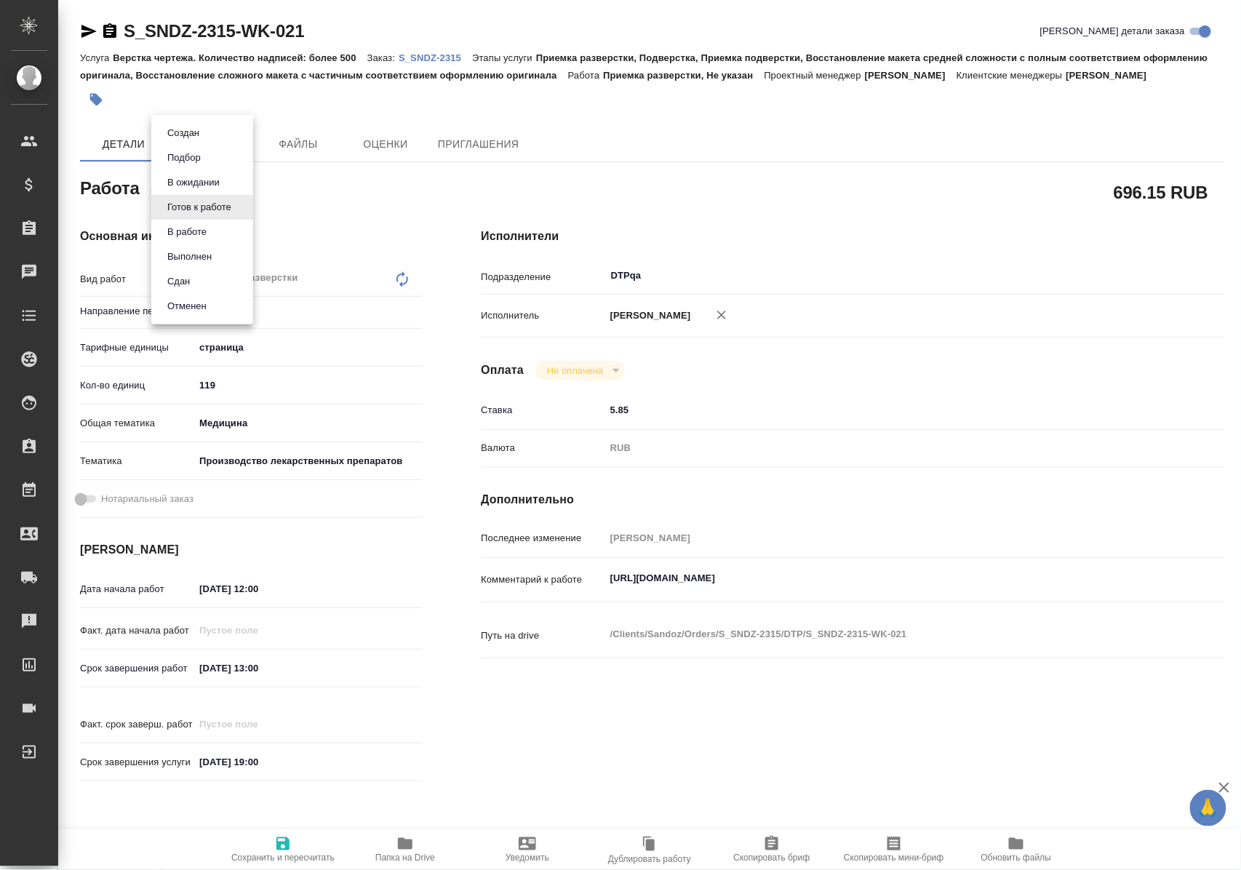
click at [218, 207] on body "🙏 .cls-1 fill:#fff; AWATERA [PERSON_NAME] Спецификации Заказы Чаты Todo Проекты…" at bounding box center [620, 435] width 1241 height 870
click at [209, 233] on button "В работе" at bounding box center [187, 232] width 48 height 16
type textarea "x"
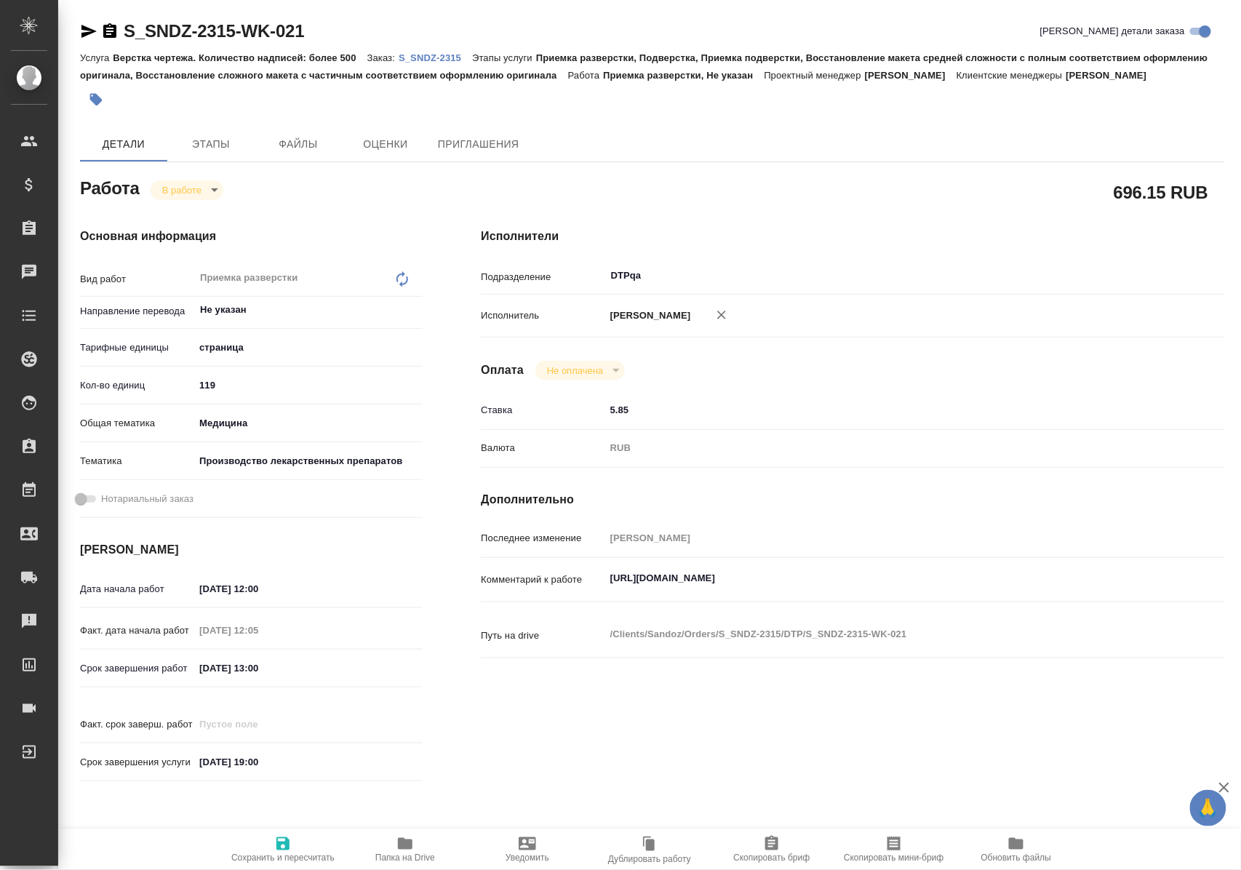
type textarea "x"
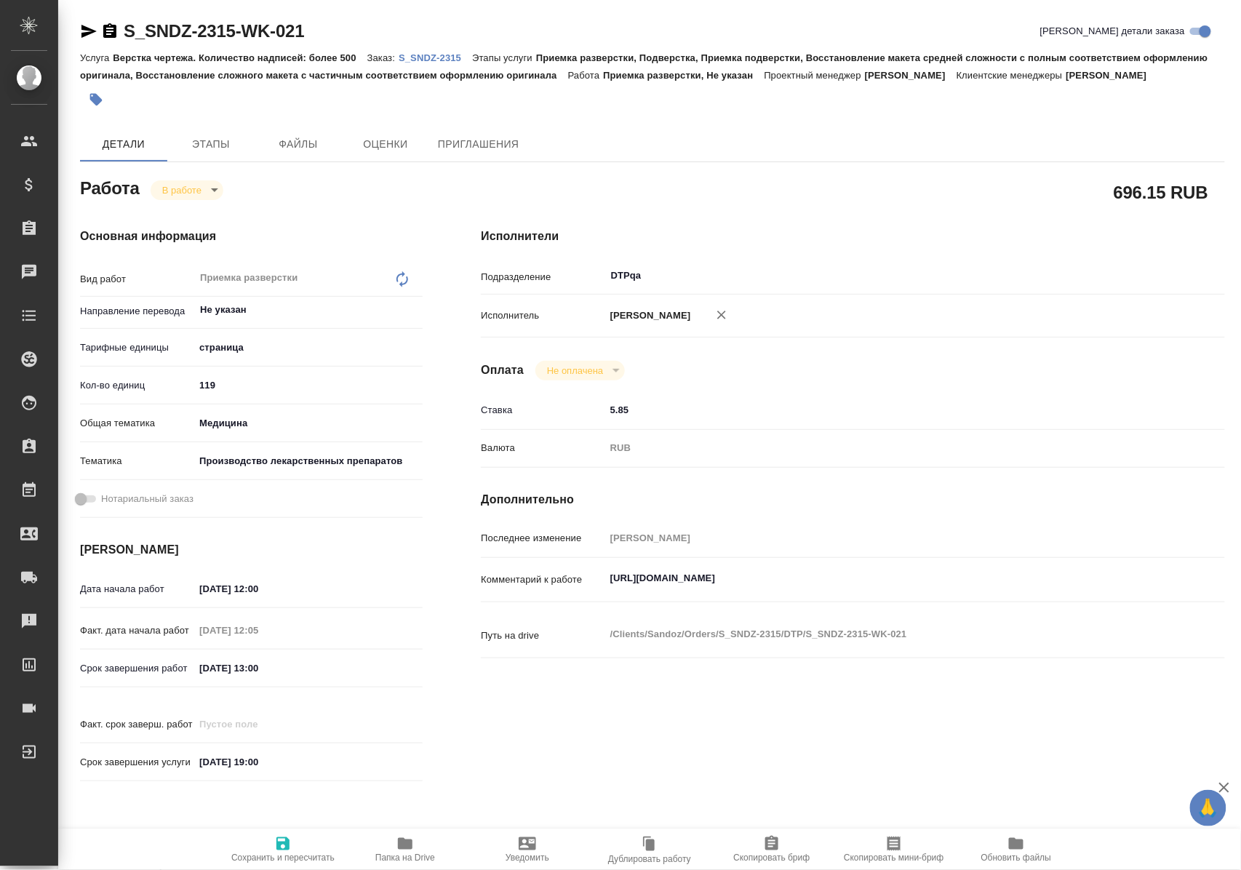
type textarea "x"
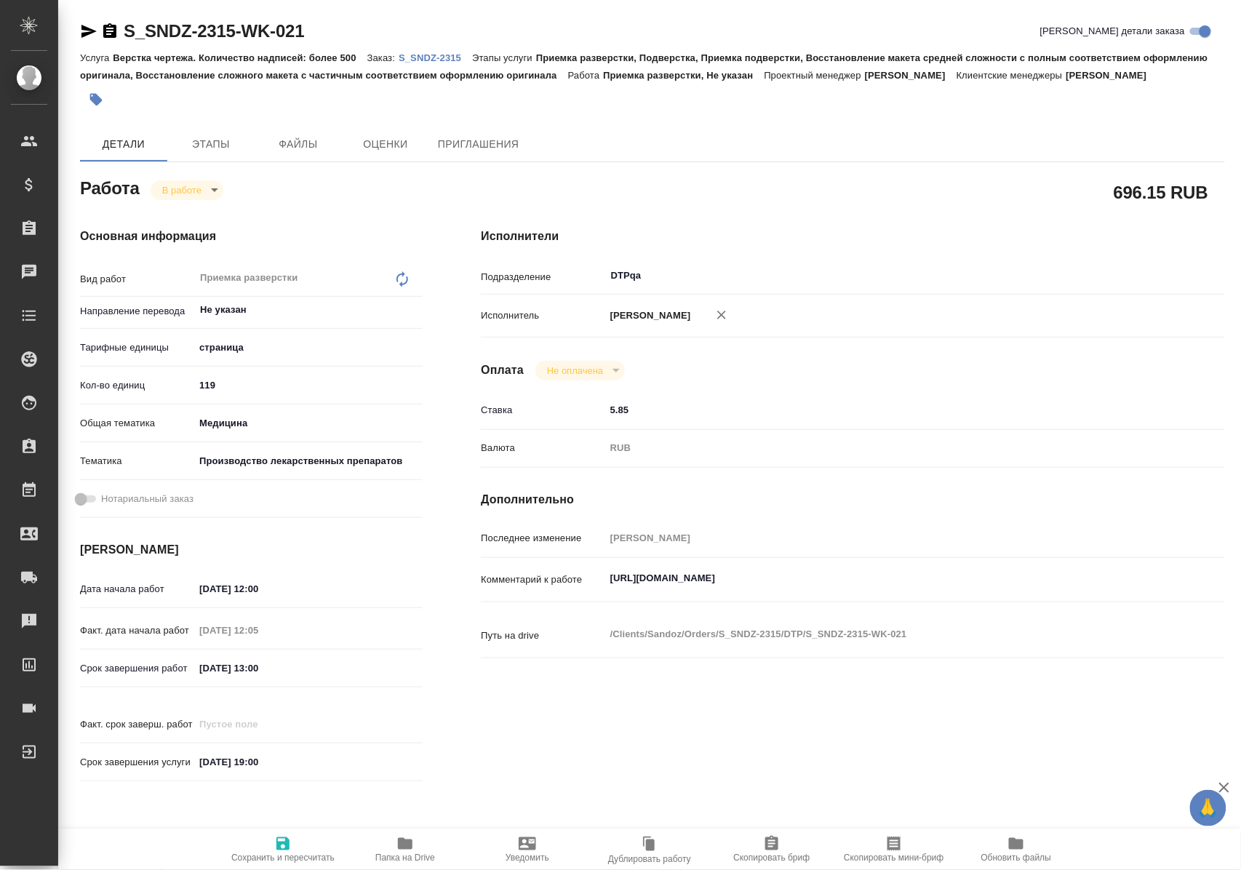
type textarea "x"
click at [280, 835] on icon "button" at bounding box center [282, 843] width 17 height 17
type textarea "x"
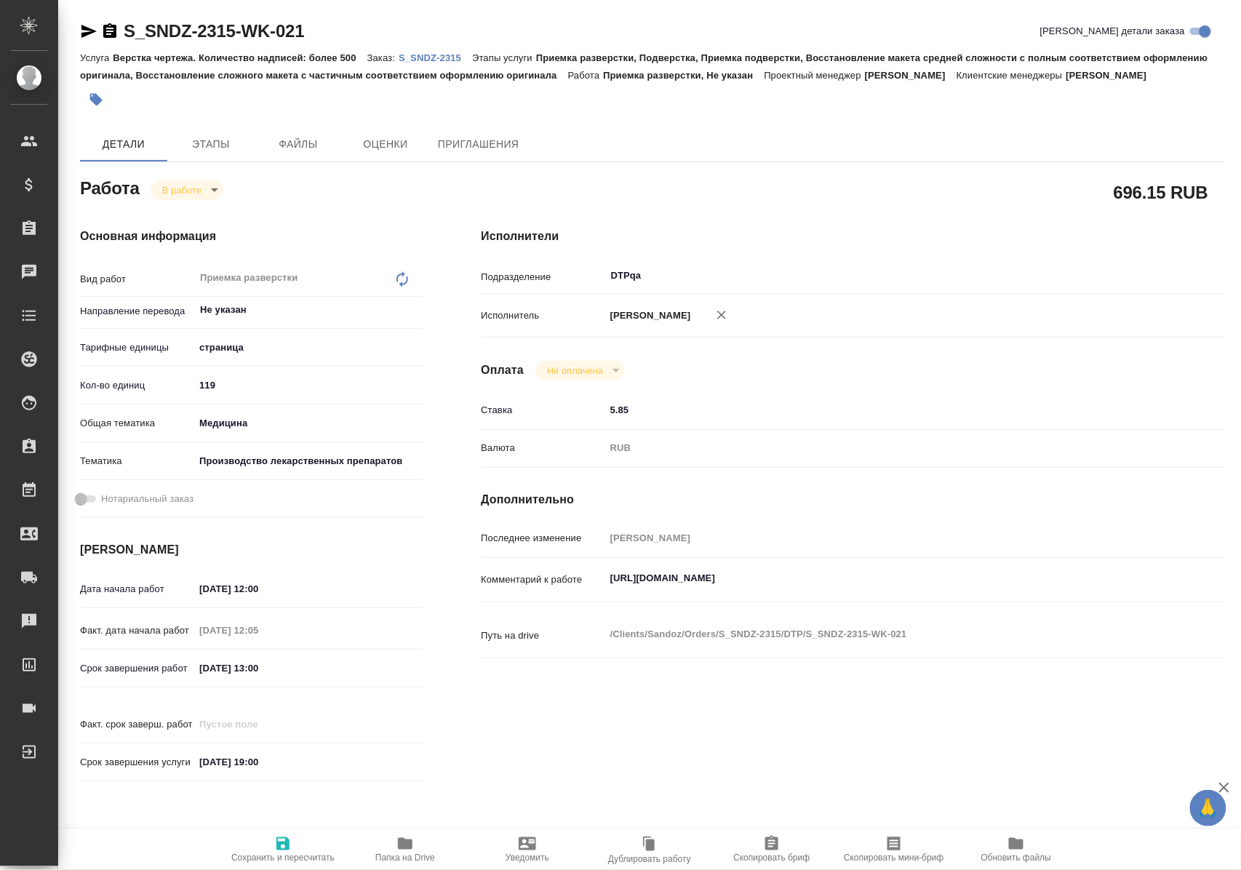
type textarea "x"
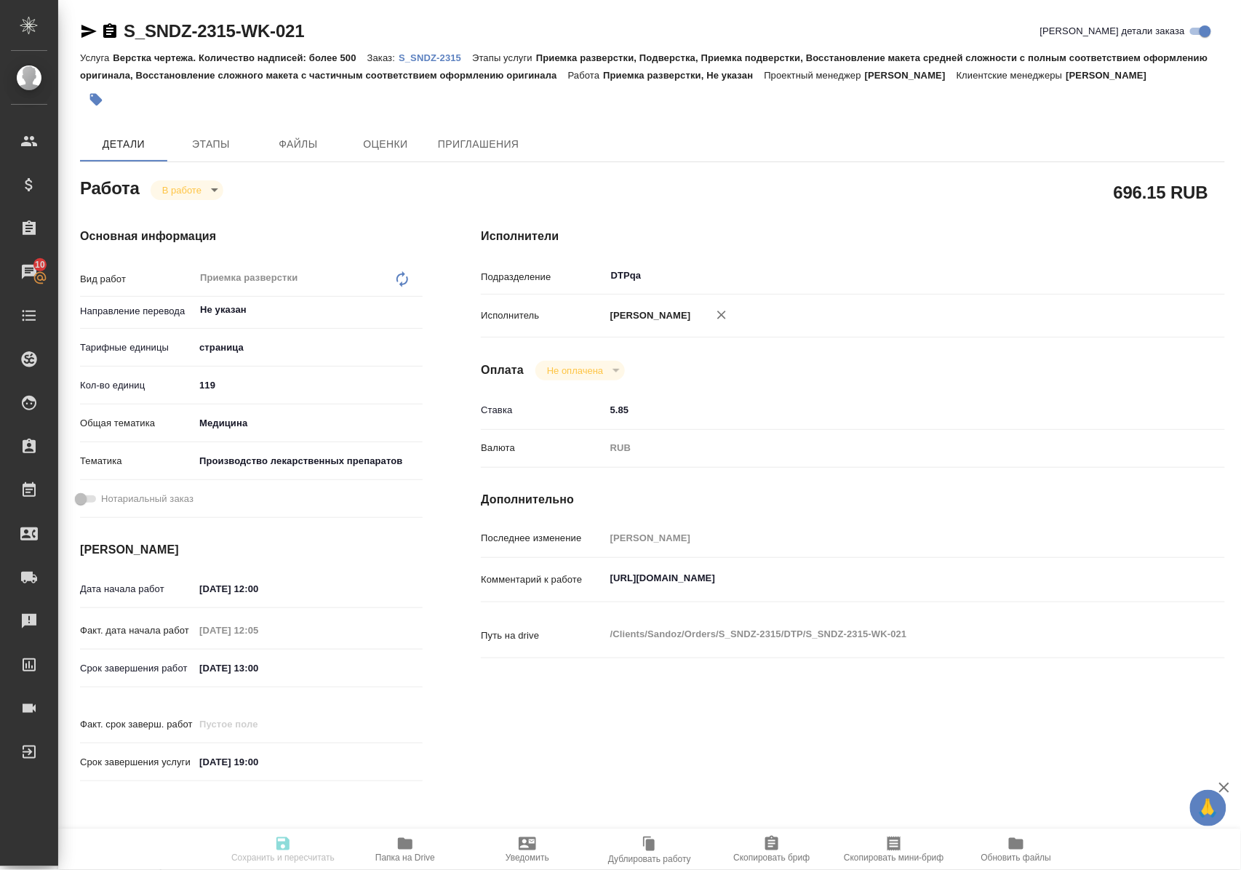
type textarea "x"
type input "inProgress"
type textarea "Приемка разверстки"
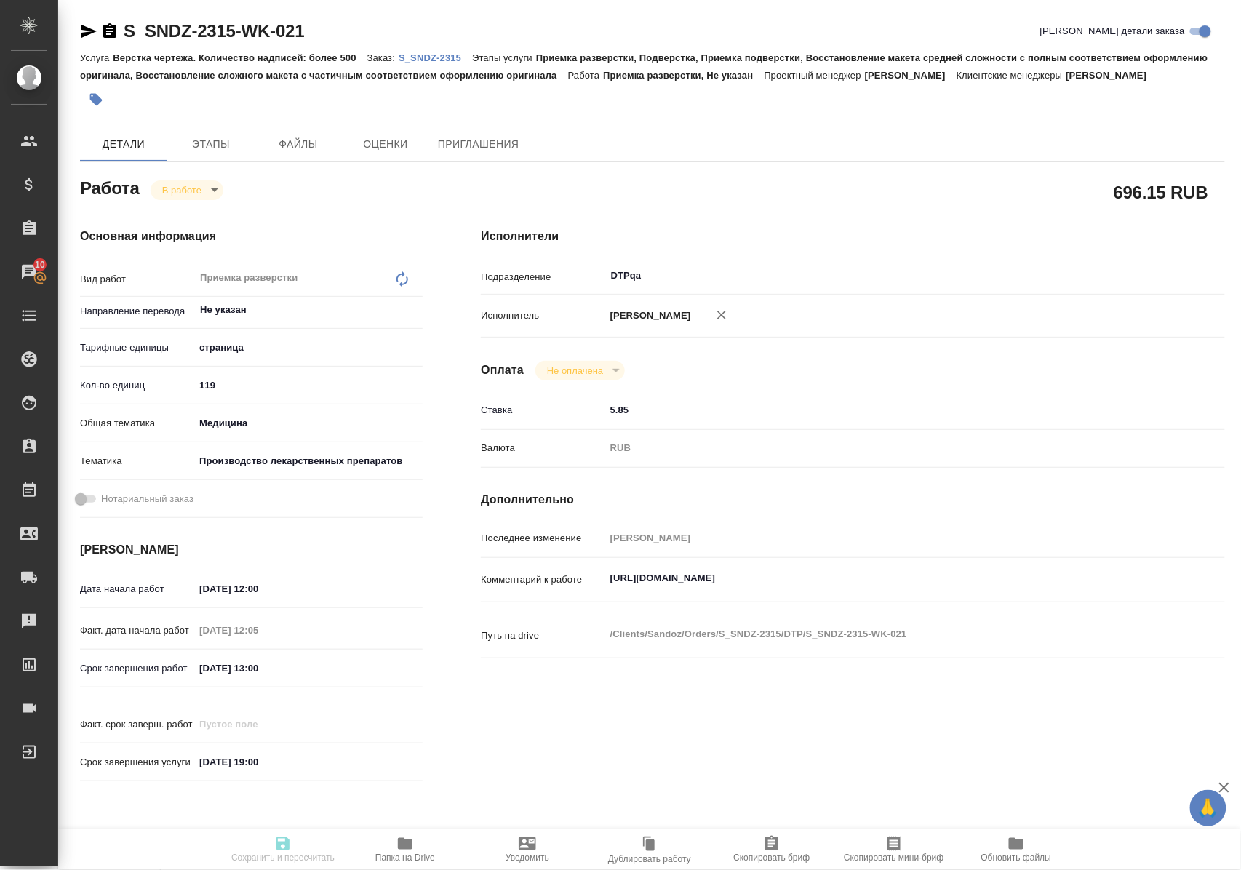
type textarea "x"
type input "Не указан"
type input "5a8b1489cc6b4906c91bfdb2"
type input "119"
type input "med"
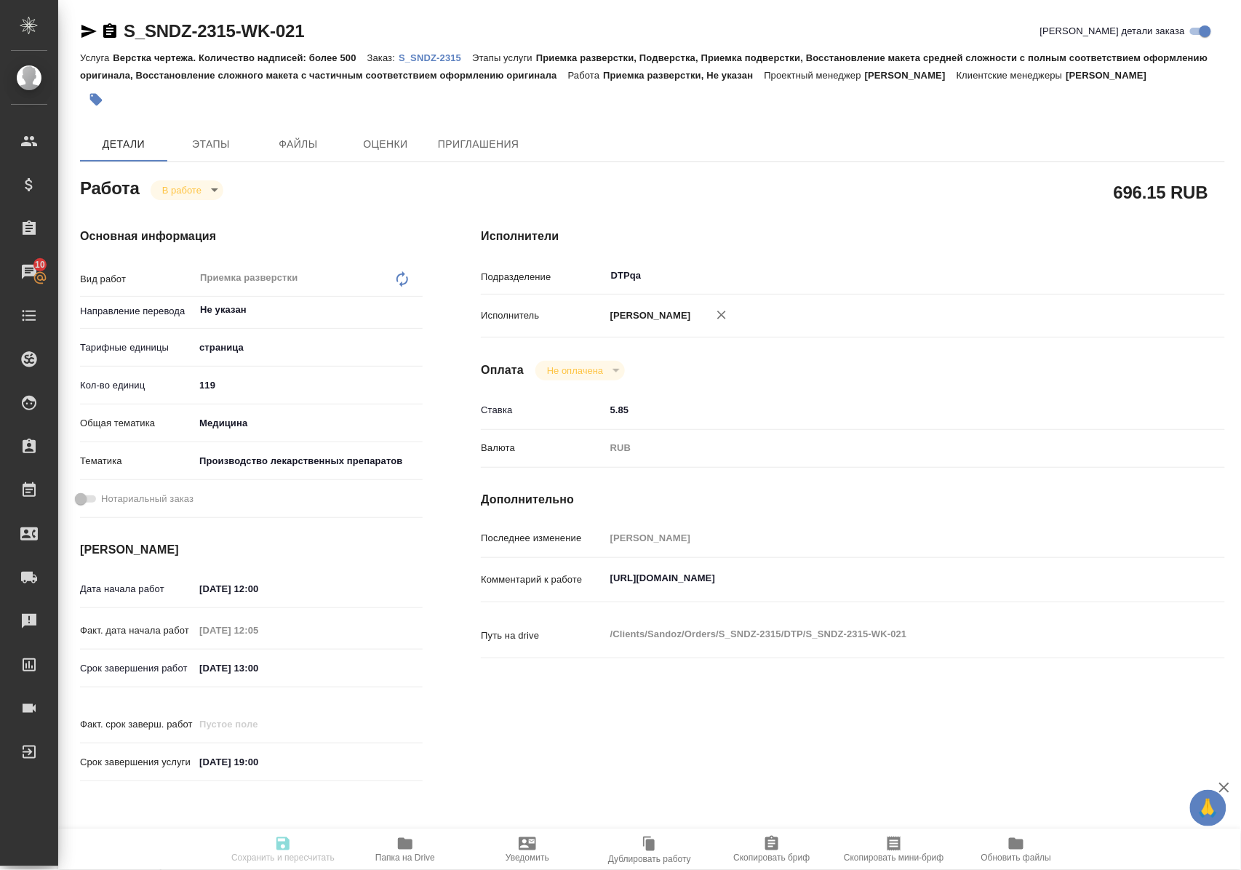
type input "614982fec5ecbb70f805293f"
type input "26.09.2025 12:00"
type input "26.09.2025 12:05"
type input "26.09.2025 13:00"
type input "30.09.2025 19:00"
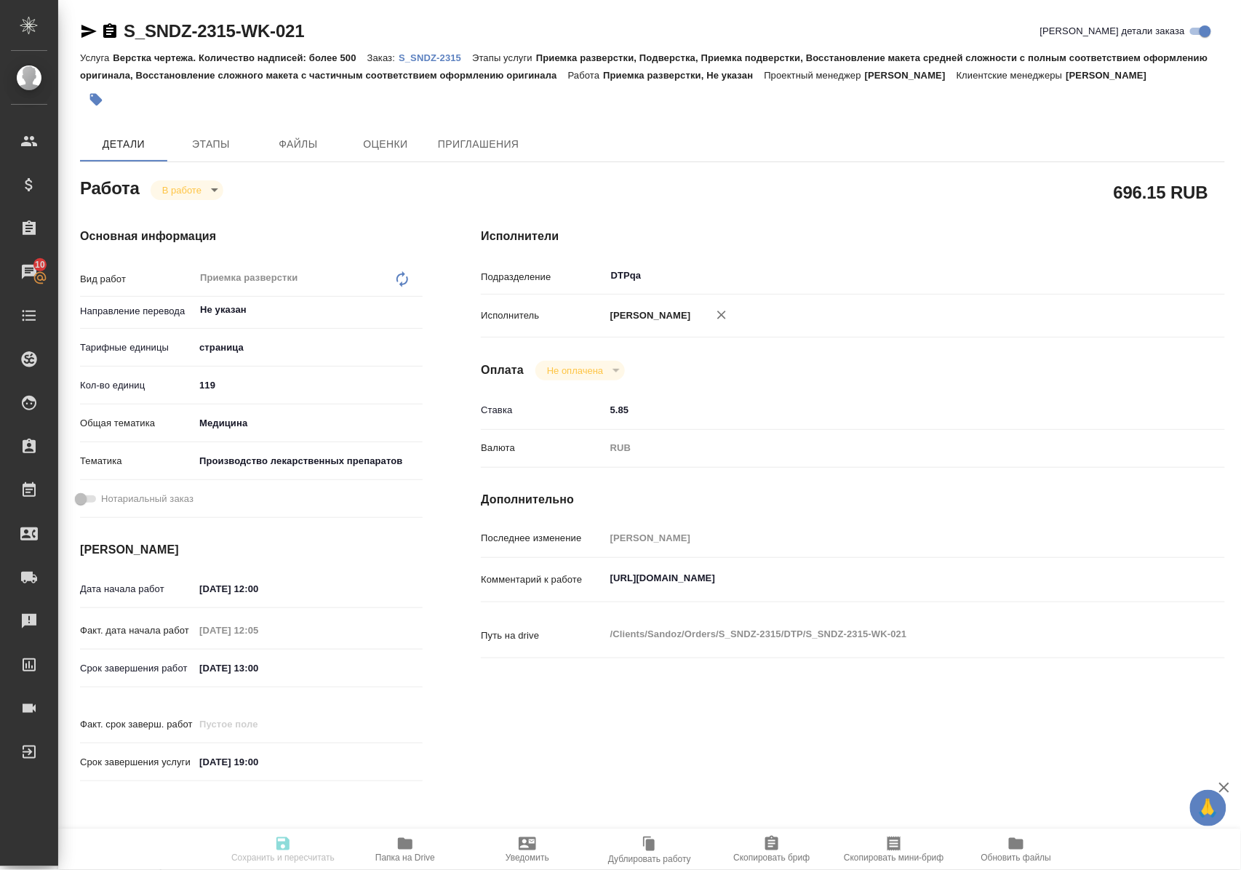
type input "DTPqa"
type input "notPayed"
type input "5.85"
type input "RUB"
type input "Полушина Алена"
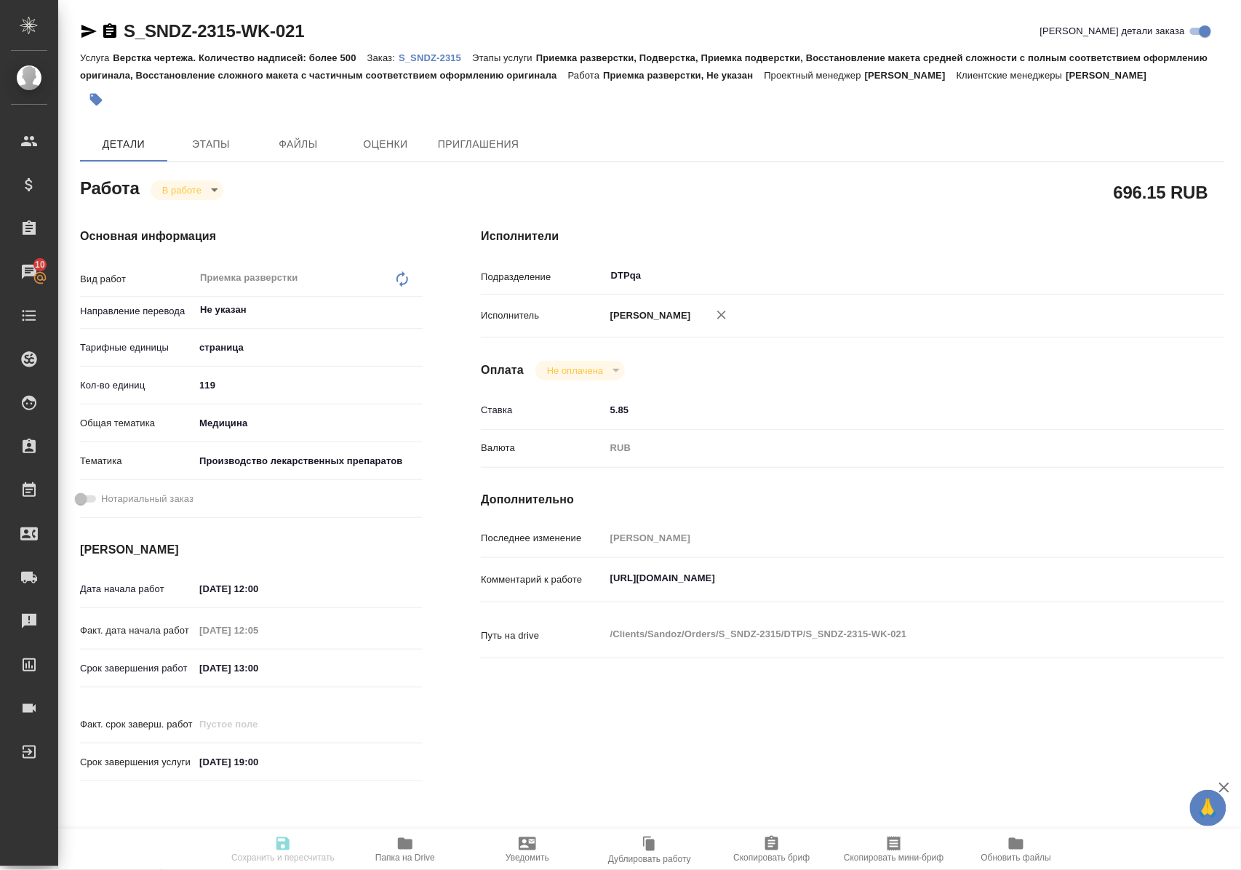
type textarea "https://tera.awatera.com/Work/68d3ac5a49652d11b83df052/"
type textarea "x"
type textarea "/Clients/Sandoz/Orders/S_SNDZ-2315/DTP/S_SNDZ-2315-WK-021"
type textarea "x"
type input "S_SNDZ-2315"
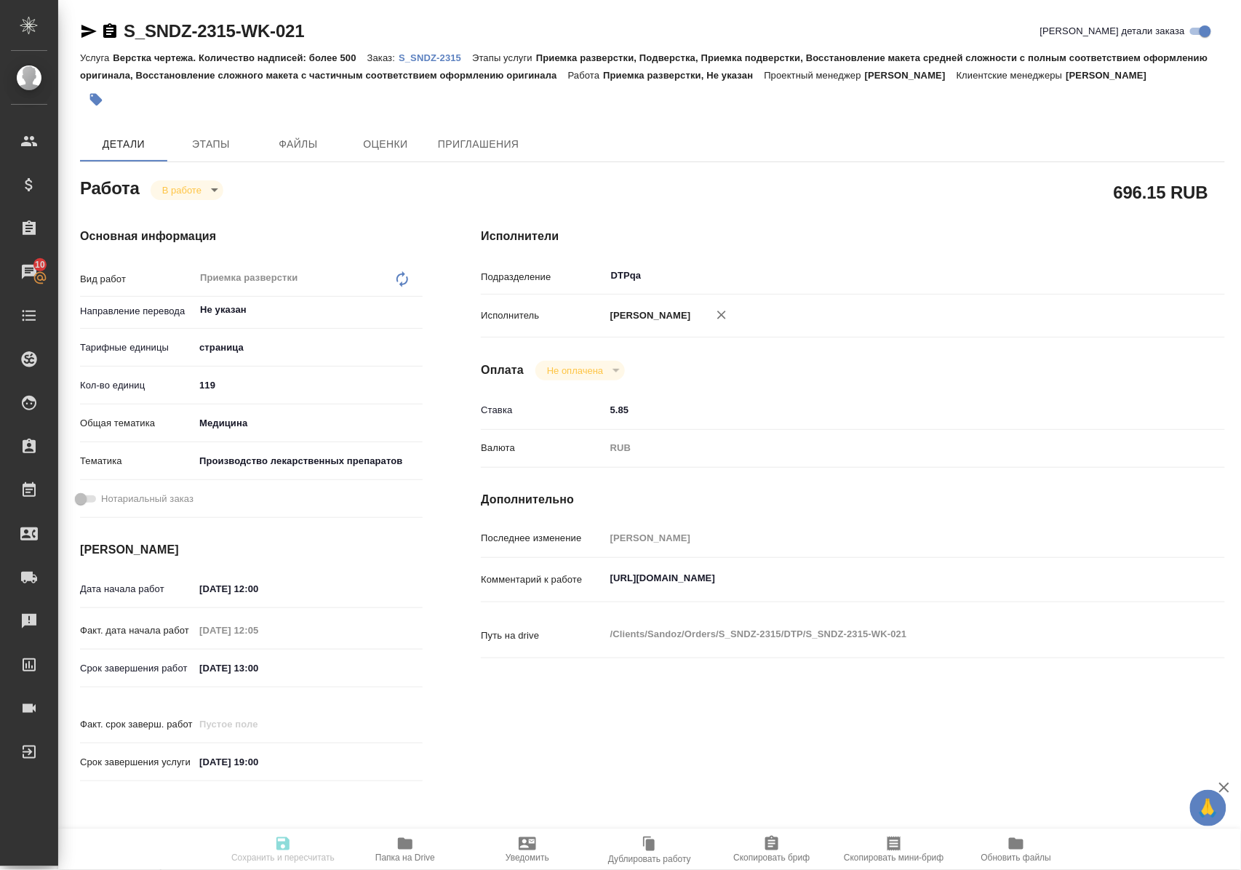
type input "Верстка чертежа. Количество надписей: более 500"
type input "Приемка разверстки, Подверстка, Приемка подверстки, Восстановление макета средн…"
type input "Кабаргина Анна"
type input "Заборова Александра"
type input "/Clients/Sandoz/Orders/S_SNDZ-2315"
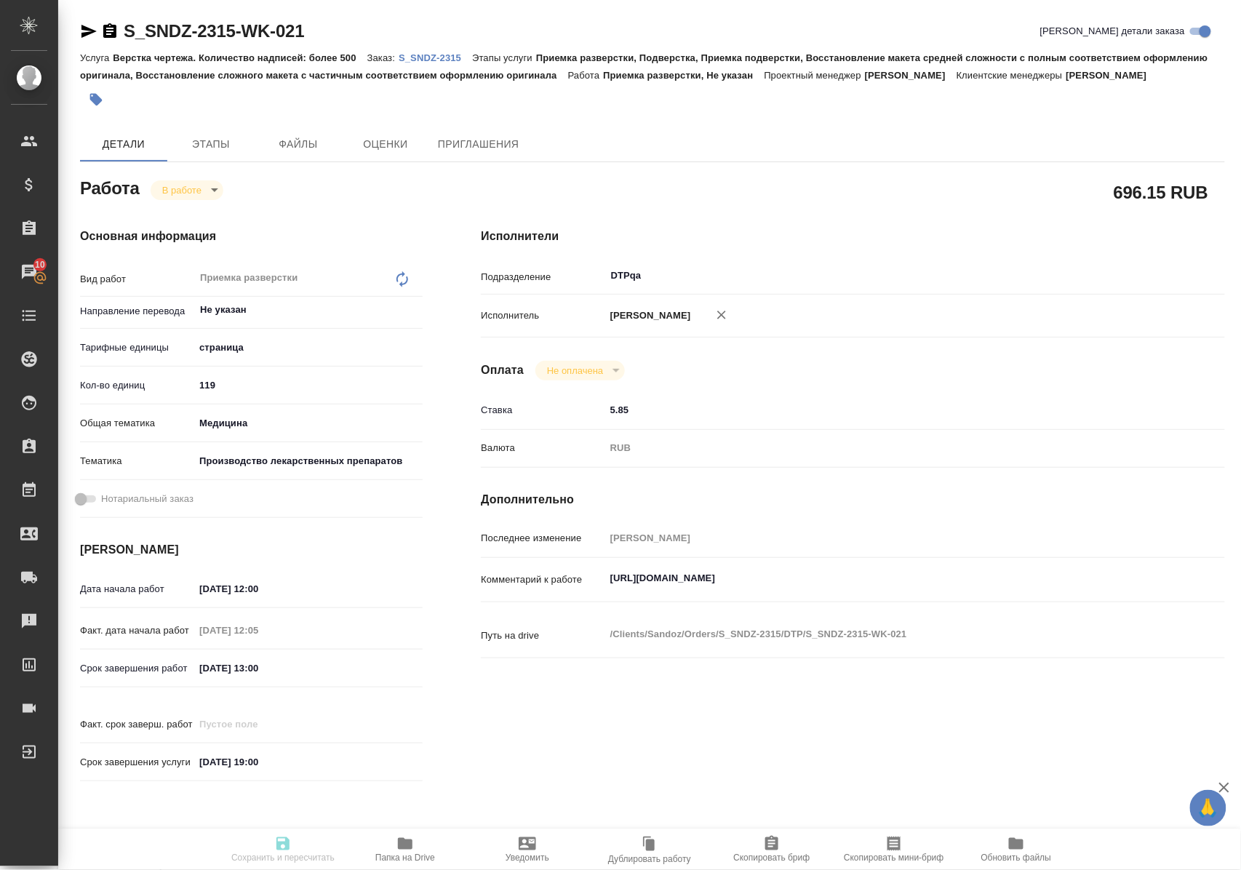
type textarea "x"
type textarea "Нам необходимо подготовить перевод документов на русский язык со сроком до 30 с…"
type textarea "x"
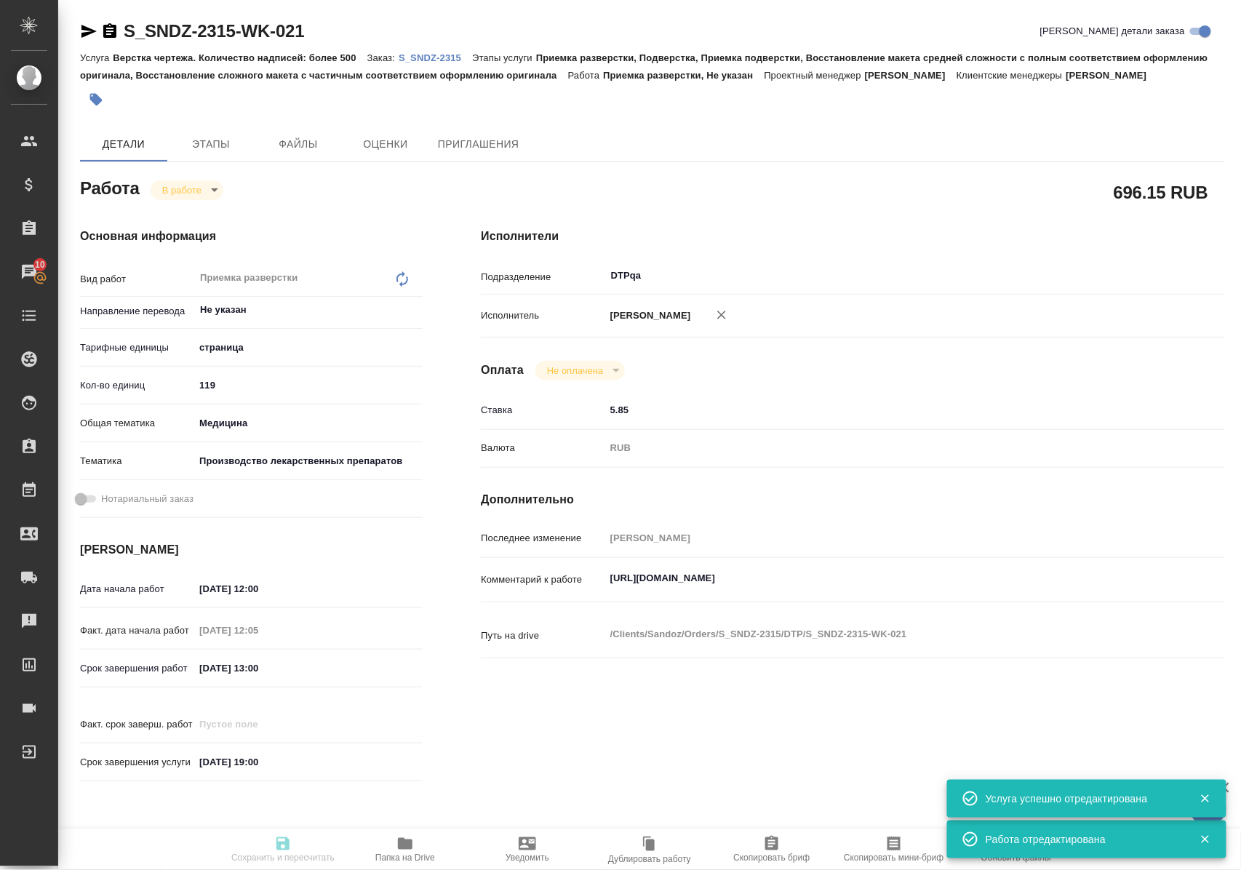
type textarea "x"
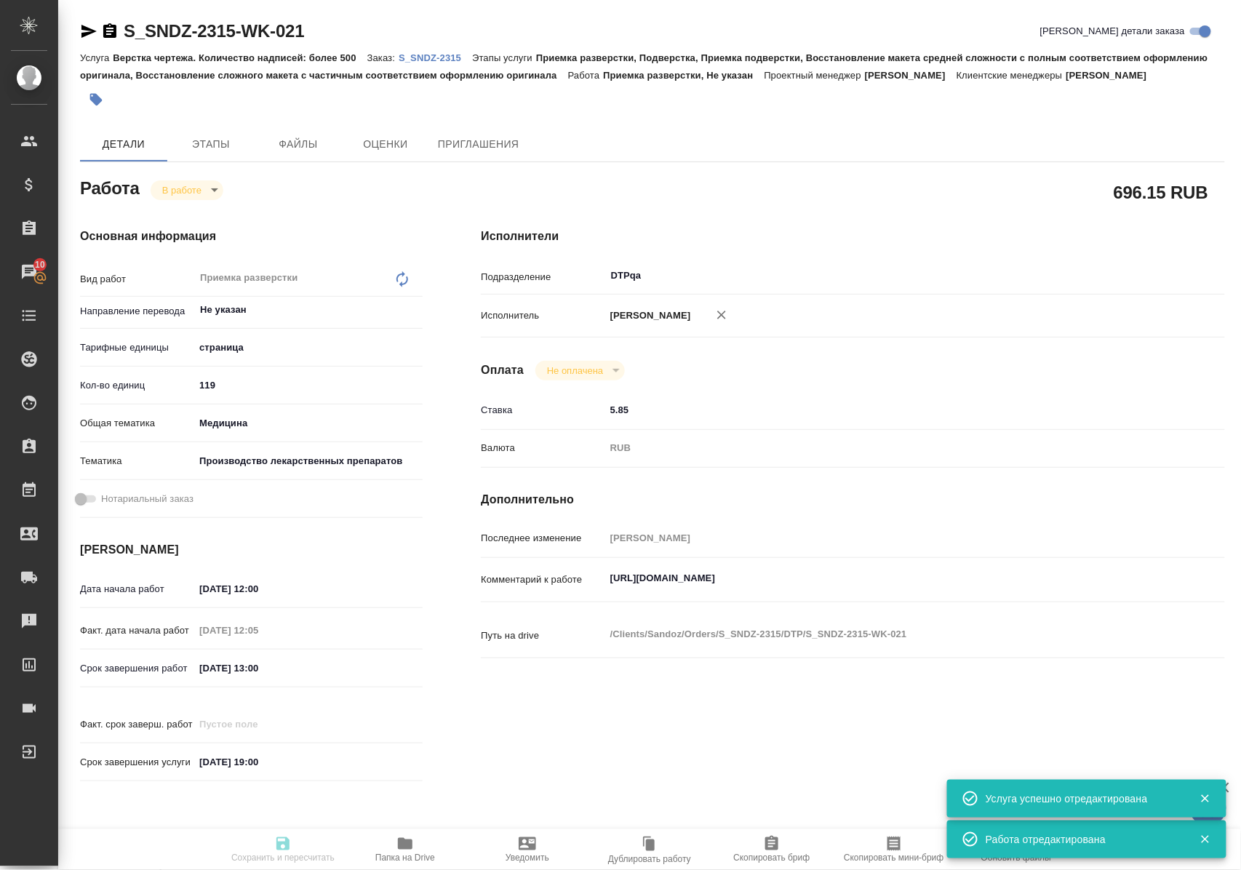
type textarea "x"
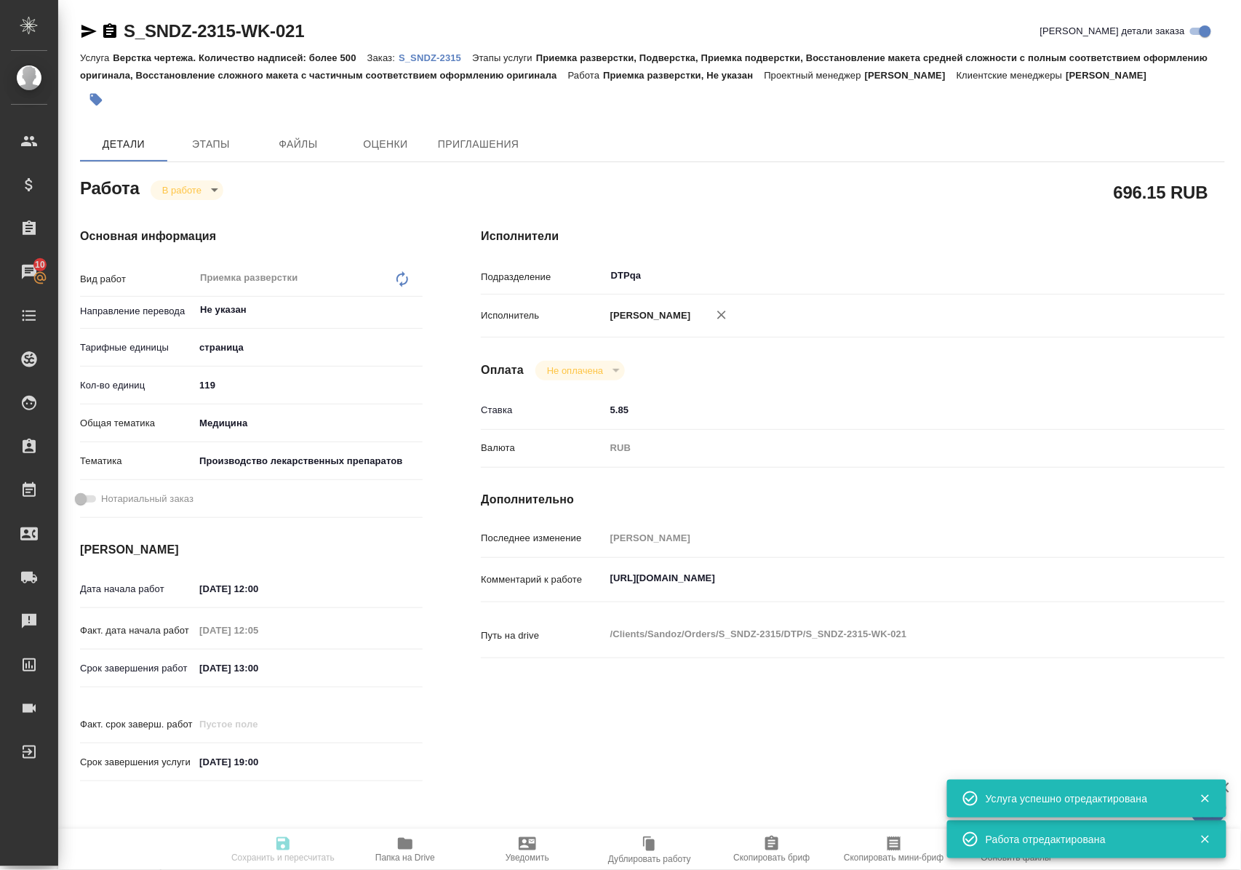
type textarea "x"
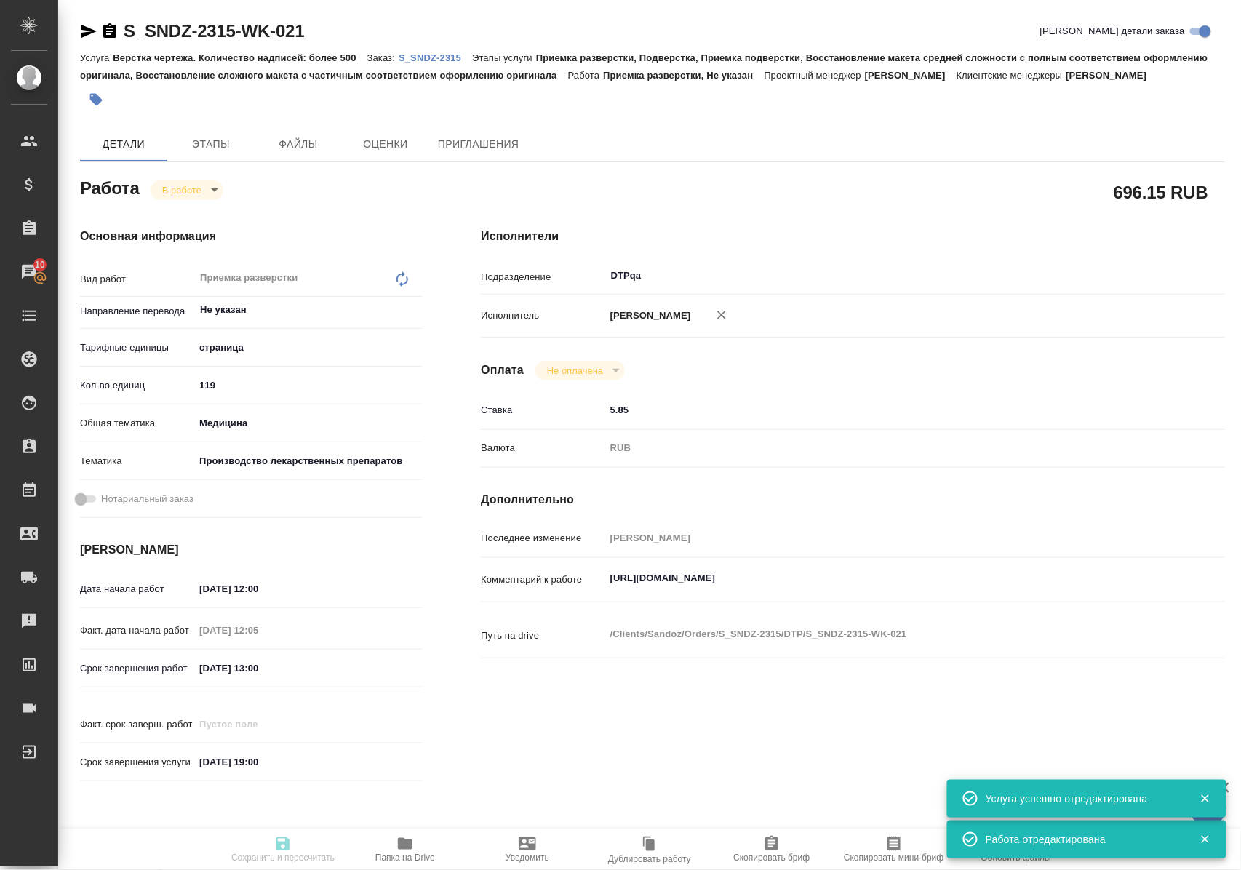
type input "inProgress"
type textarea "Приемка разверстки"
type textarea "x"
type input "Не указан"
type input "5a8b1489cc6b4906c91bfdb2"
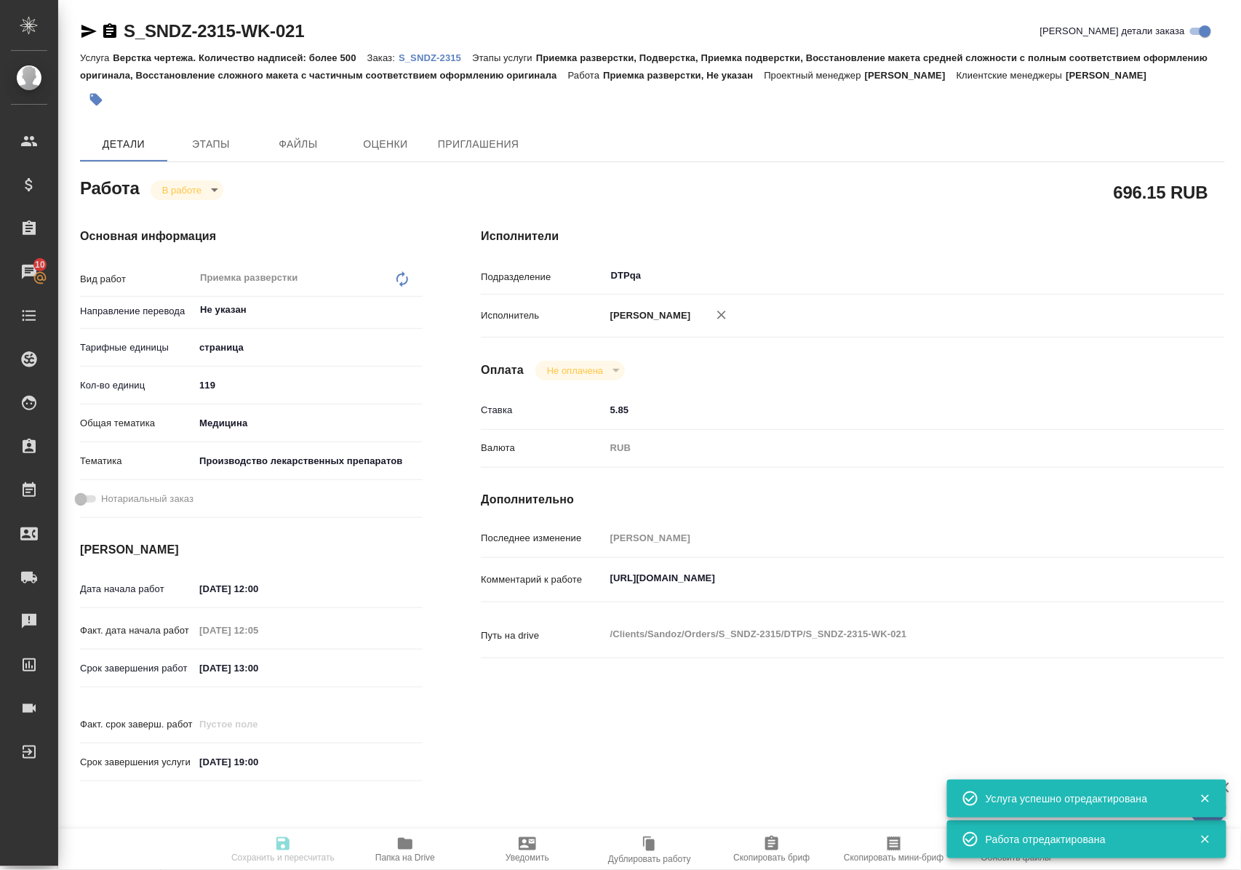
type input "119"
type input "med"
type input "614982fec5ecbb70f805293f"
type input "26.09.2025 12:00"
type input "26.09.2025 12:05"
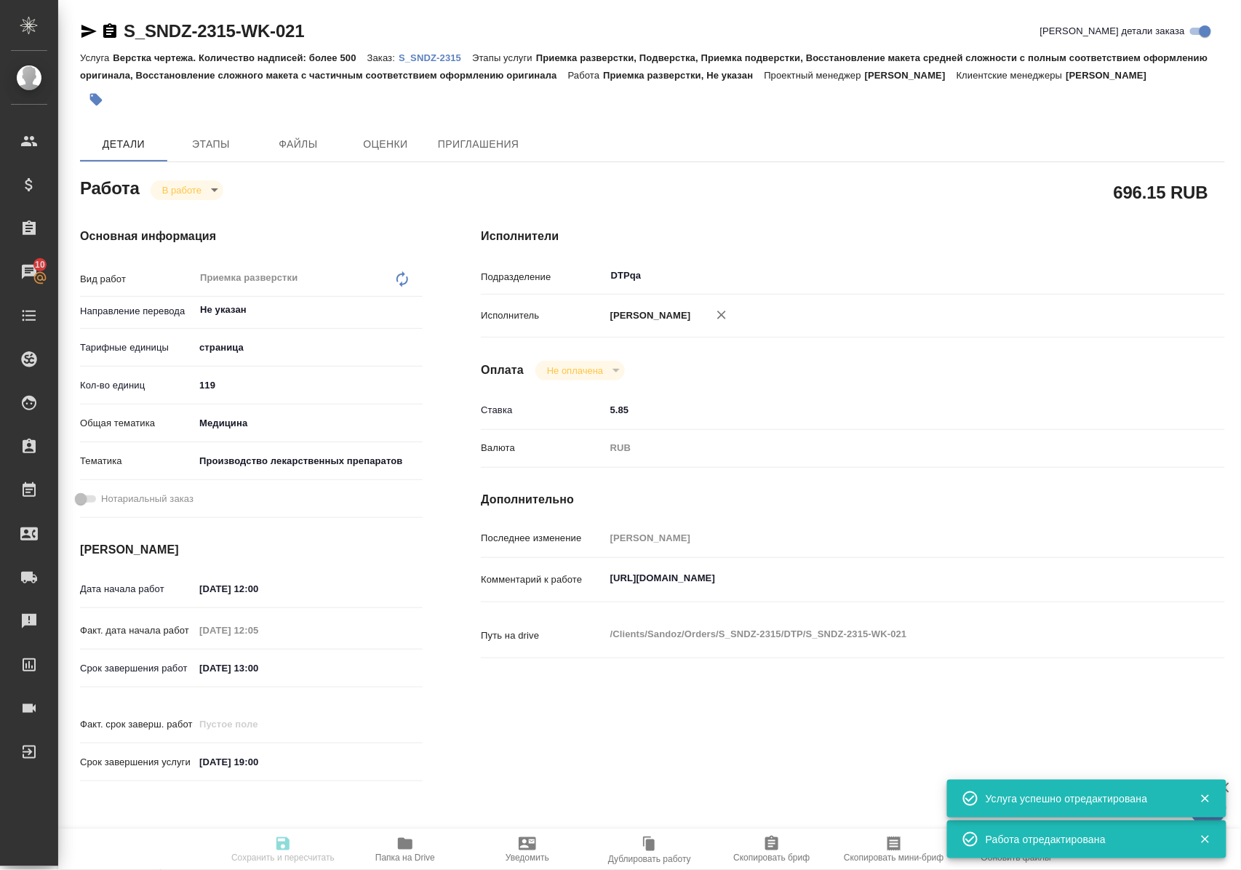
type input "26.09.2025 13:00"
type input "30.09.2025 19:00"
type input "DTPqa"
type input "notPayed"
type input "5.85"
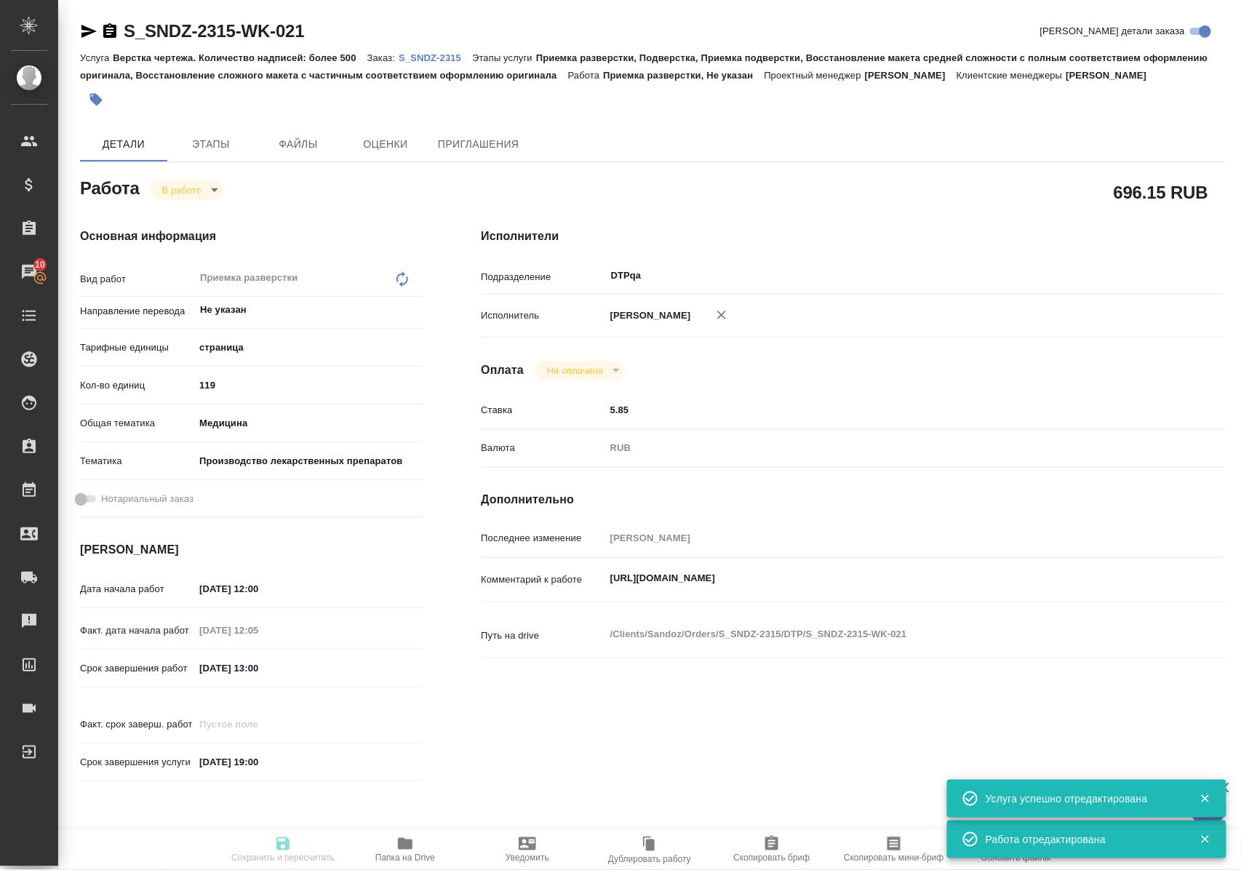
type input "RUB"
type input "Полушина Алена"
type textarea "https://tera.awatera.com/Work/68d3ac5a49652d11b83df052/"
type textarea "x"
type textarea "/Clients/Sandoz/Orders/S_SNDZ-2315/DTP/S_SNDZ-2315-WK-021"
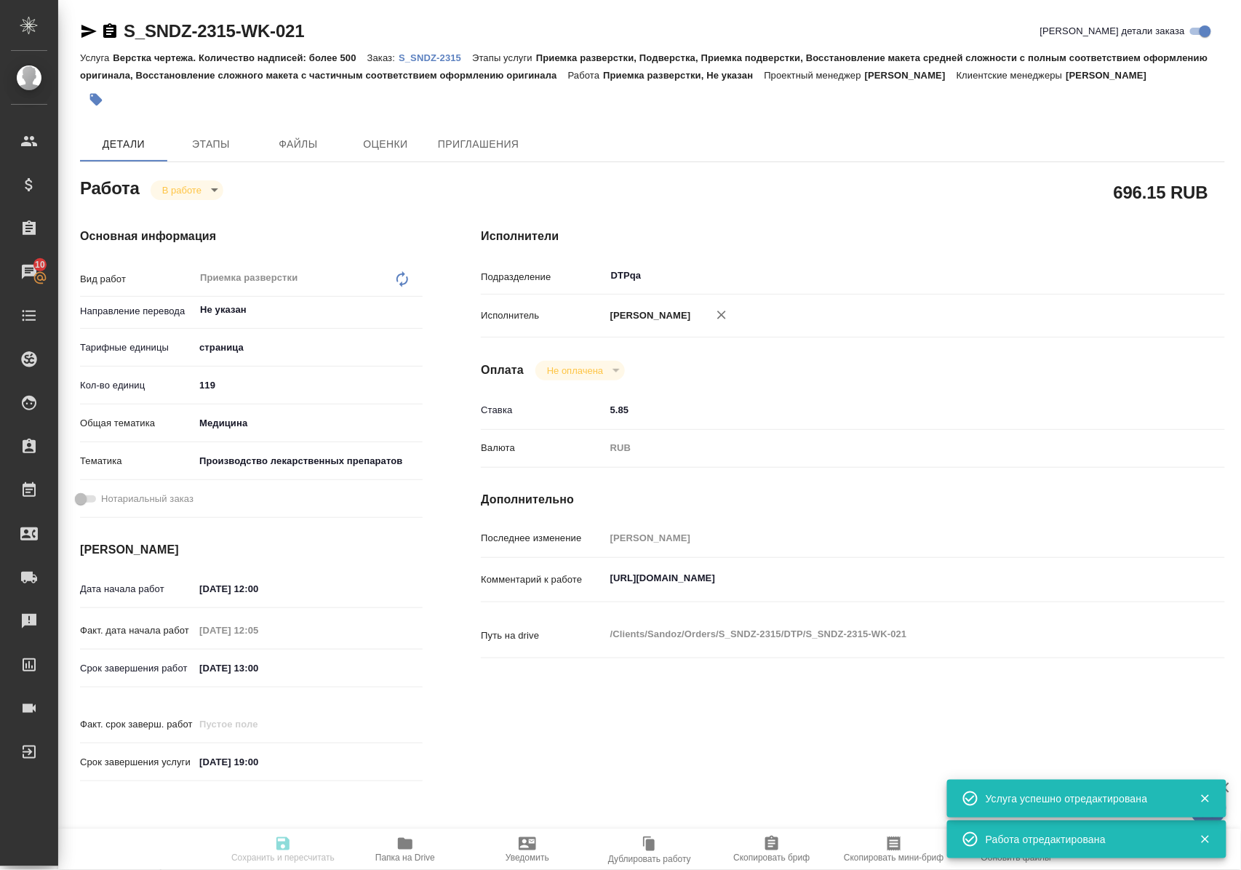
type textarea "x"
type input "S_SNDZ-2315"
type input "Верстка чертежа. Количество надписей: более 500"
type input "Приемка разверстки, Подверстка, Приемка подверстки, Восстановление макета средн…"
type input "[PERSON_NAME]"
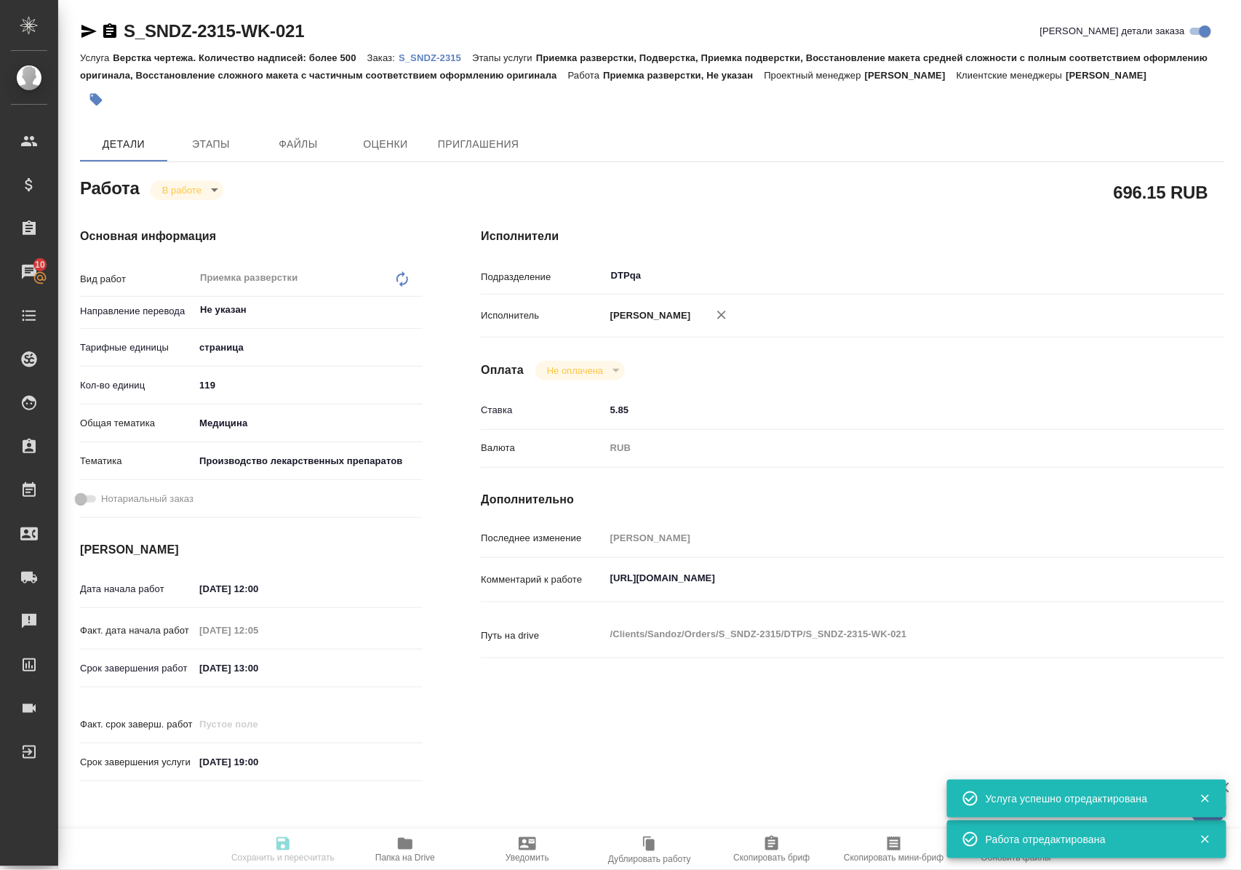
type input "[PERSON_NAME]"
type input "/Clients/Sandoz/Orders/S_SNDZ-2315"
type textarea "x"
type textarea "Нам необходимо подготовить перевод документов на русский язык со сроком до 30 с…"
type textarea "x"
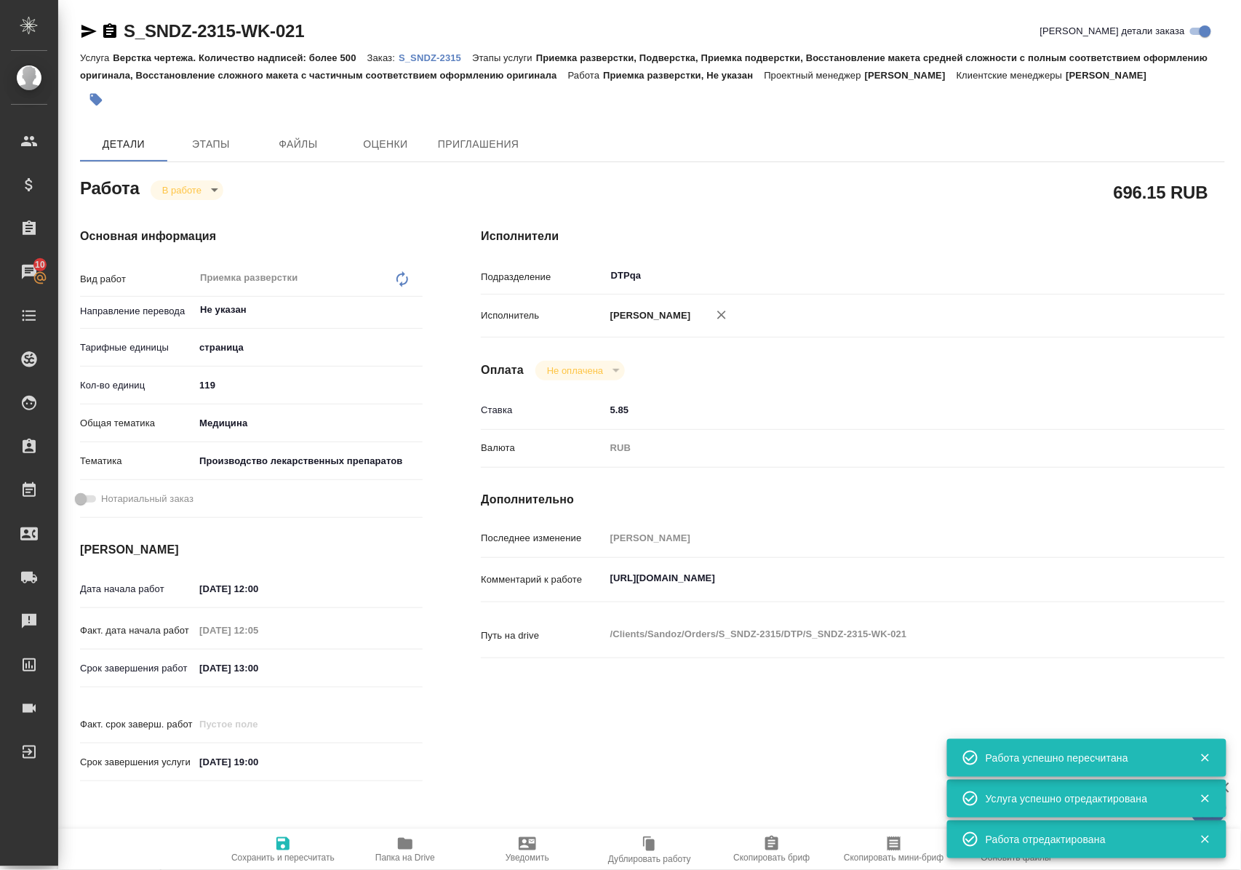
type textarea "x"
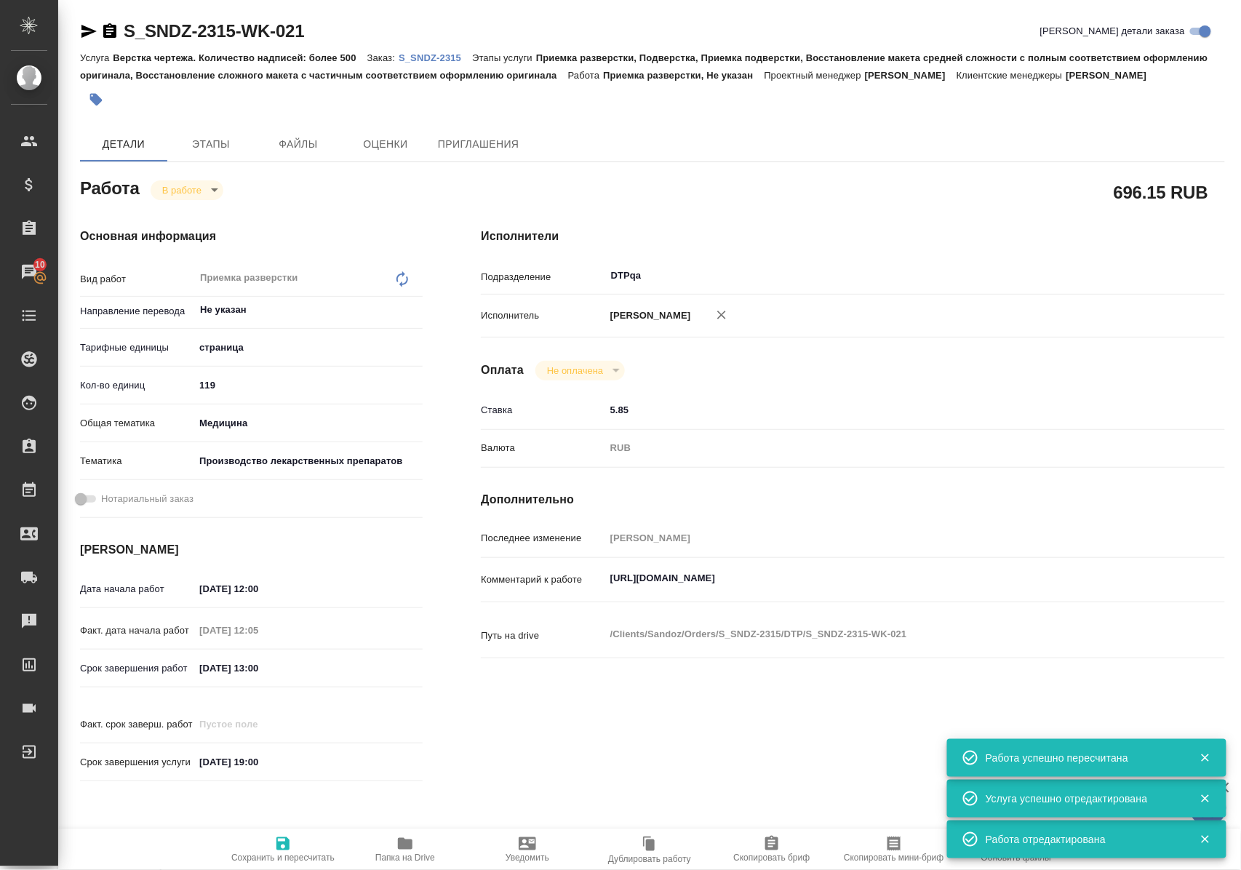
type textarea "x"
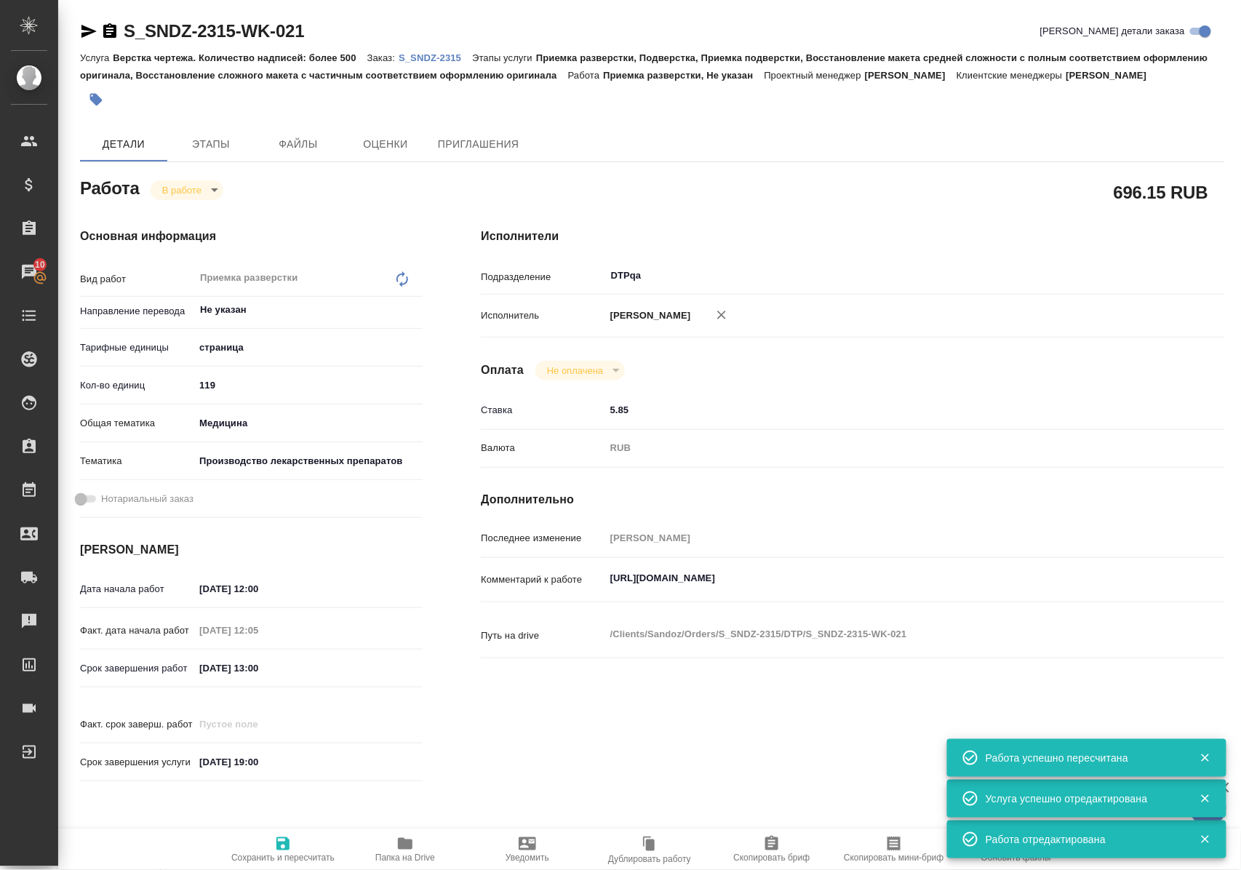
type textarea "x"
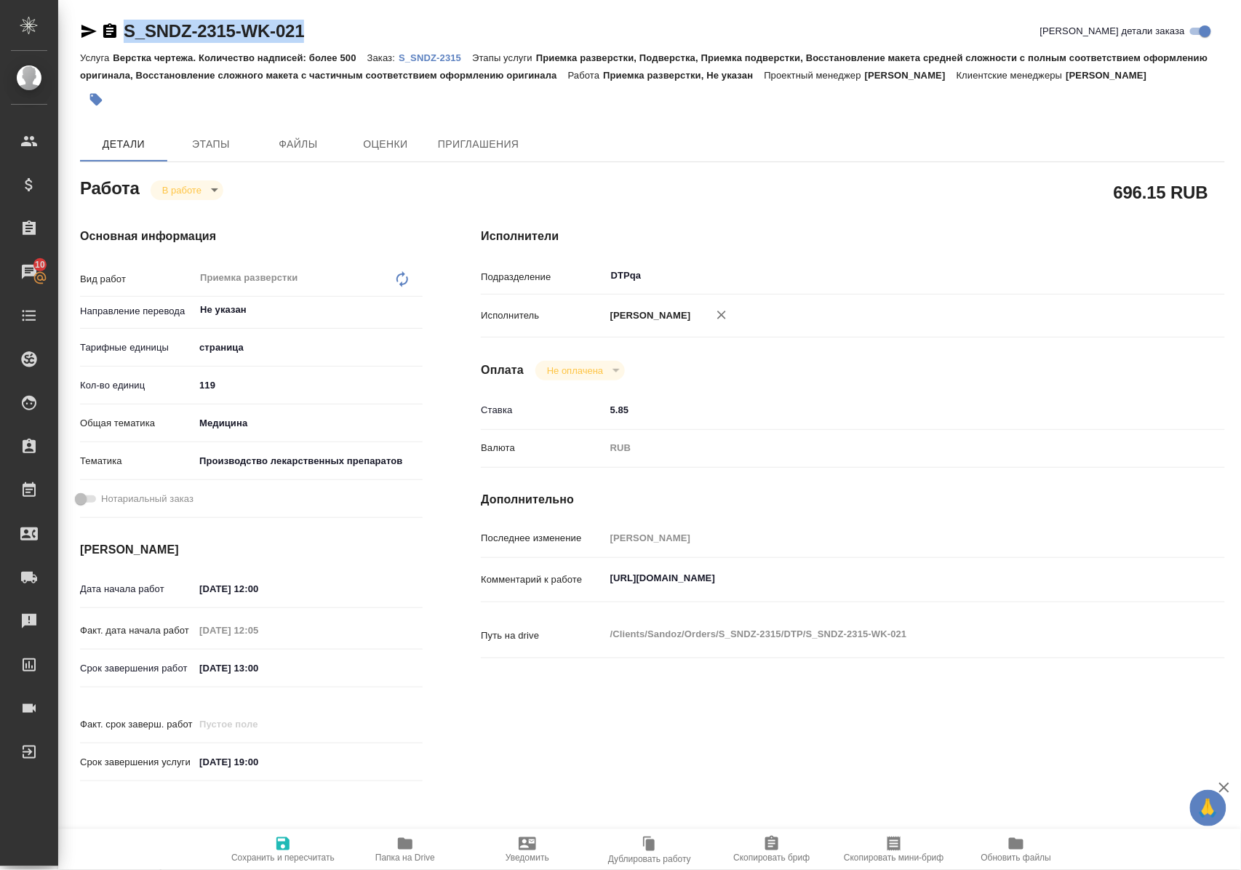
drag, startPoint x: 332, startPoint y: 26, endPoint x: 126, endPoint y: 35, distance: 206.7
click at [126, 35] on div "S_SNDZ-2315-WK-021 [PERSON_NAME] детали заказа" at bounding box center [652, 31] width 1145 height 23
copy link "S_SNDZ-2315-WK-021"
drag, startPoint x: 607, startPoint y: 607, endPoint x: 932, endPoint y: 597, distance: 326.0
click at [932, 597] on div "https://tera.awatera.com/Work/68d3ac5a49652d11b83df052/ x" at bounding box center [884, 580] width 558 height 33
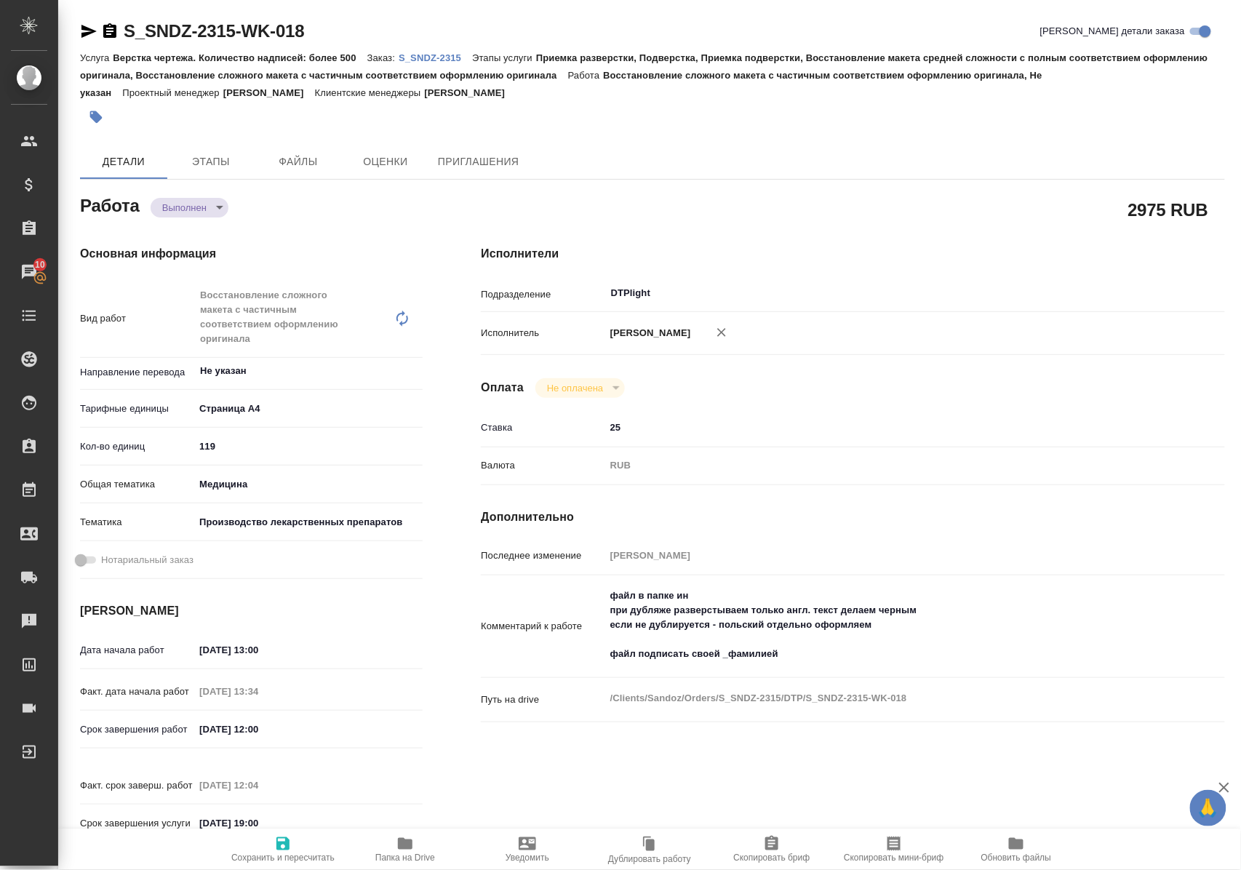
click at [403, 842] on icon "button" at bounding box center [405, 844] width 15 height 12
click at [413, 841] on icon "button" at bounding box center [404, 843] width 17 height 17
click at [87, 30] on icon "button" at bounding box center [88, 31] width 15 height 13
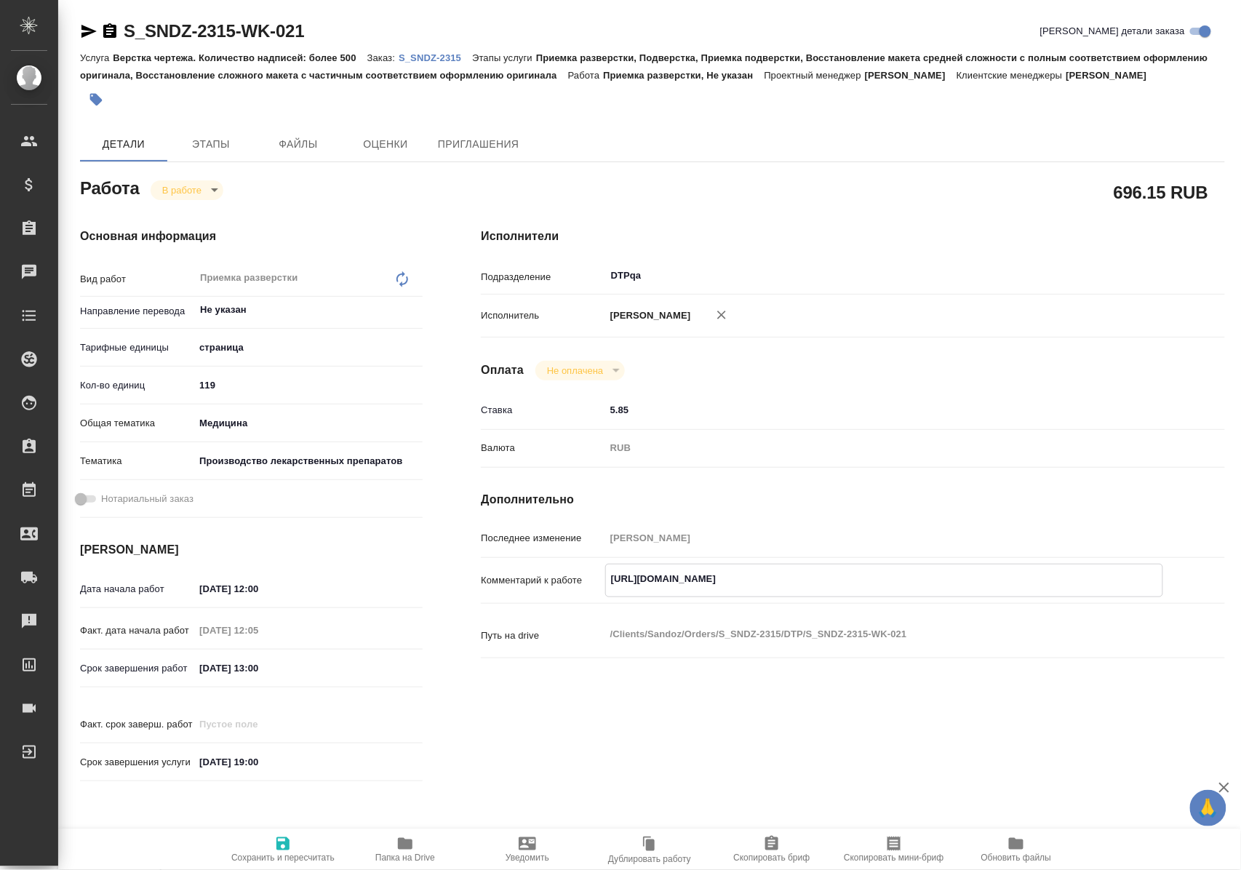
drag, startPoint x: 609, startPoint y: 607, endPoint x: 940, endPoint y: 607, distance: 330.9
click at [940, 591] on textarea "[URL][DOMAIN_NAME]" at bounding box center [884, 579] width 556 height 25
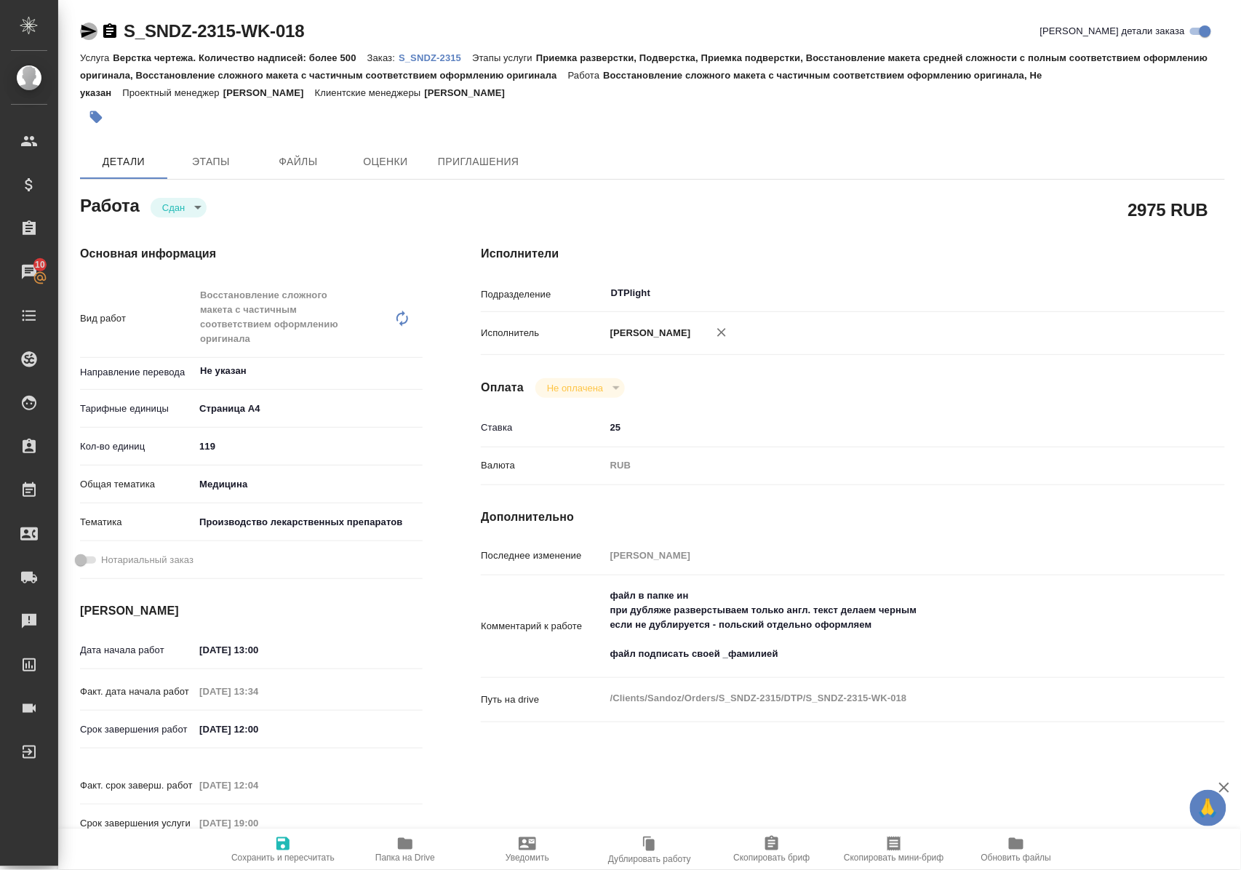
click at [89, 27] on icon "button" at bounding box center [88, 31] width 17 height 17
click at [399, 850] on icon "button" at bounding box center [404, 843] width 17 height 17
click at [402, 847] on icon "button" at bounding box center [405, 844] width 15 height 12
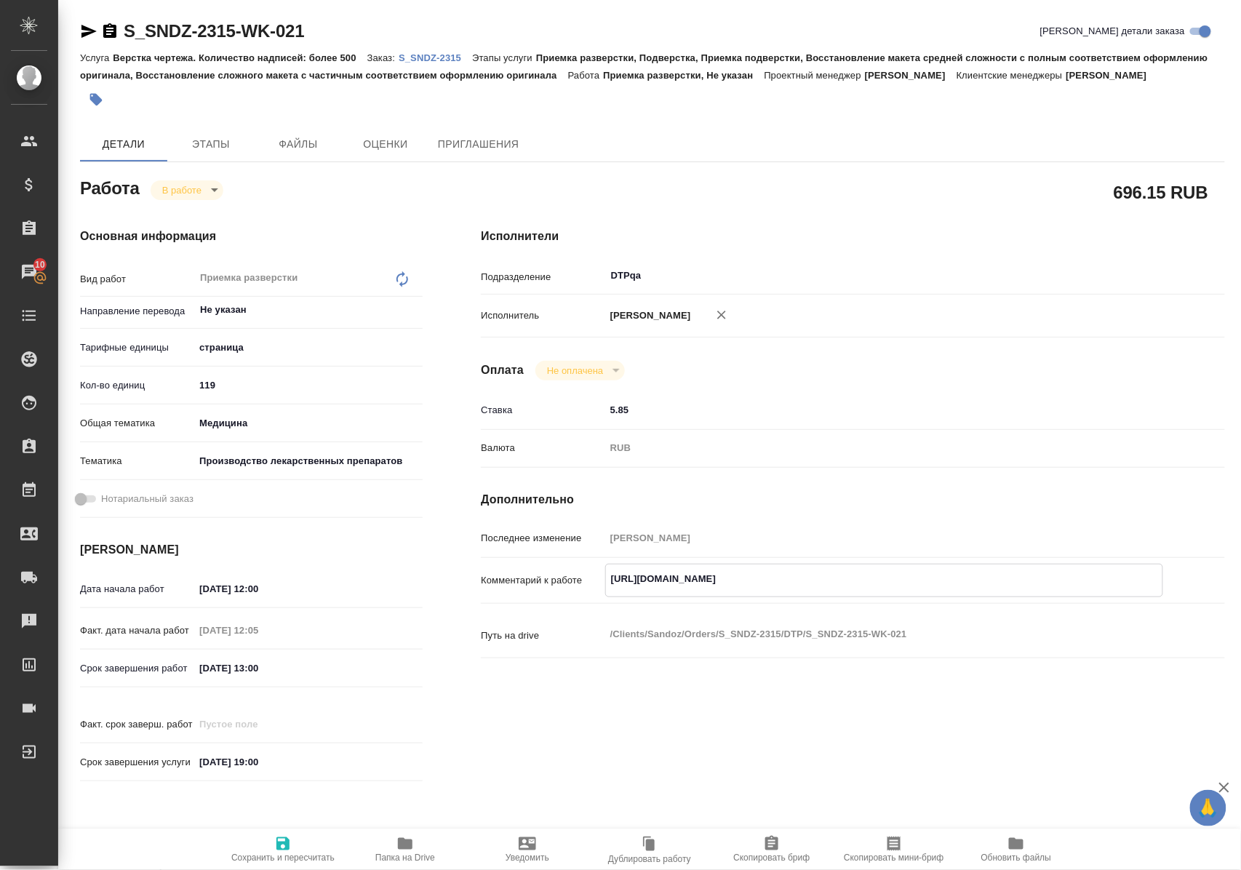
click at [406, 854] on span "Папка на Drive" at bounding box center [405, 857] width 60 height 10
click at [193, 205] on body "🙏 .cls-1 fill:#fff; AWATERA [PERSON_NAME] Спецификации Заказы 10 Чаты Todo Прое…" at bounding box center [620, 435] width 1241 height 870
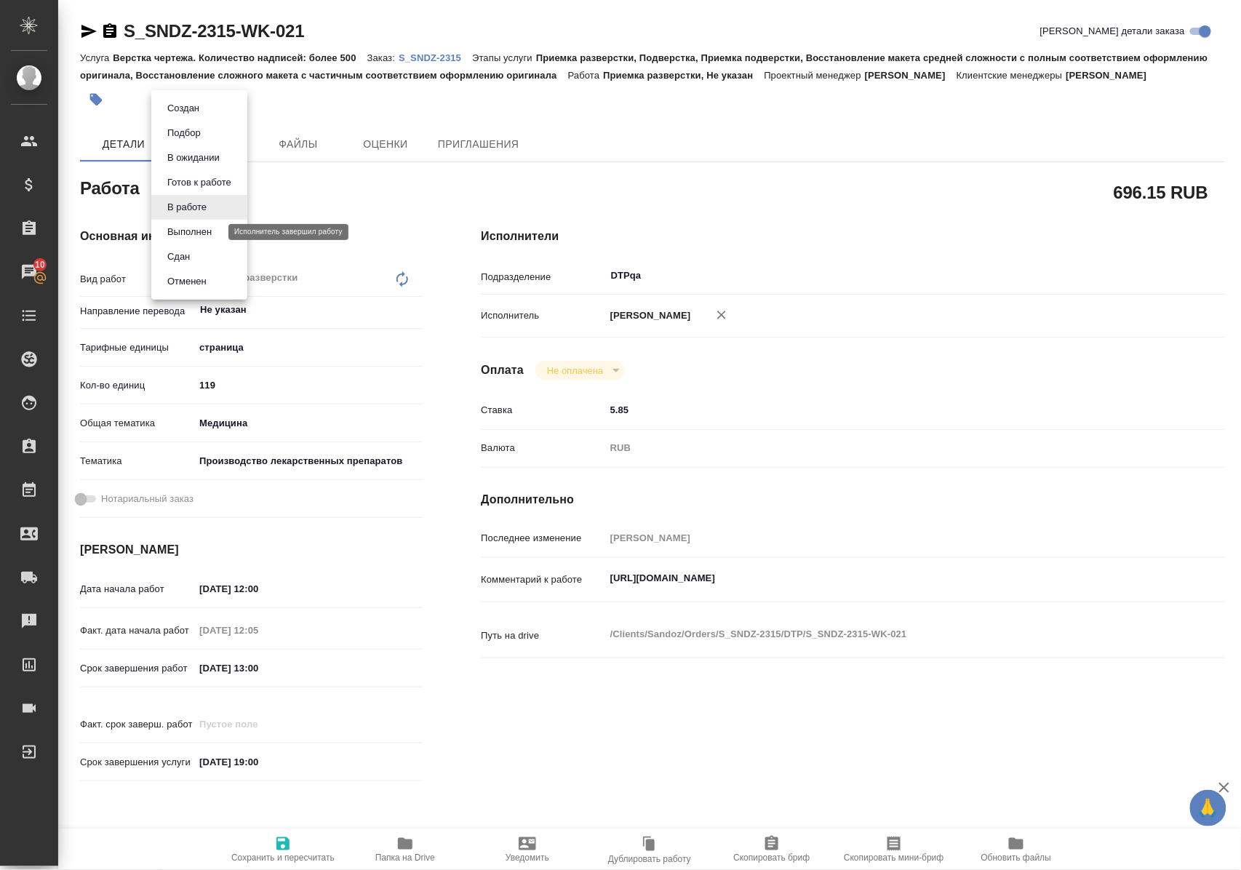
click at [193, 236] on button "Выполнен" at bounding box center [189, 232] width 53 height 16
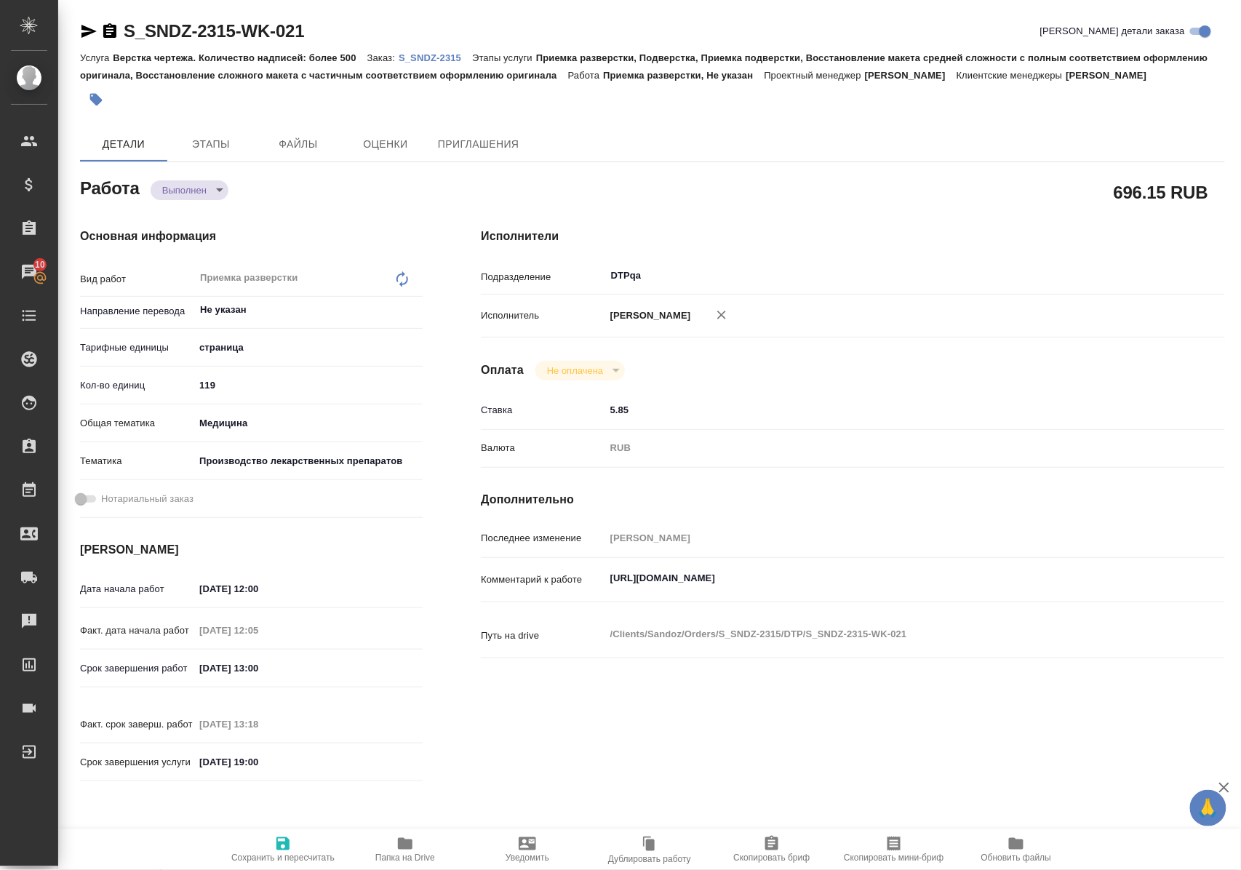
type textarea "x"
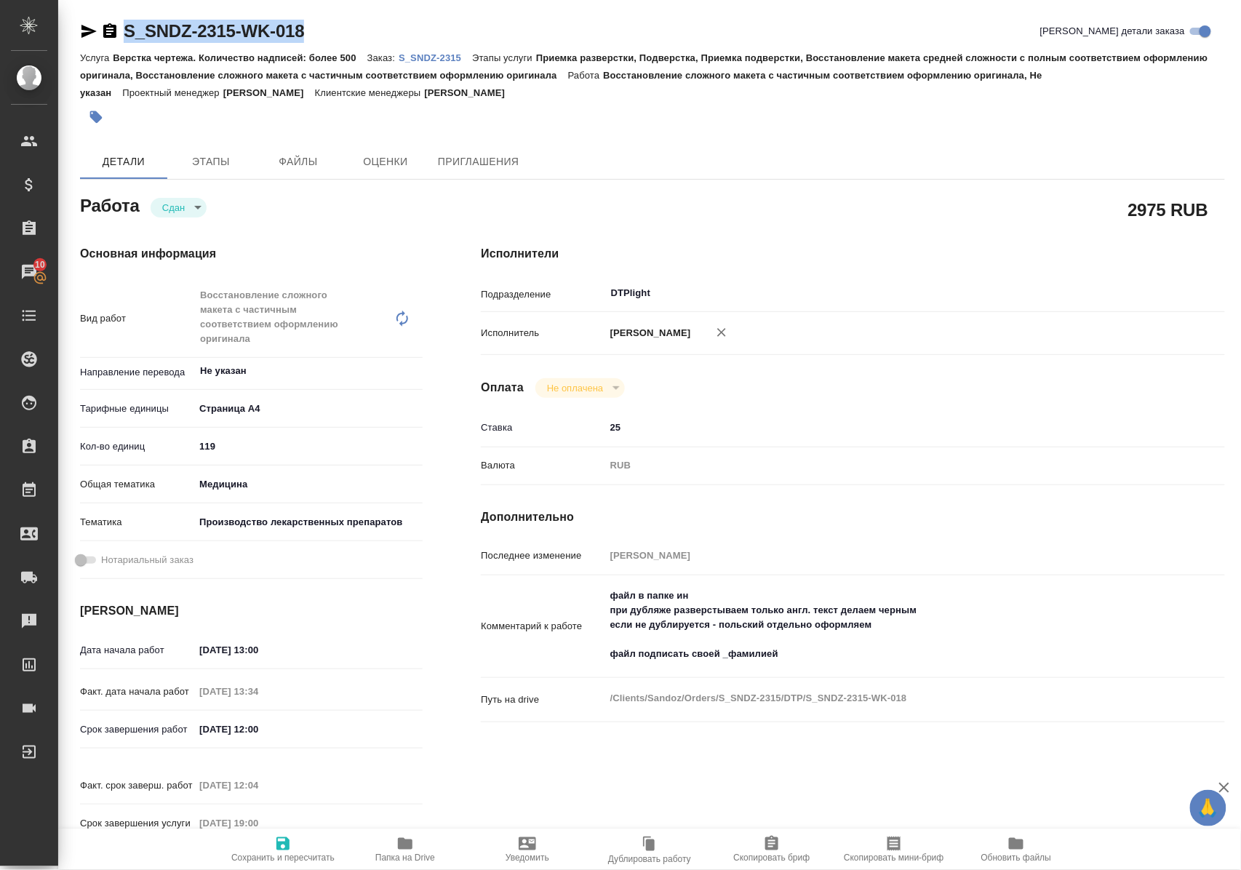
drag, startPoint x: 326, startPoint y: 30, endPoint x: 126, endPoint y: 38, distance: 200.2
click at [126, 38] on div "S_SNDZ-2315-WK-018 Кратко детали заказа" at bounding box center [652, 31] width 1145 height 23
copy link "S_SNDZ-2315-WK-018"
click at [452, 57] on p "S_SNDZ-2315" at bounding box center [435, 57] width 73 height 11
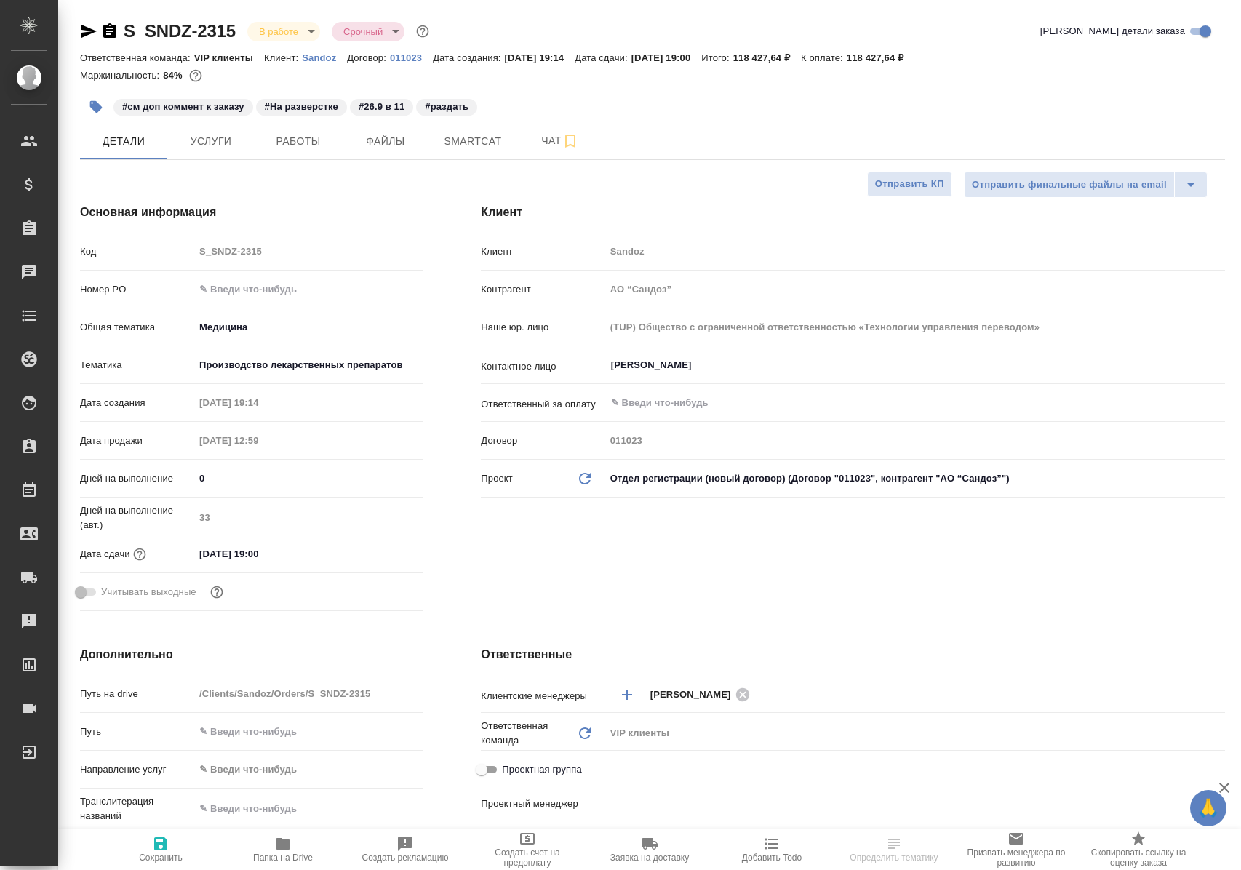
select select "RU"
type input "[PERSON_NAME]"
type input "Комаров Роман"
click at [289, 140] on span "Работы" at bounding box center [298, 141] width 70 height 18
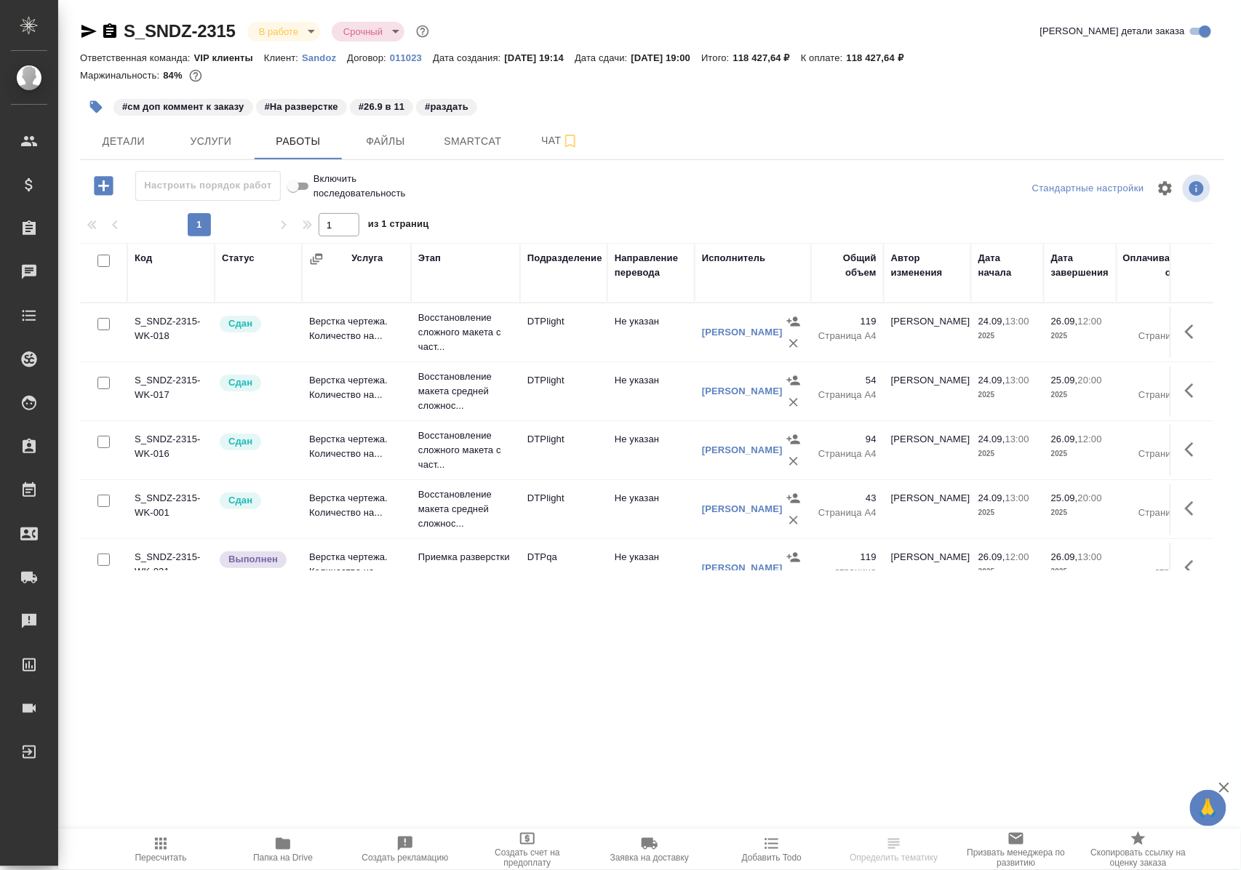
click at [1185, 339] on icon "button" at bounding box center [1193, 331] width 17 height 17
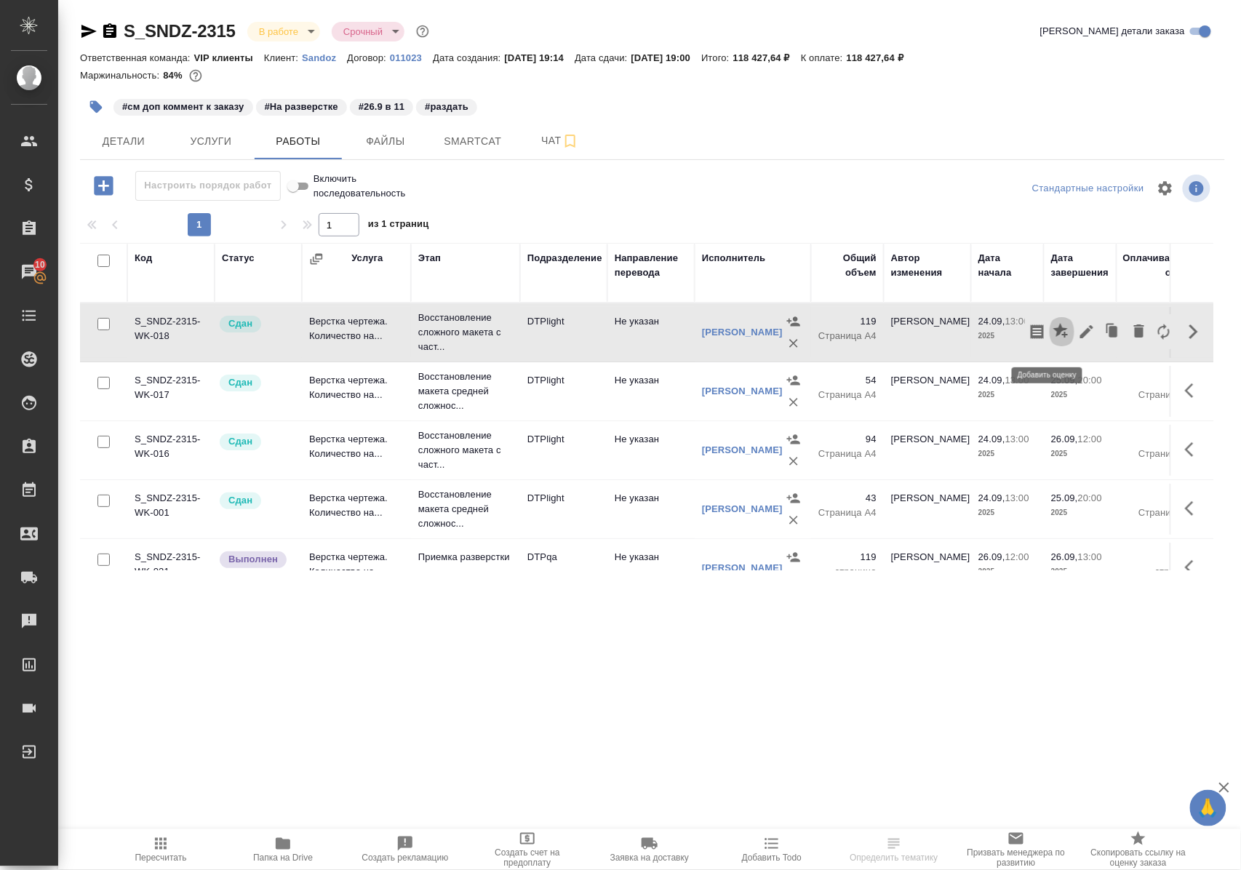
click at [1053, 336] on icon "button" at bounding box center [1060, 330] width 15 height 15
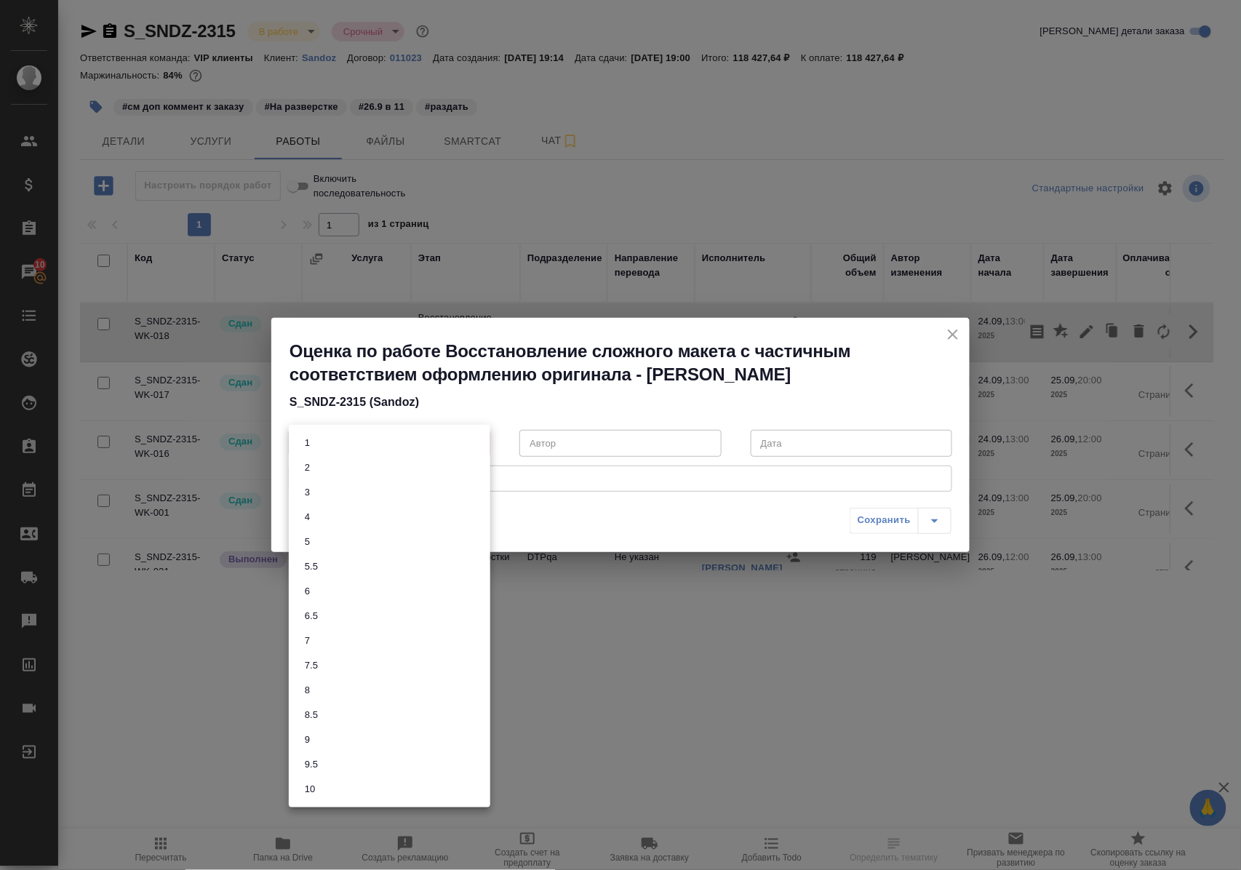
click at [479, 443] on body "🙏 .cls-1 fill:#fff; AWATERA Polushina Alena Клиенты Спецификации Заказы 10 Чаты…" at bounding box center [620, 435] width 1241 height 870
click at [321, 737] on li "9" at bounding box center [389, 739] width 201 height 25
type input "9"
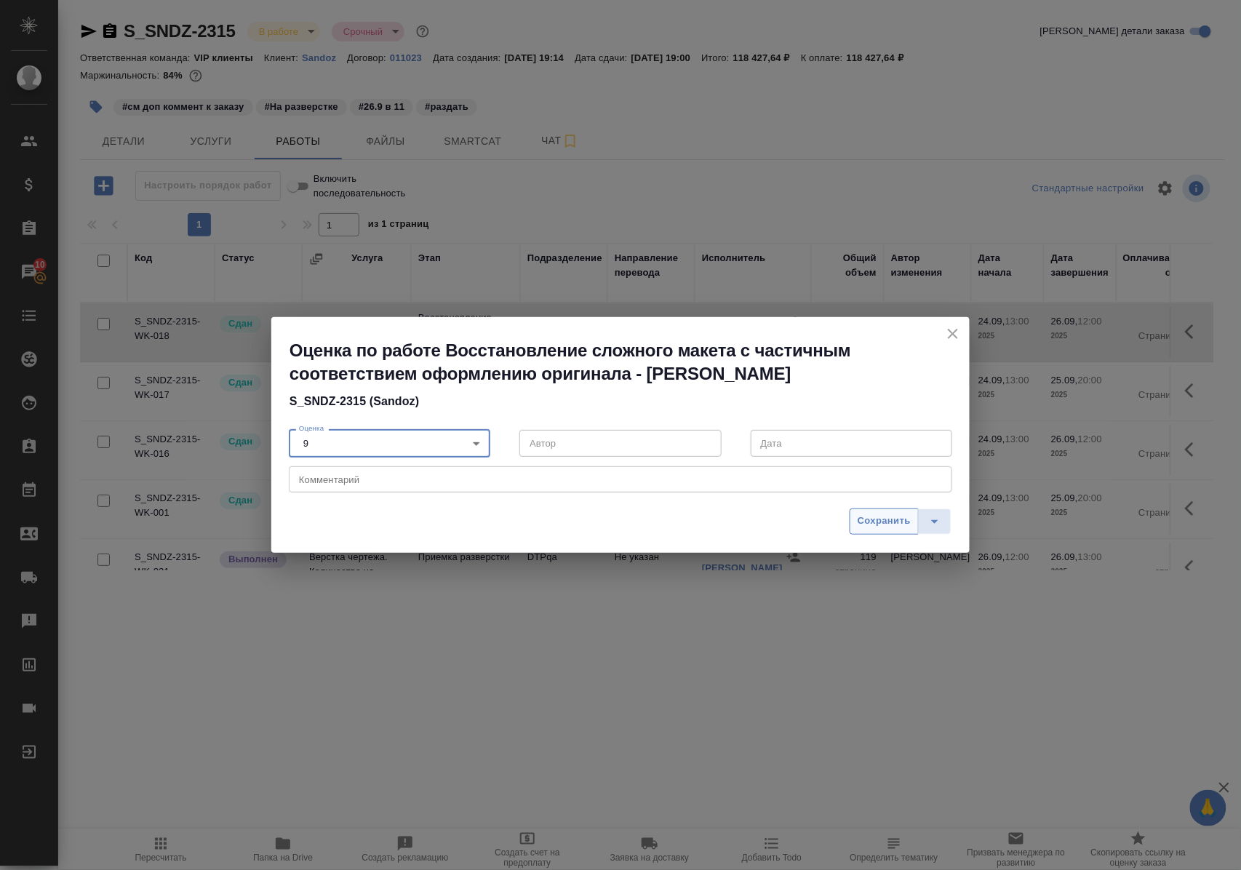
click at [886, 515] on span "Сохранить" at bounding box center [883, 521] width 53 height 17
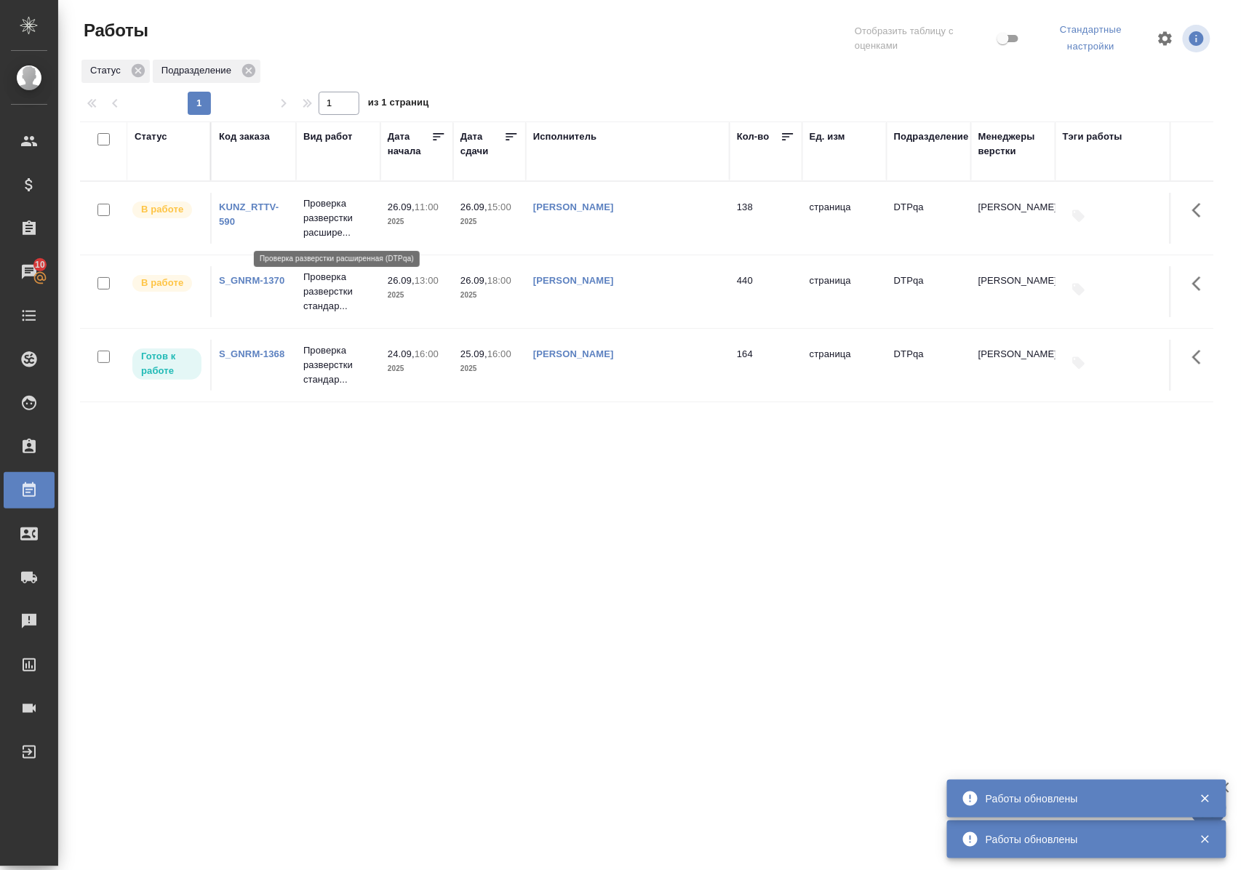
click at [336, 213] on p "Проверка разверстки расшире..." at bounding box center [338, 218] width 70 height 44
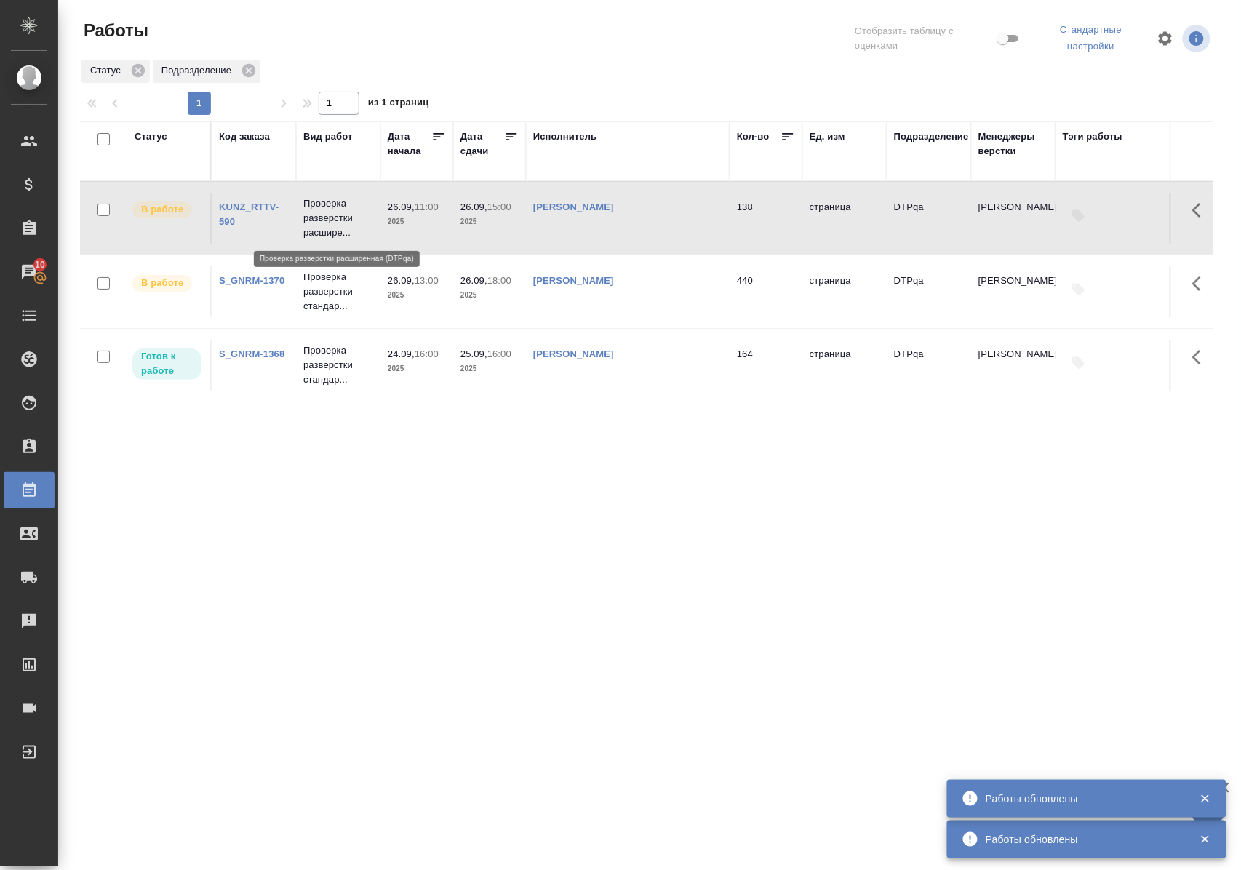
click at [336, 213] on p "Проверка разверстки расшире..." at bounding box center [338, 218] width 70 height 44
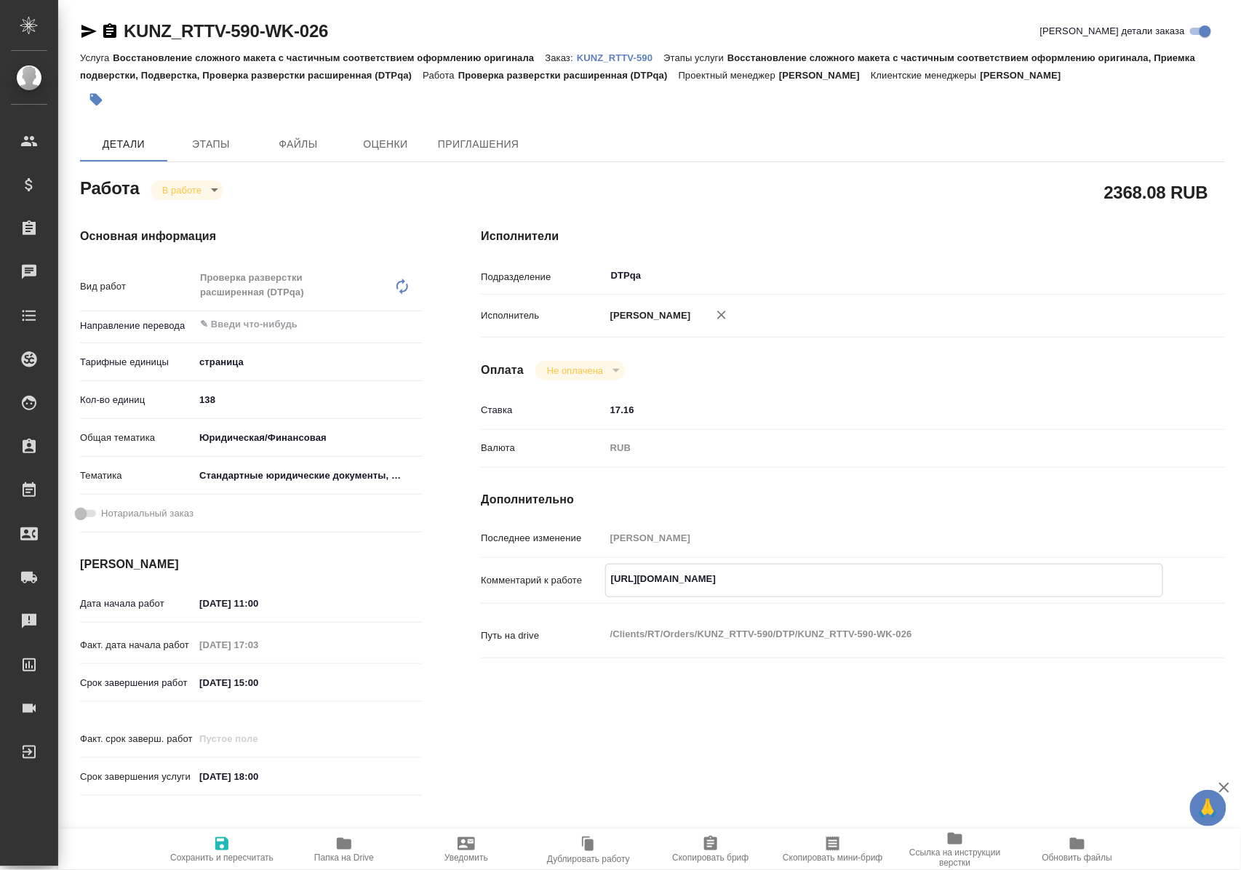
drag, startPoint x: 607, startPoint y: 594, endPoint x: 920, endPoint y: 588, distance: 313.5
click at [920, 588] on textarea "[URL][DOMAIN_NAME]" at bounding box center [884, 579] width 556 height 25
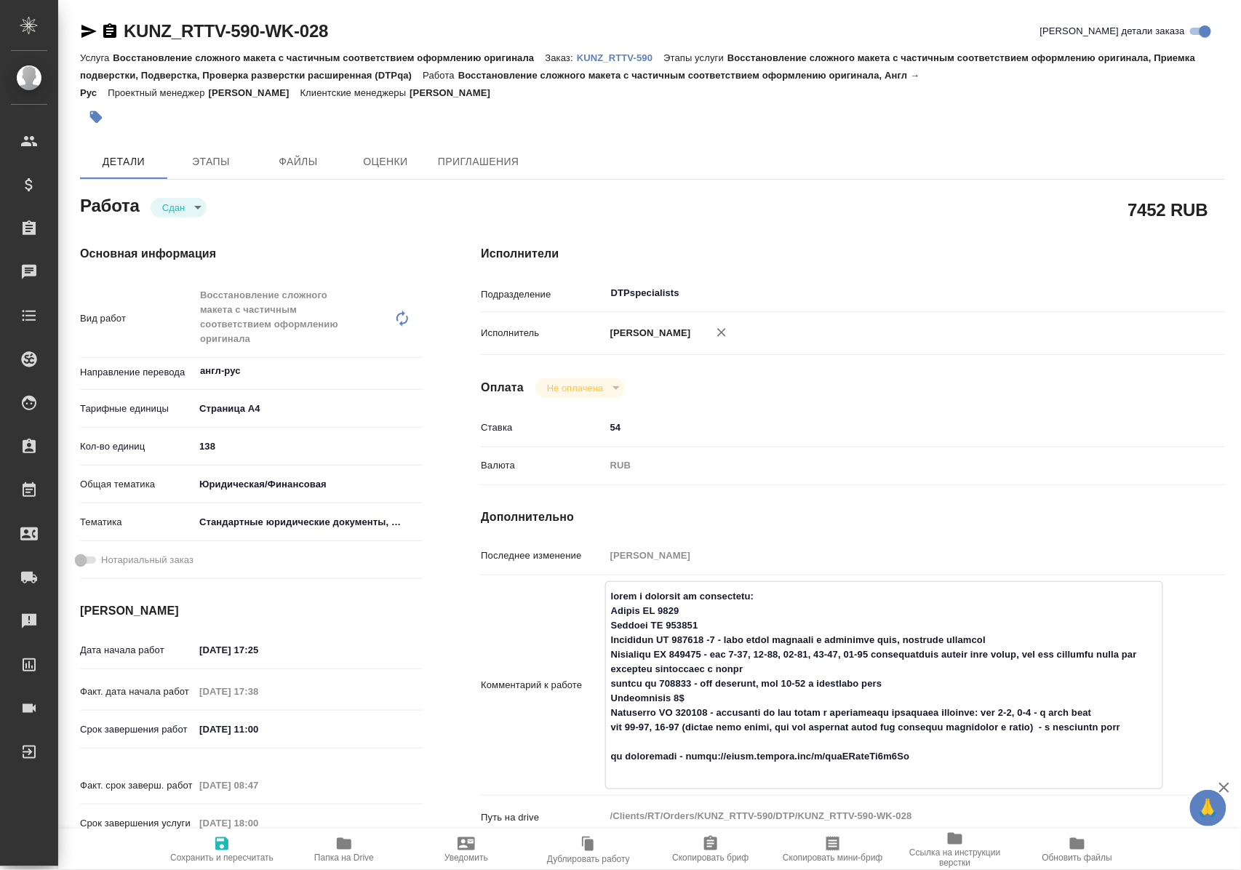
drag, startPoint x: 609, startPoint y: 745, endPoint x: 638, endPoint y: 753, distance: 29.7
click at [638, 753] on textarea at bounding box center [884, 683] width 556 height 199
click at [336, 850] on icon "button" at bounding box center [343, 843] width 17 height 17
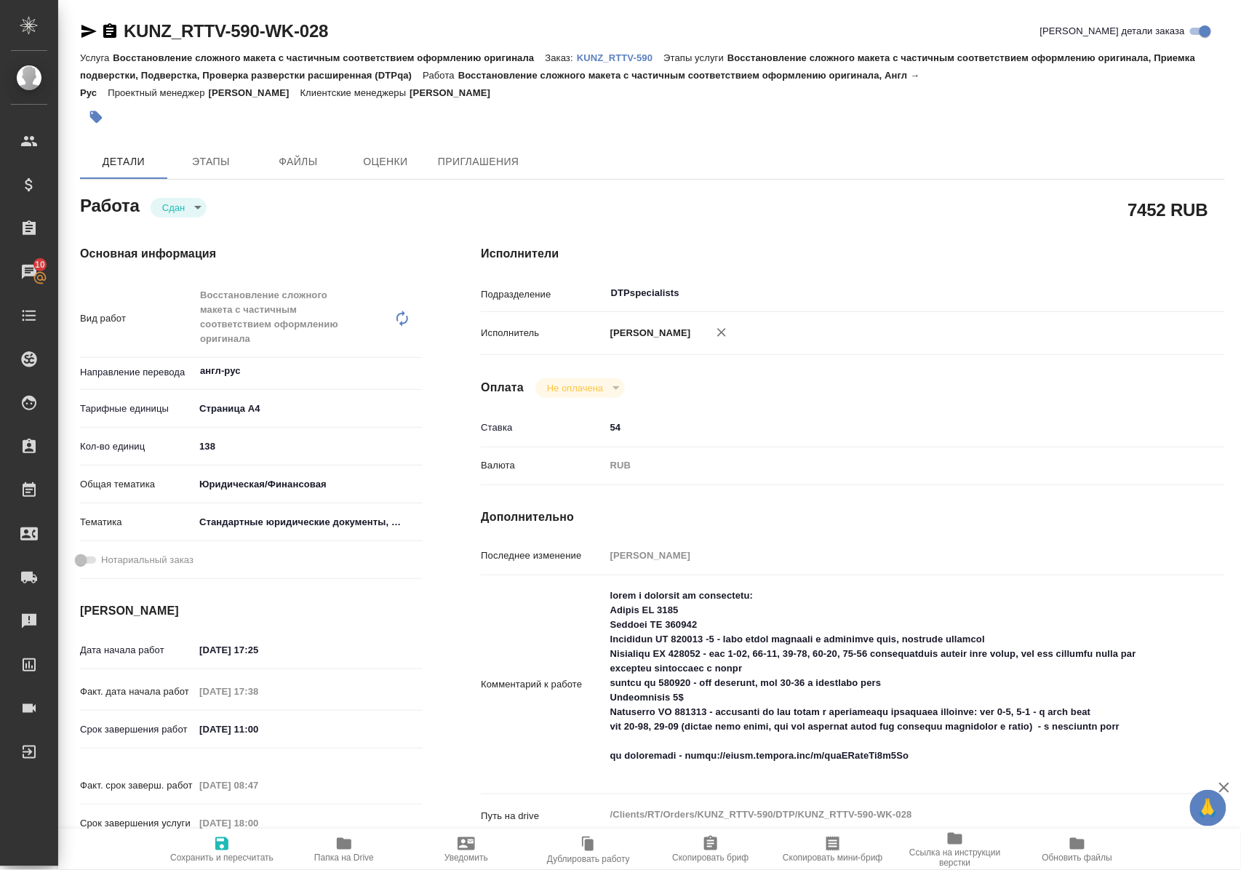
scroll to position [97, 0]
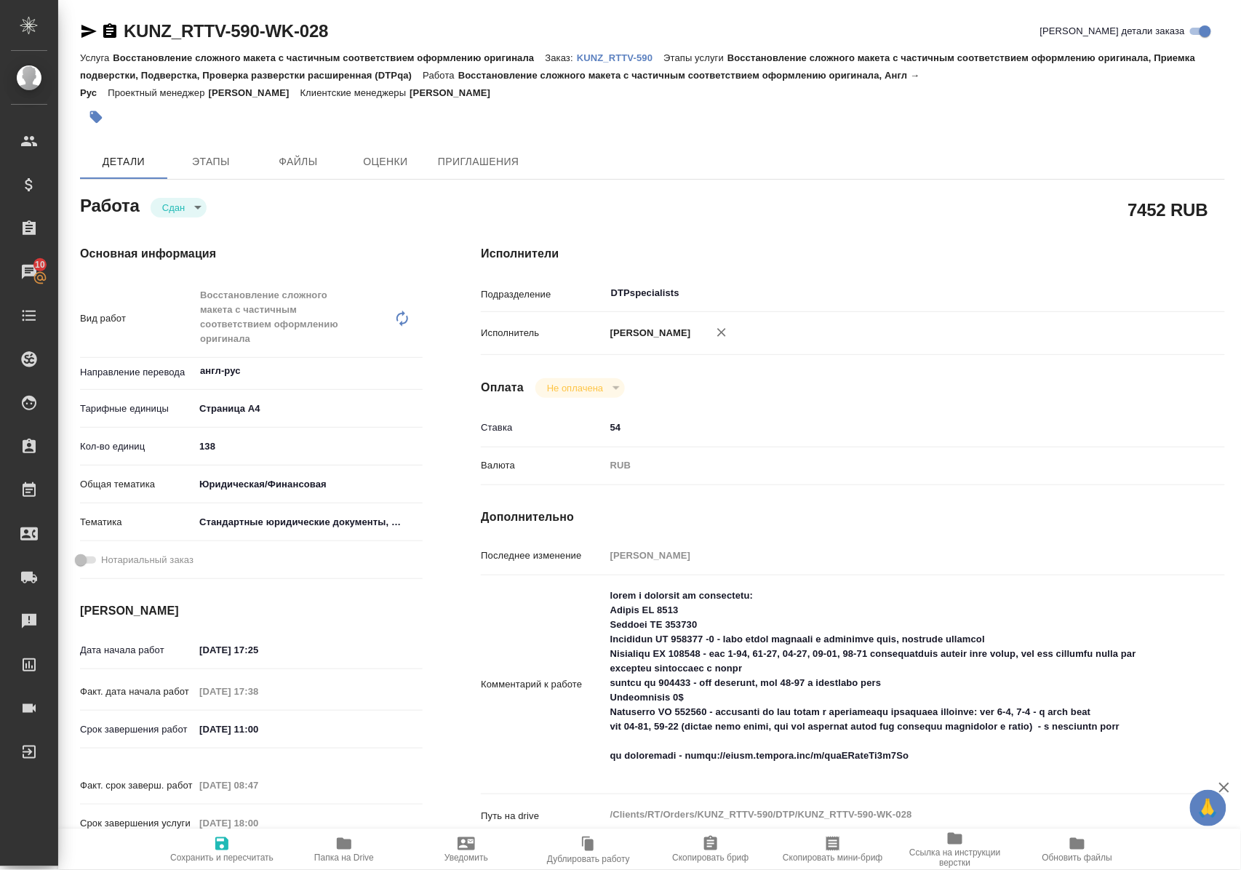
scroll to position [97, 0]
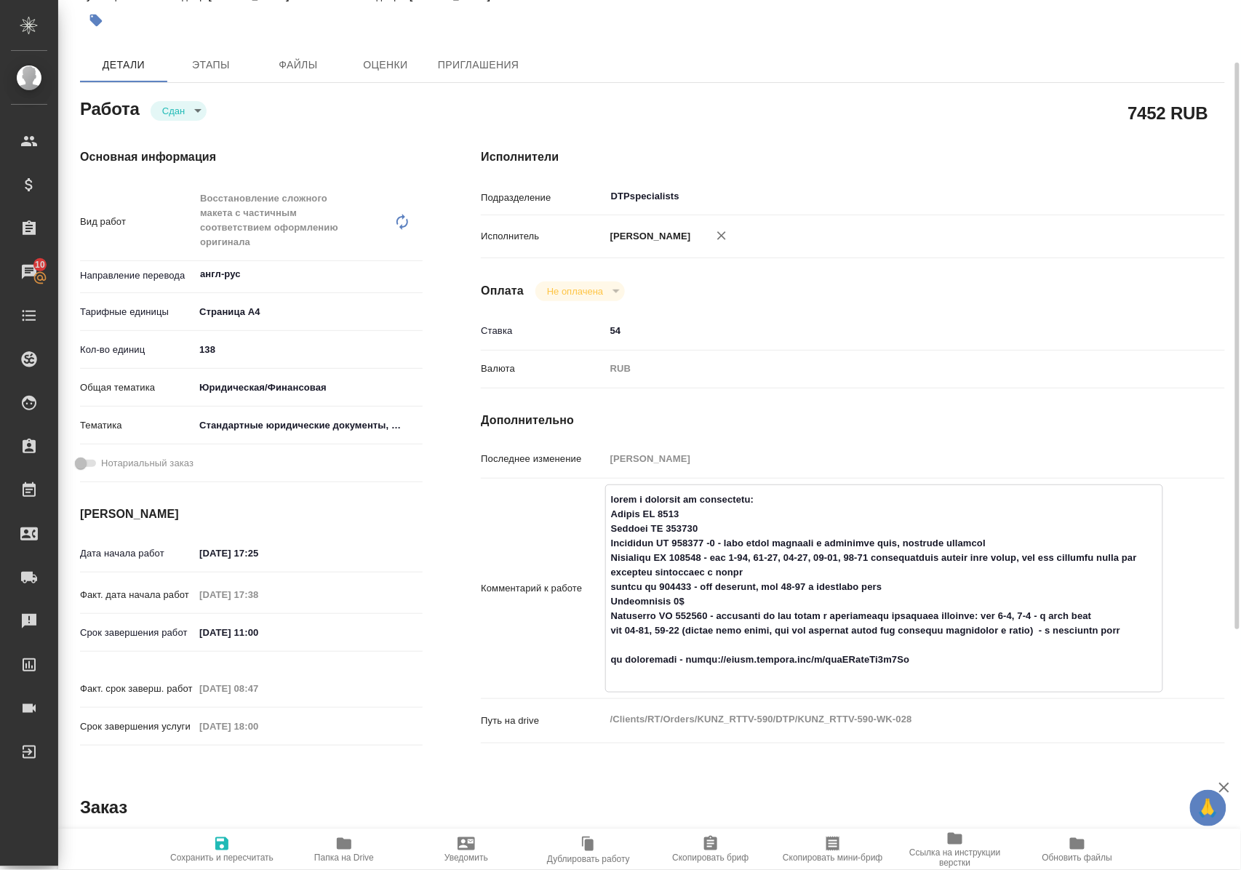
click at [671, 612] on textarea at bounding box center [884, 586] width 556 height 199
drag, startPoint x: 612, startPoint y: 573, endPoint x: 816, endPoint y: 583, distance: 203.9
click at [815, 580] on textarea at bounding box center [884, 586] width 556 height 199
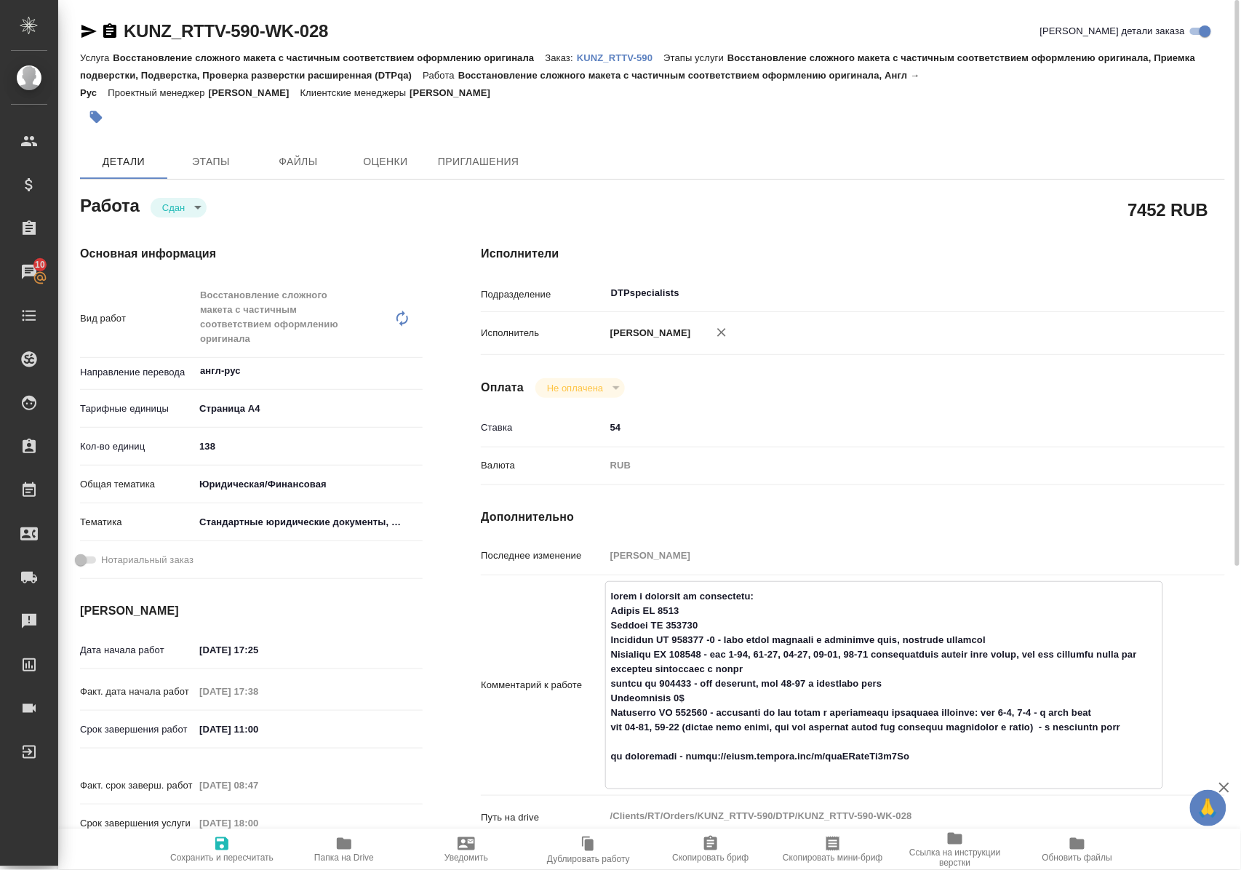
click at [89, 29] on icon "button" at bounding box center [88, 31] width 15 height 13
drag, startPoint x: 611, startPoint y: 668, endPoint x: 806, endPoint y: 684, distance: 195.6
click at [806, 684] on textarea at bounding box center [884, 683] width 556 height 199
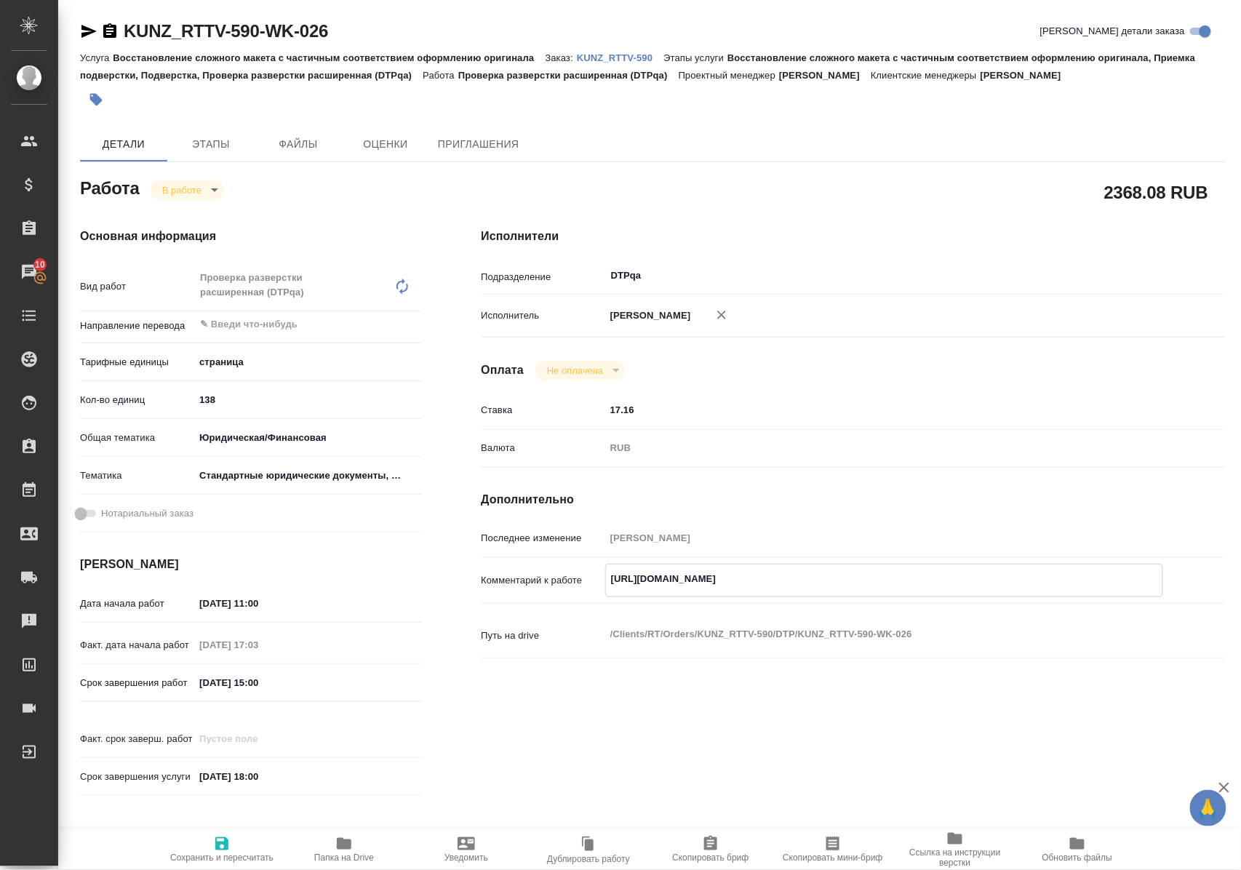
click at [89, 36] on icon "button" at bounding box center [88, 31] width 17 height 17
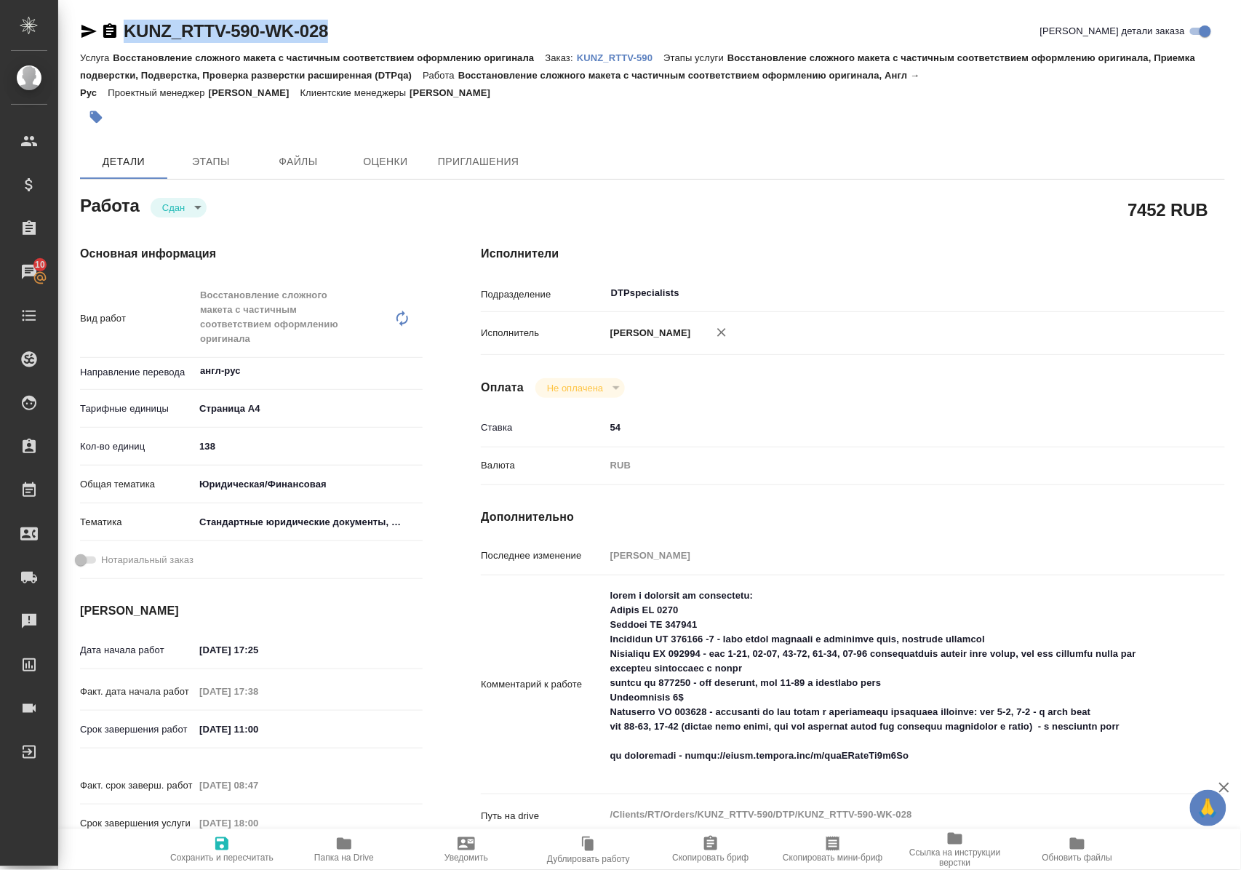
drag, startPoint x: 375, startPoint y: 32, endPoint x: 120, endPoint y: 23, distance: 255.4
click at [120, 23] on div "KUNZ_RTTV-590-WK-028 Кратко детали заказа" at bounding box center [652, 31] width 1145 height 23
copy link "KUNZ_RTTV-590-WK-028"
click at [626, 55] on p "KUNZ_RTTV-590" at bounding box center [620, 57] width 87 height 11
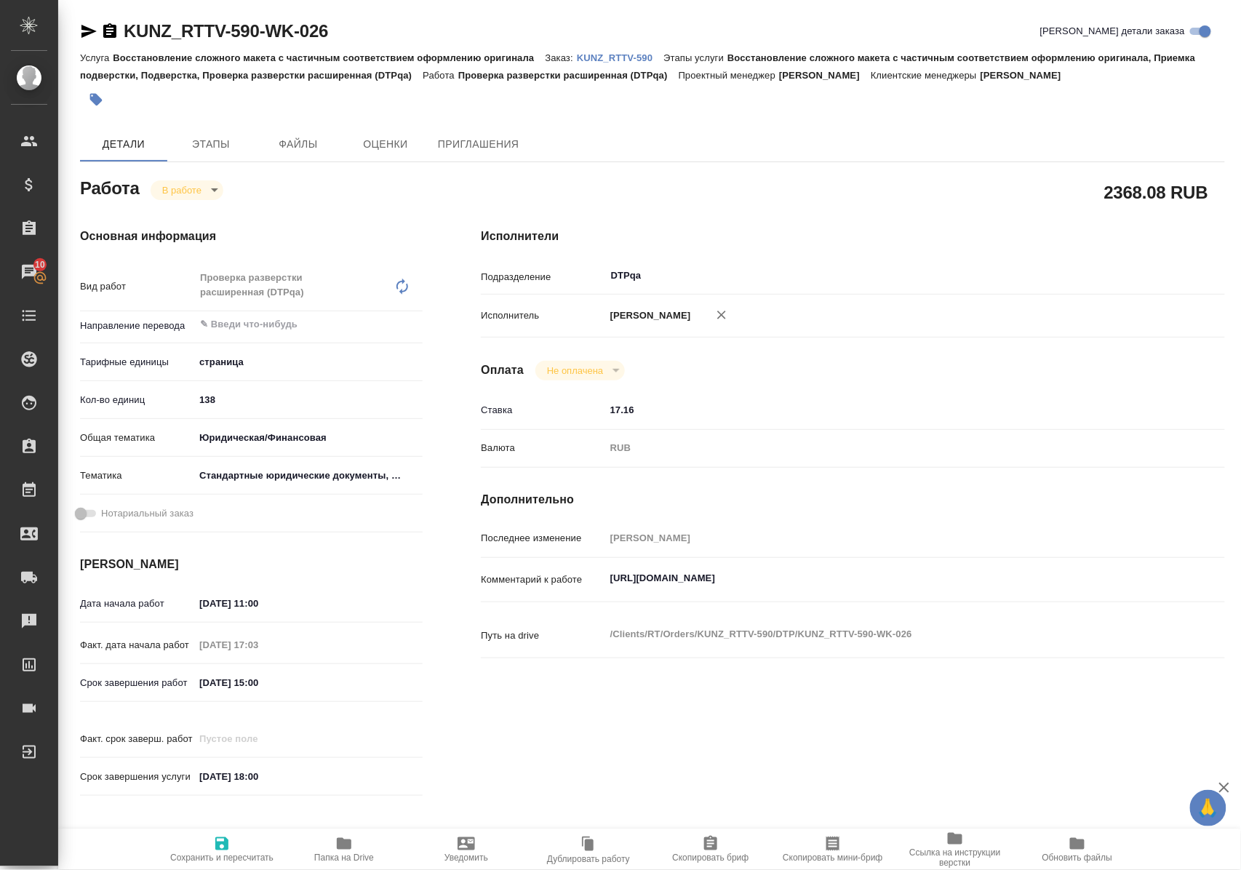
click at [335, 842] on span "Папка на Drive" at bounding box center [344, 849] width 105 height 28
click at [210, 186] on body "🙏 .cls-1 fill:#fff; AWATERA Polushina Alena Клиенты Спецификации Заказы 10 Чаты…" at bounding box center [620, 435] width 1241 height 870
click at [208, 212] on button "Выполнен" at bounding box center [189, 215] width 53 height 16
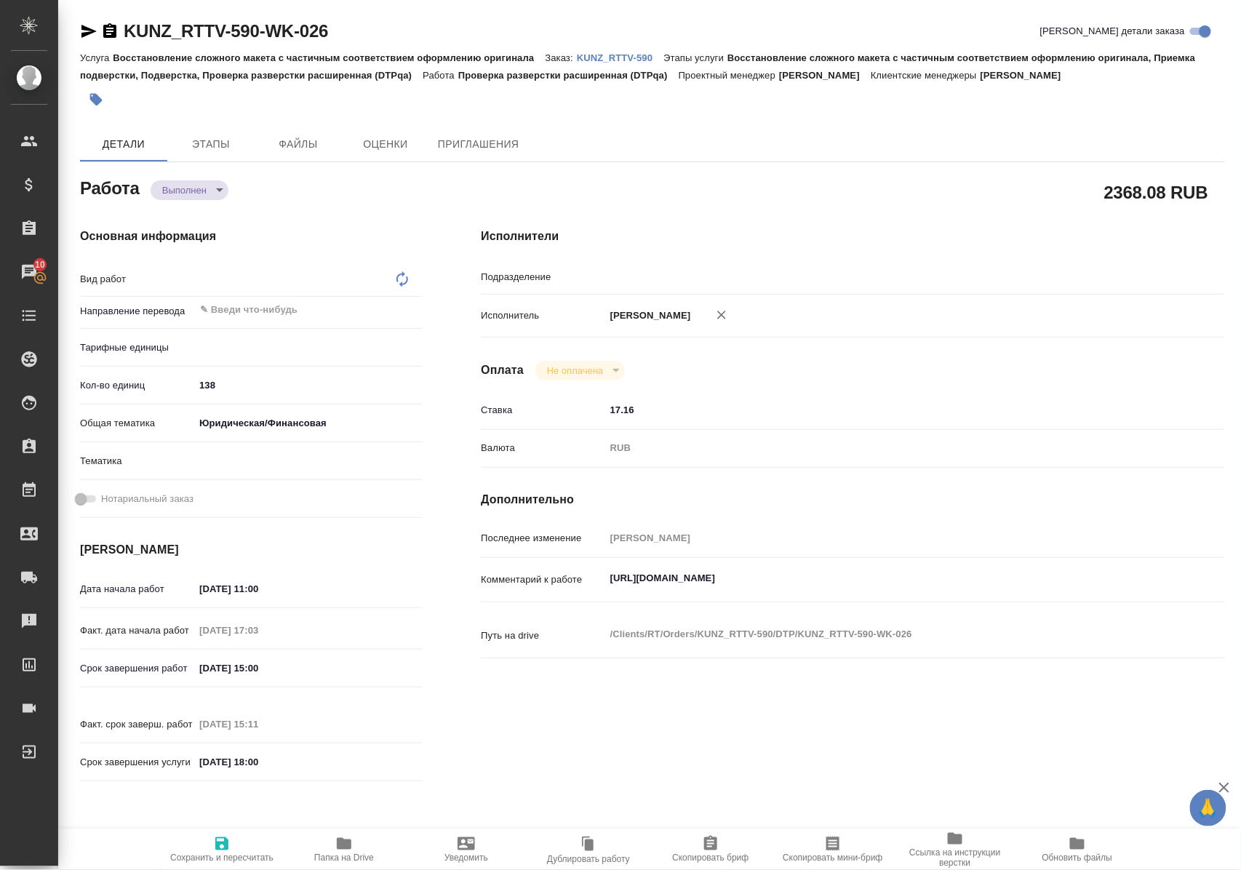
type input "DTPqa"
type textarea "x"
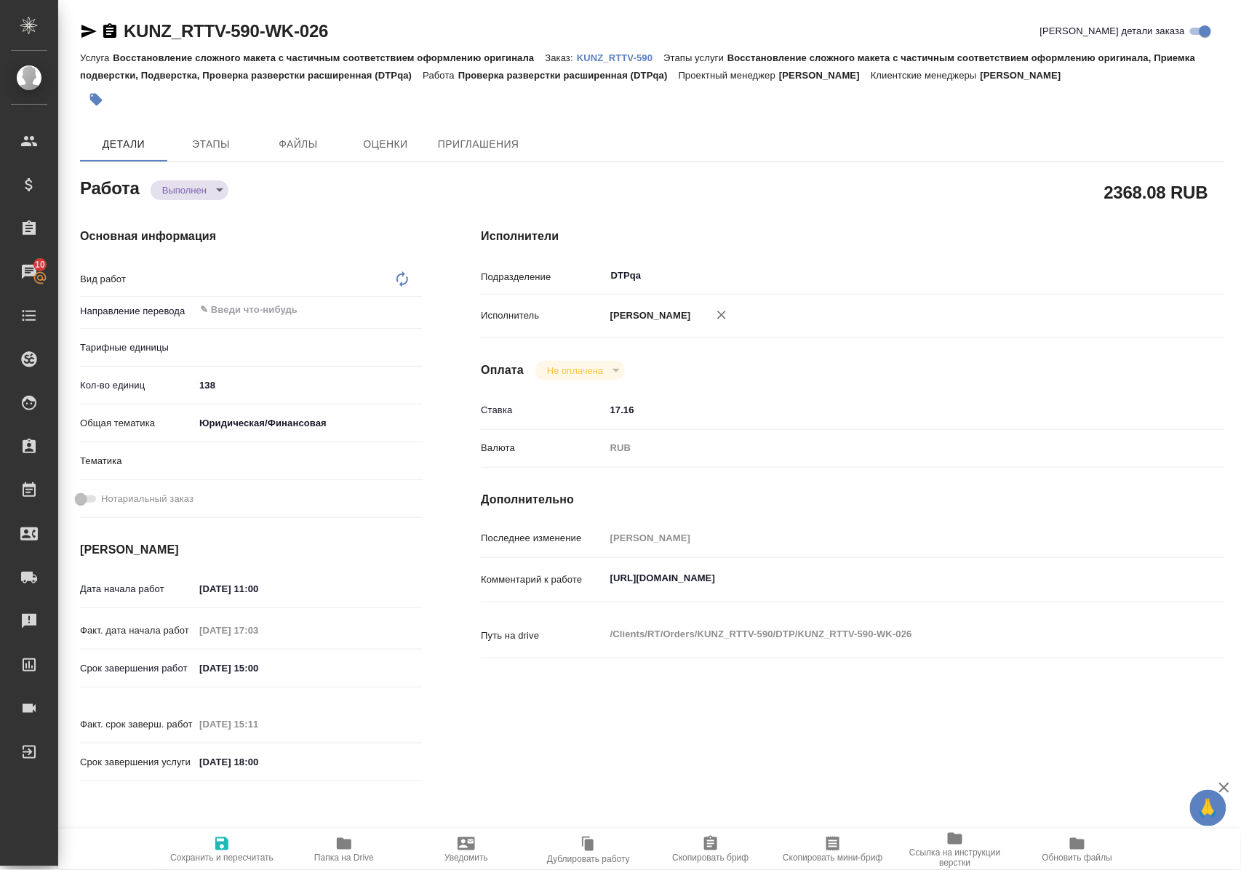
type textarea "Проверка разверстки расширенная (DTPqa)"
type textarea "x"
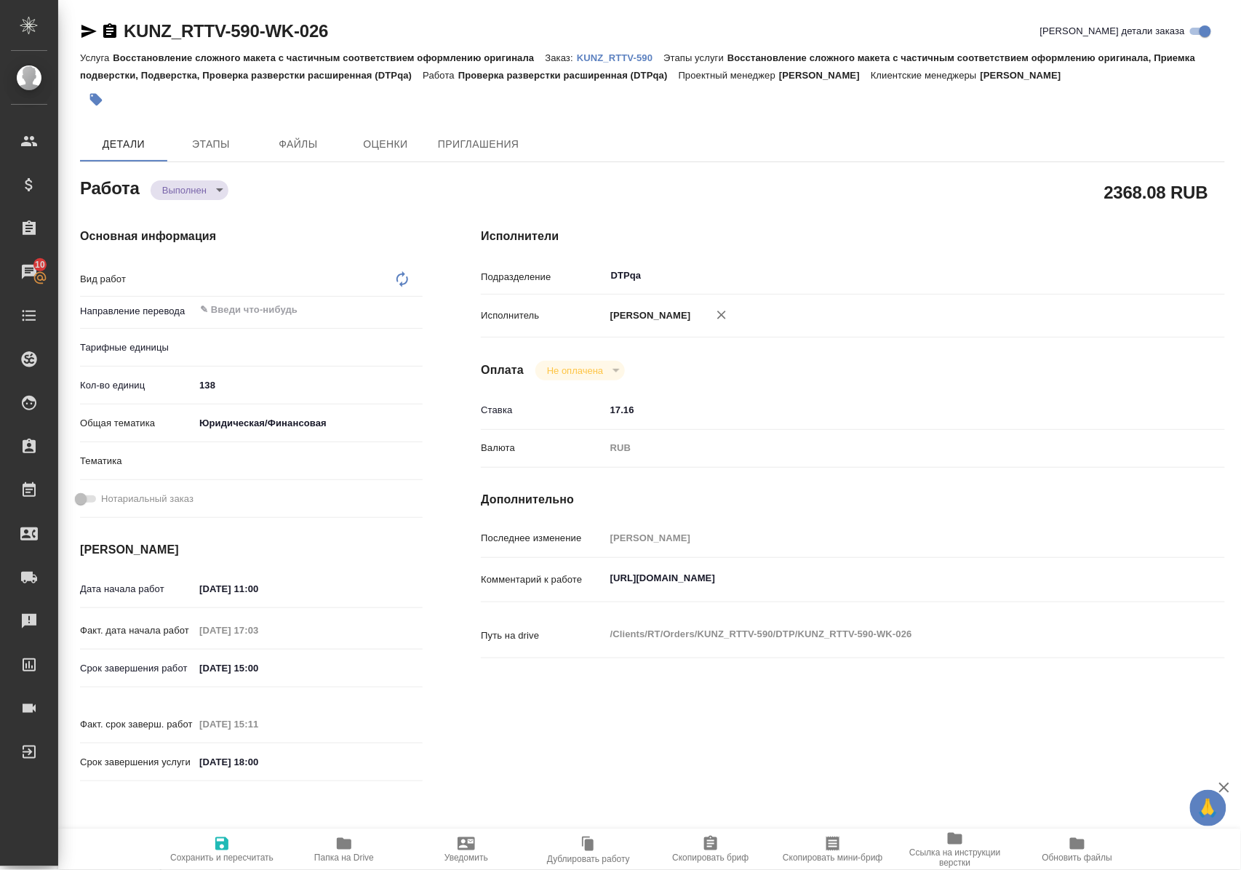
type textarea "x"
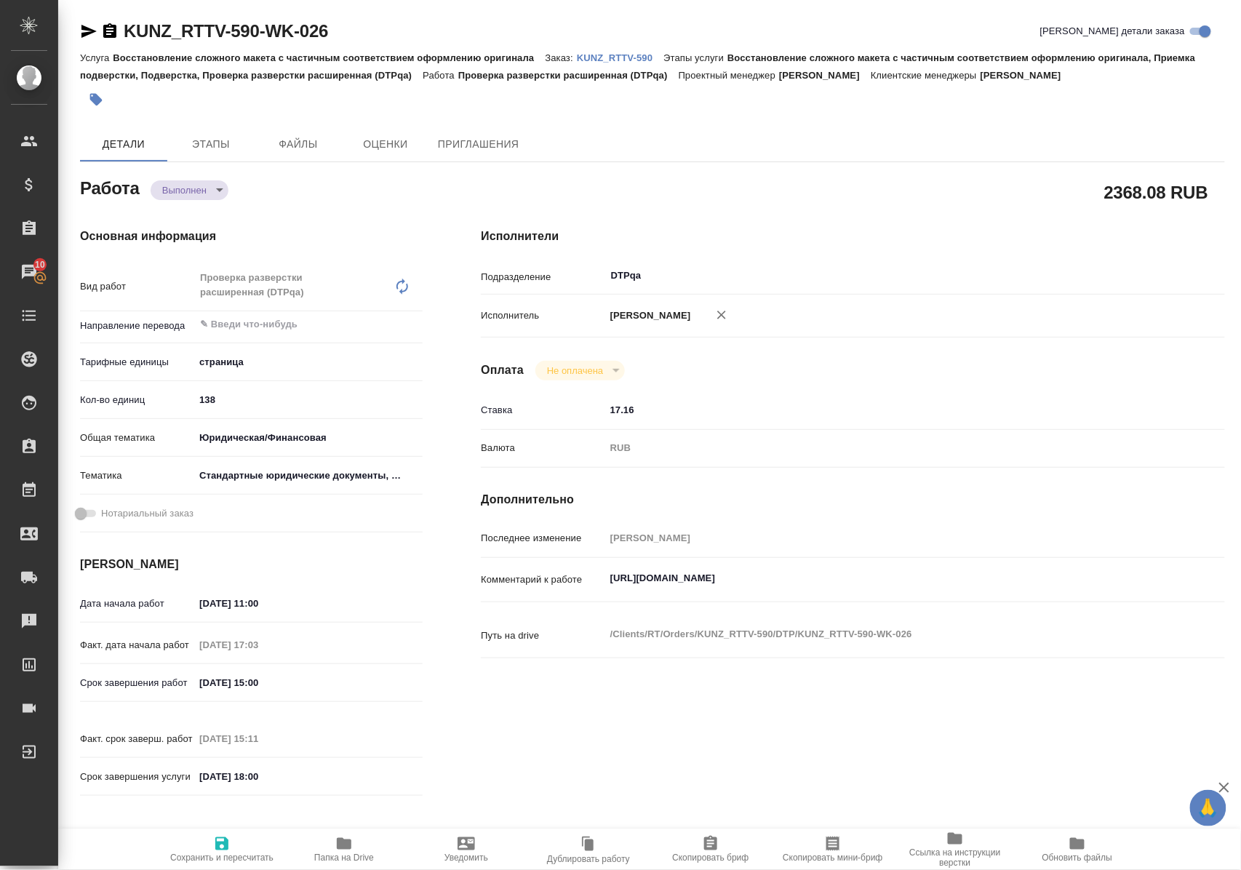
type textarea "x"
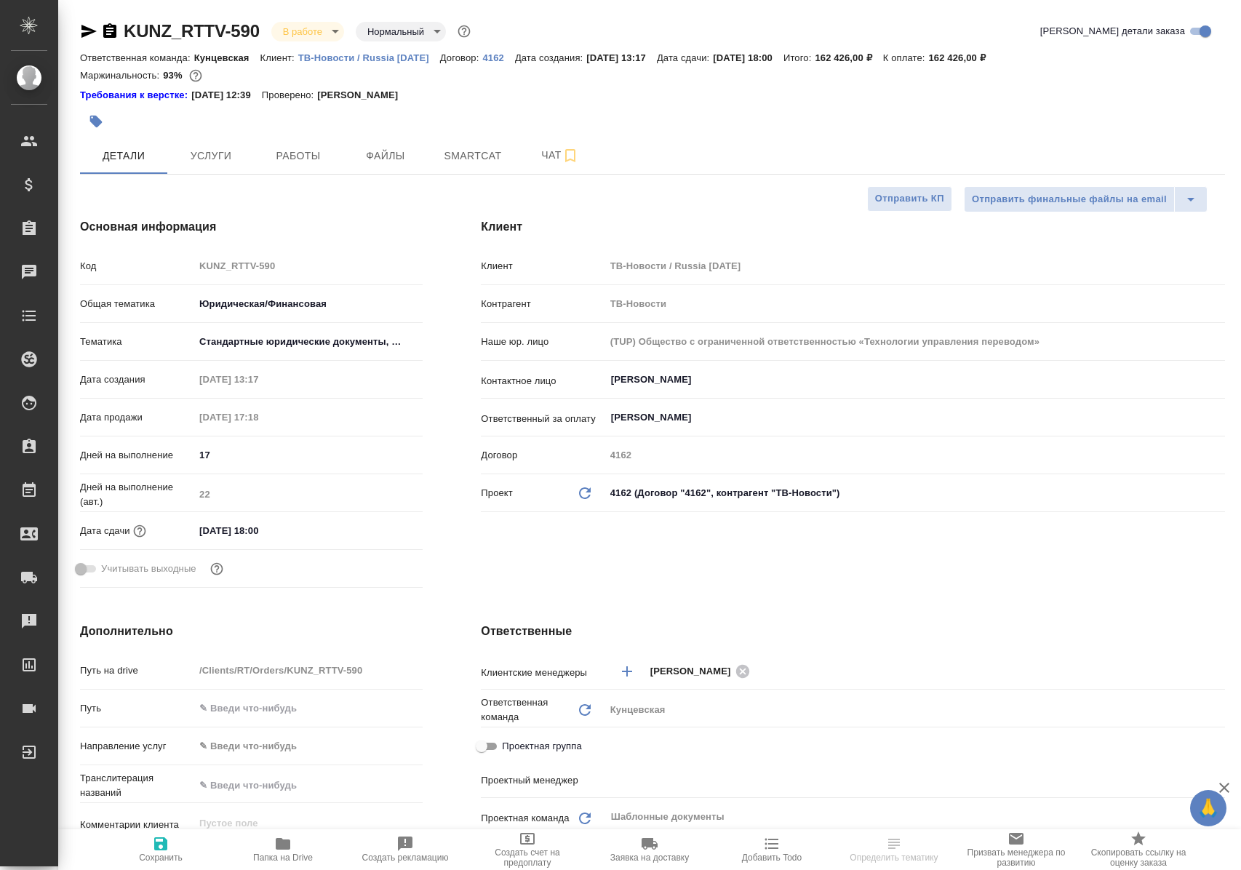
select select "RU"
type input "Тарабановская Анастасия"
click at [300, 155] on span "Работы" at bounding box center [298, 156] width 70 height 18
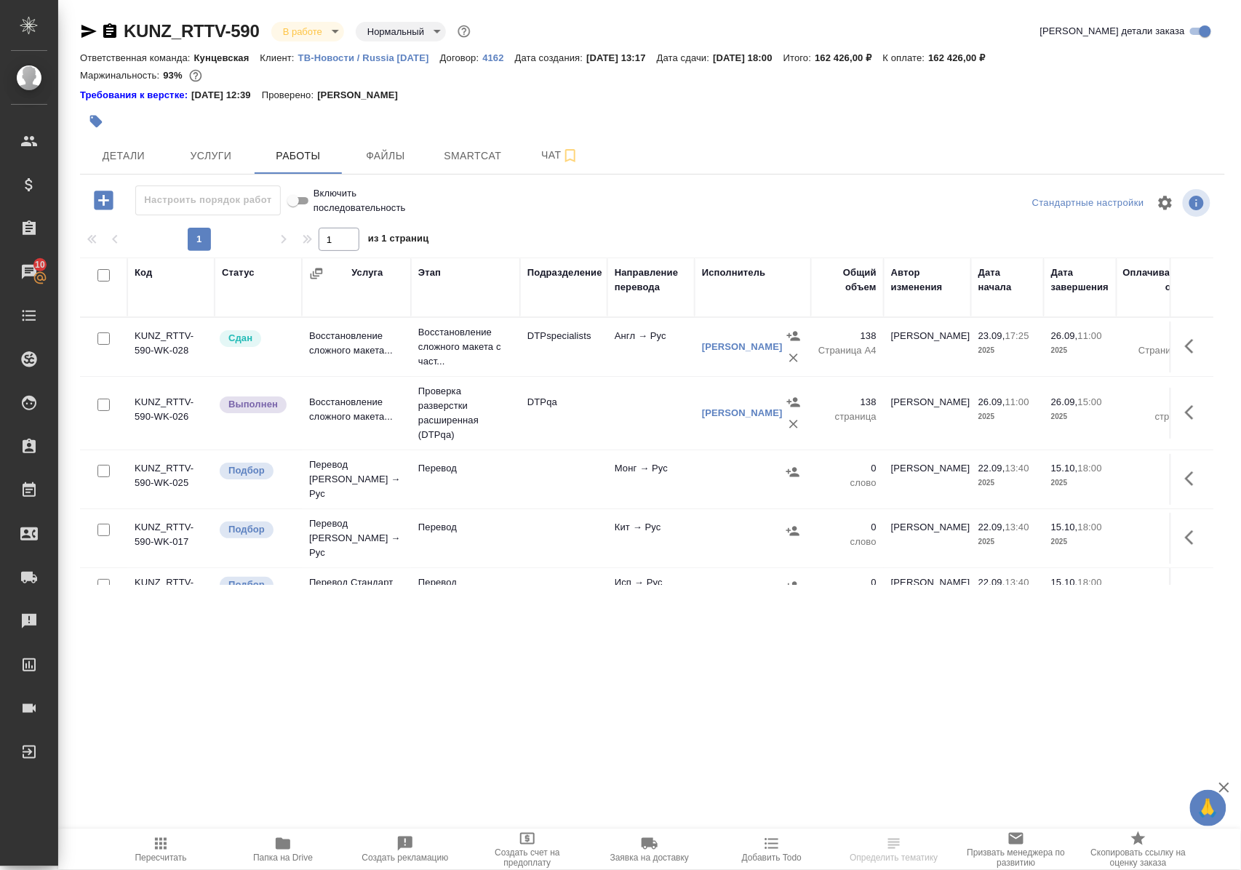
click at [1185, 355] on icon "button" at bounding box center [1193, 345] width 17 height 17
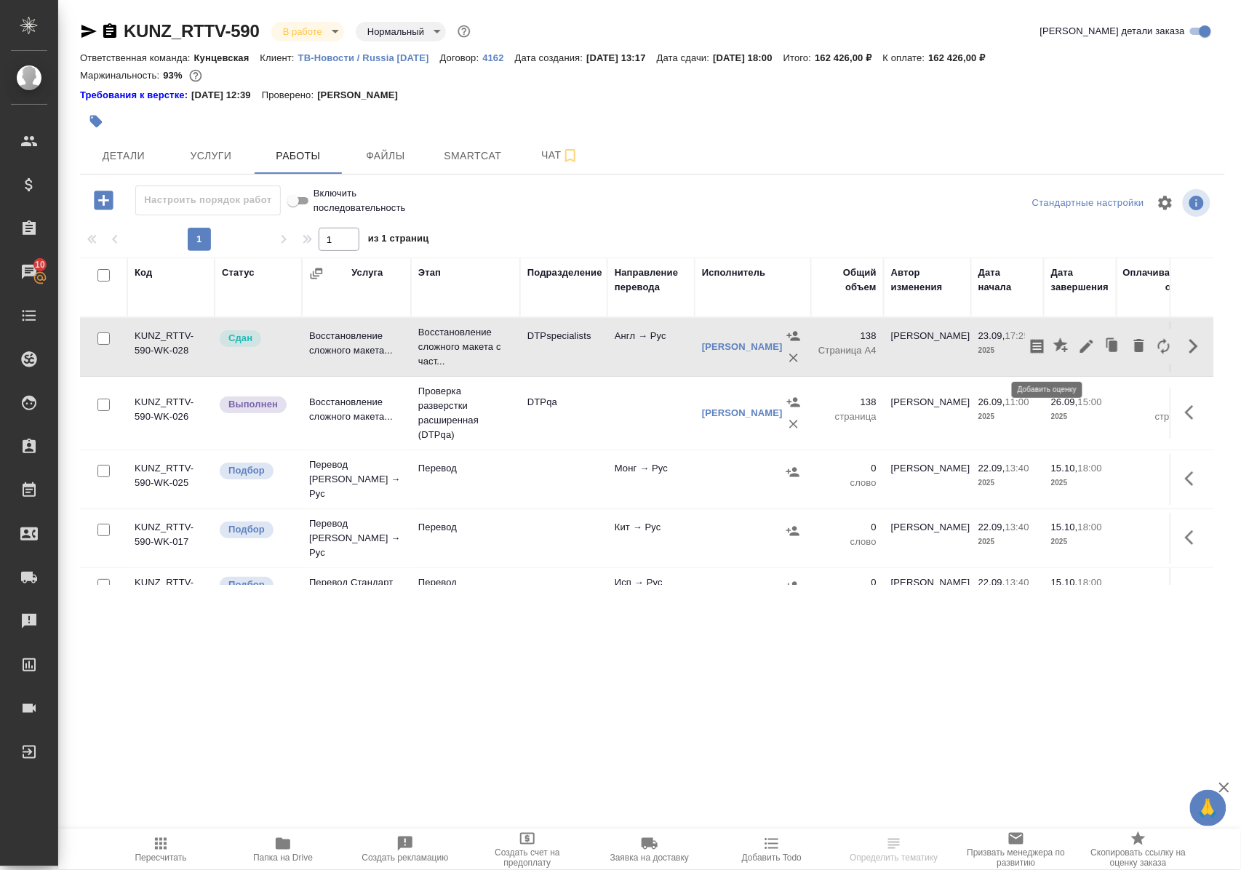
click at [1053, 350] on icon "button" at bounding box center [1060, 344] width 15 height 15
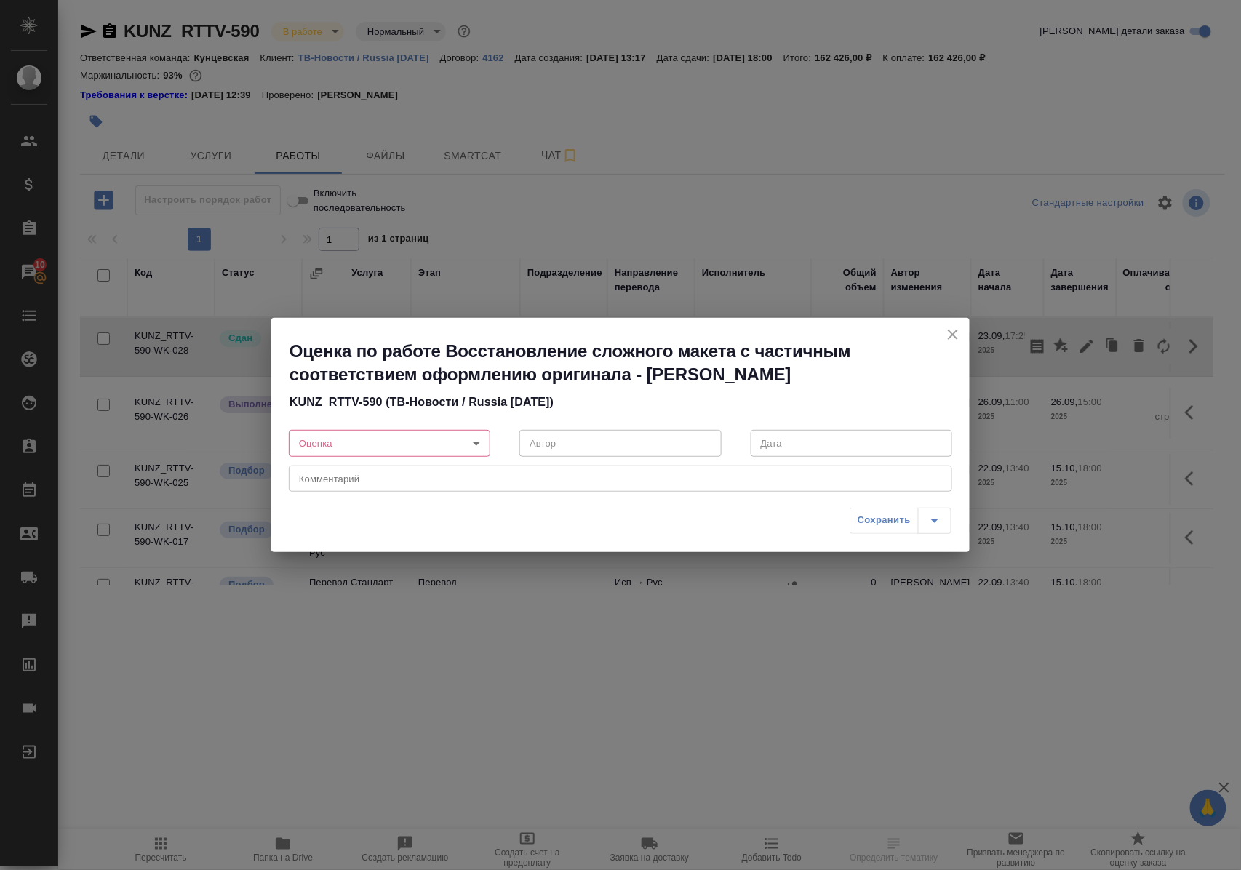
click at [476, 444] on body "🙏 .cls-1 fill:#fff; AWATERA Polushina Alena Клиенты Спецификации Заказы 10 Чаты…" at bounding box center [620, 435] width 1241 height 870
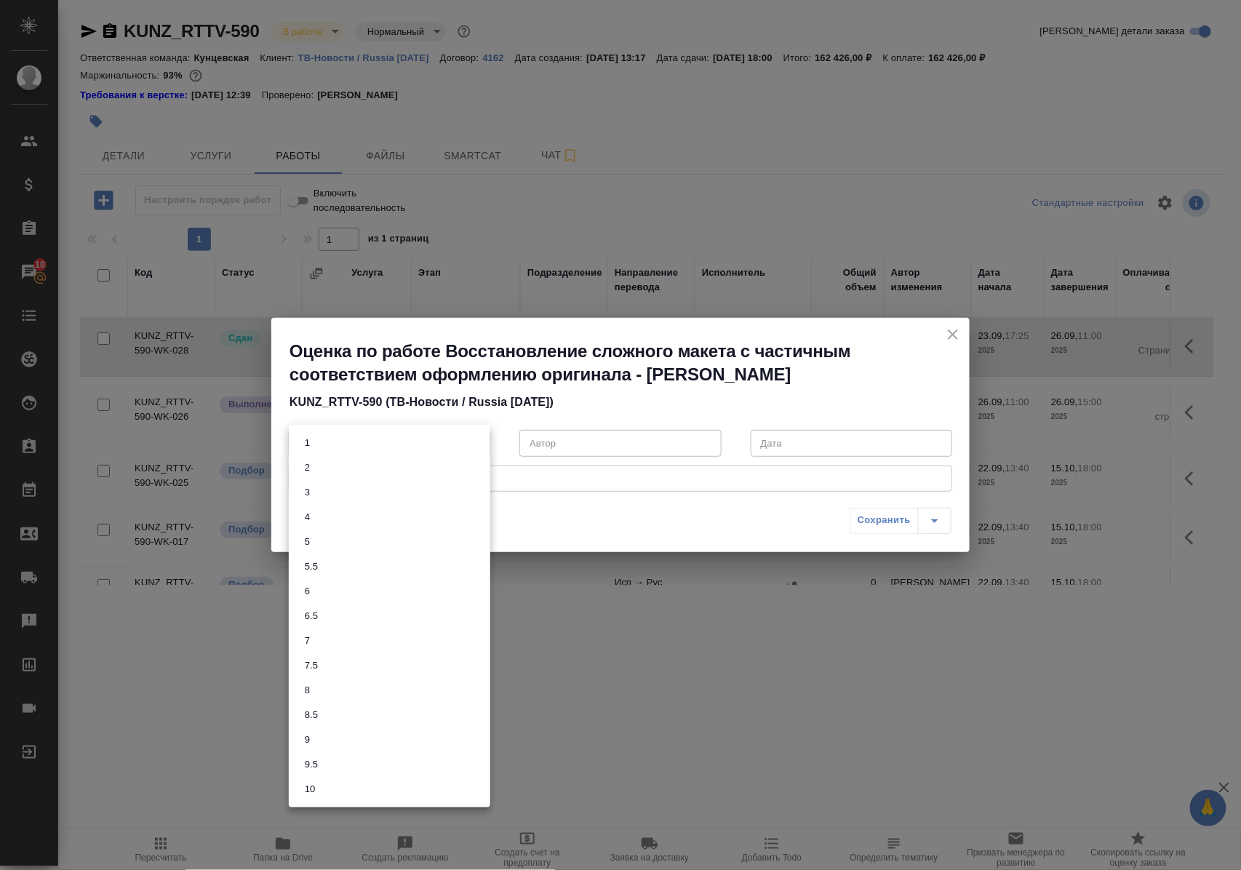
click at [335, 720] on li "8.5" at bounding box center [389, 715] width 201 height 25
type input "8.5"
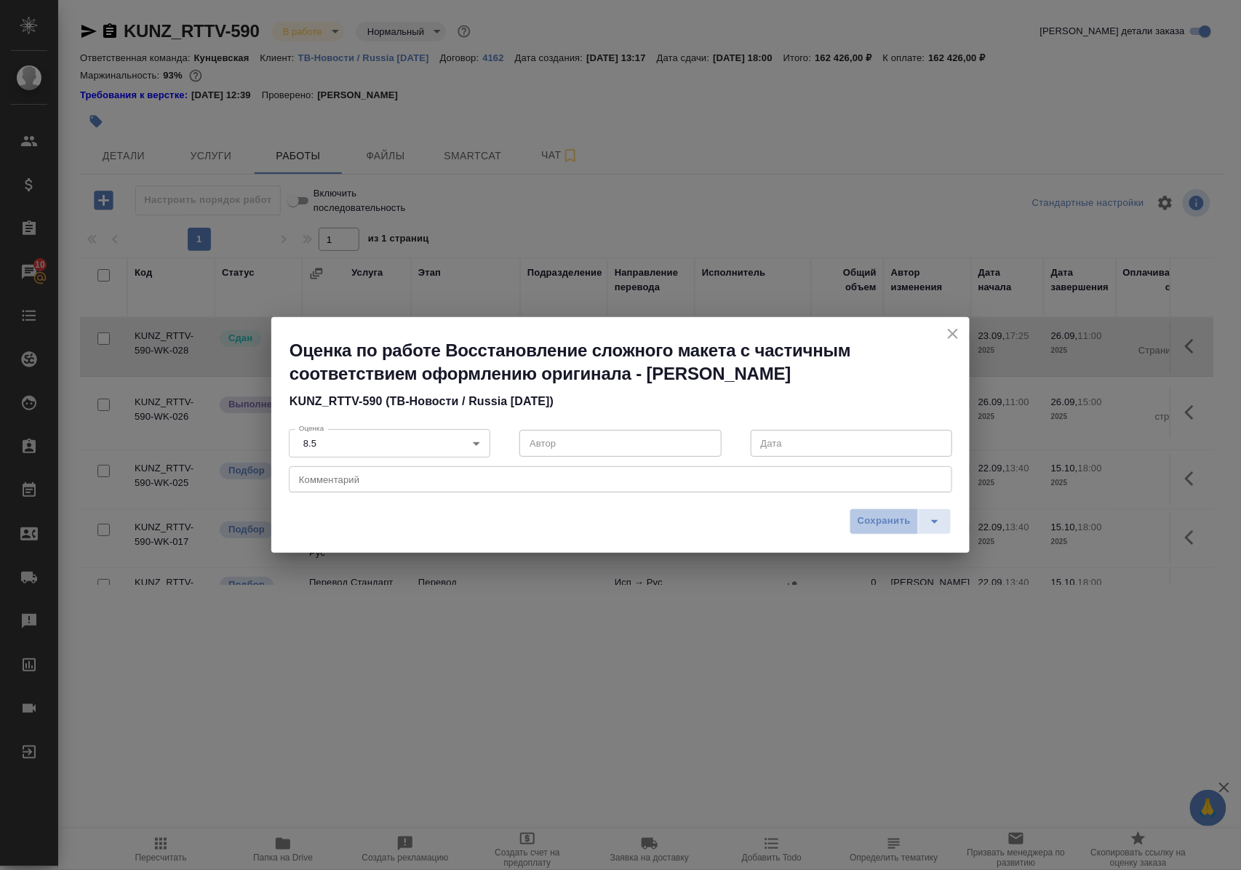
click at [868, 521] on span "Сохранить" at bounding box center [883, 521] width 53 height 17
